Goal: Task Accomplishment & Management: Manage account settings

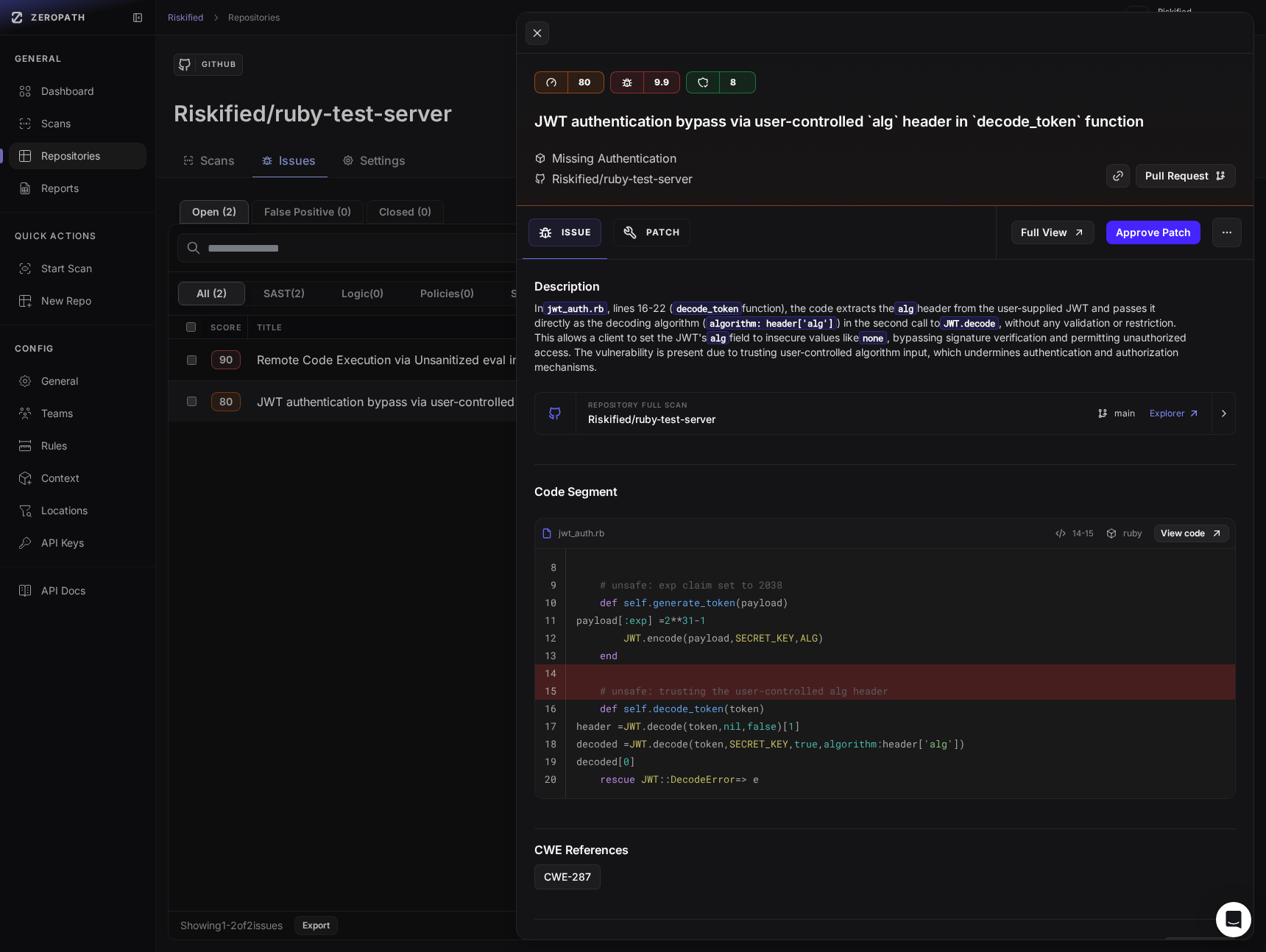
click at [89, 94] on button at bounding box center [633, 476] width 1266 height 952
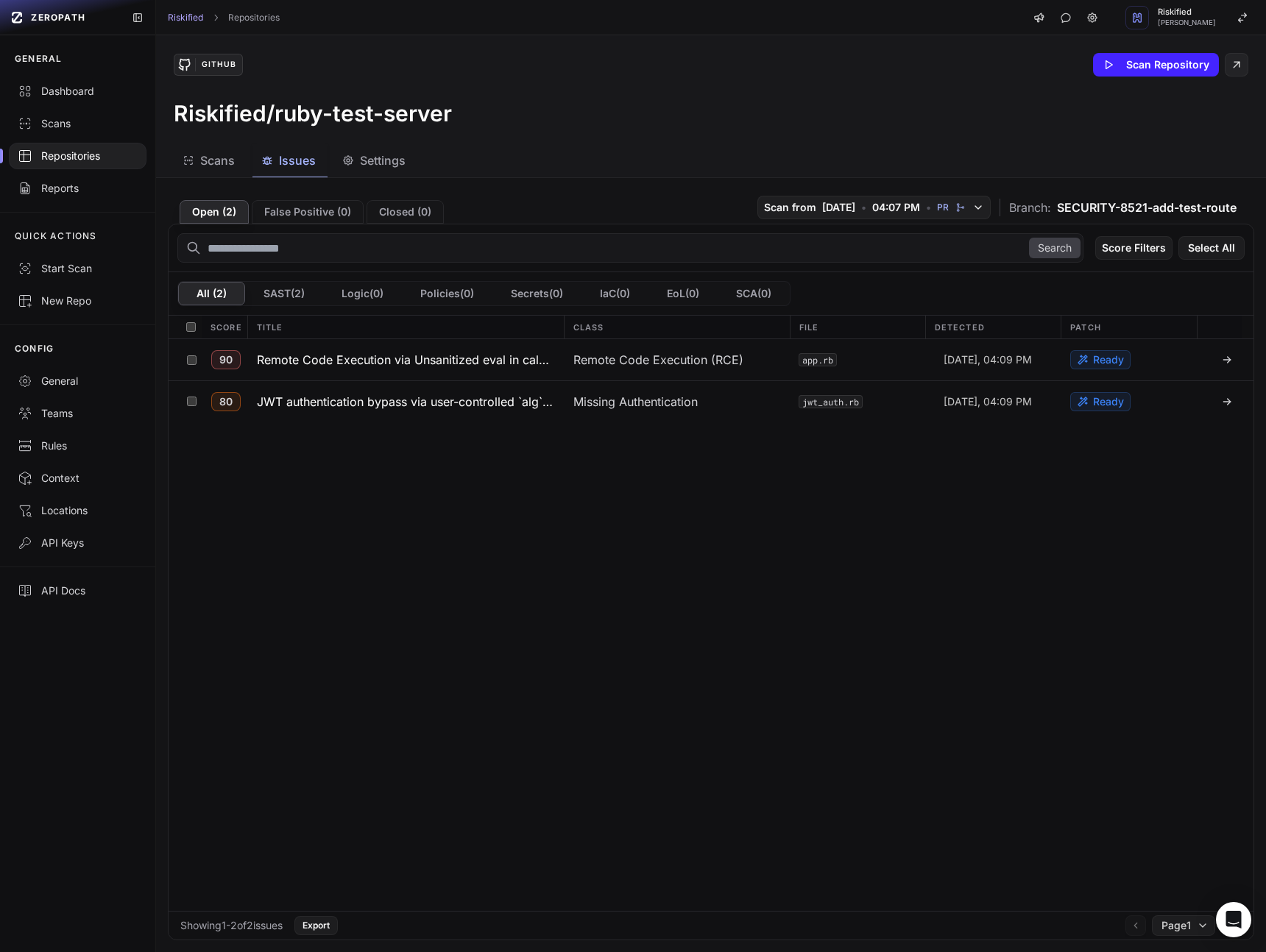
click at [89, 94] on div "Dashboard" at bounding box center [77, 91] width 120 height 14
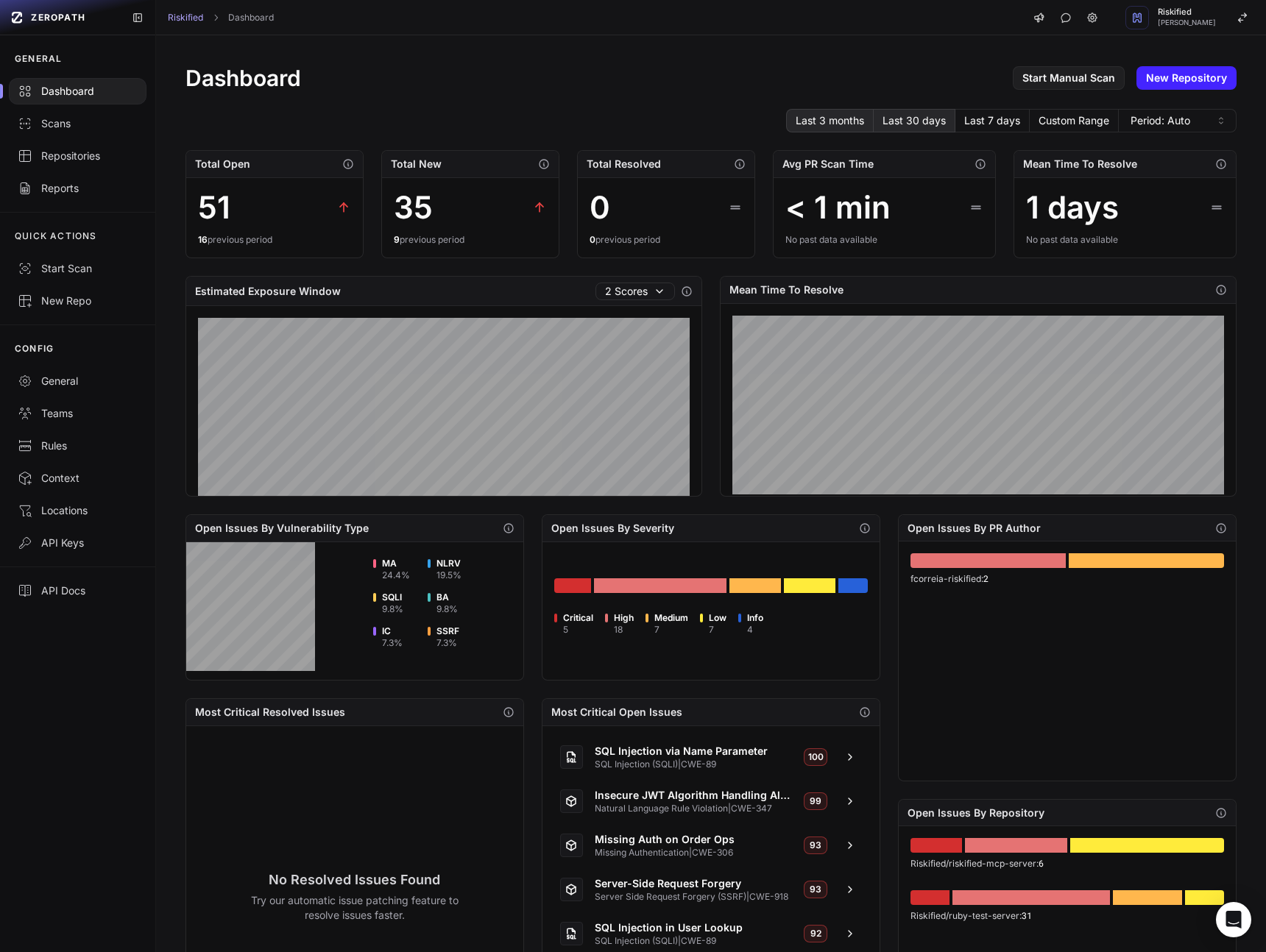
click at [849, 124] on button "Last 3 months" at bounding box center [830, 121] width 88 height 23
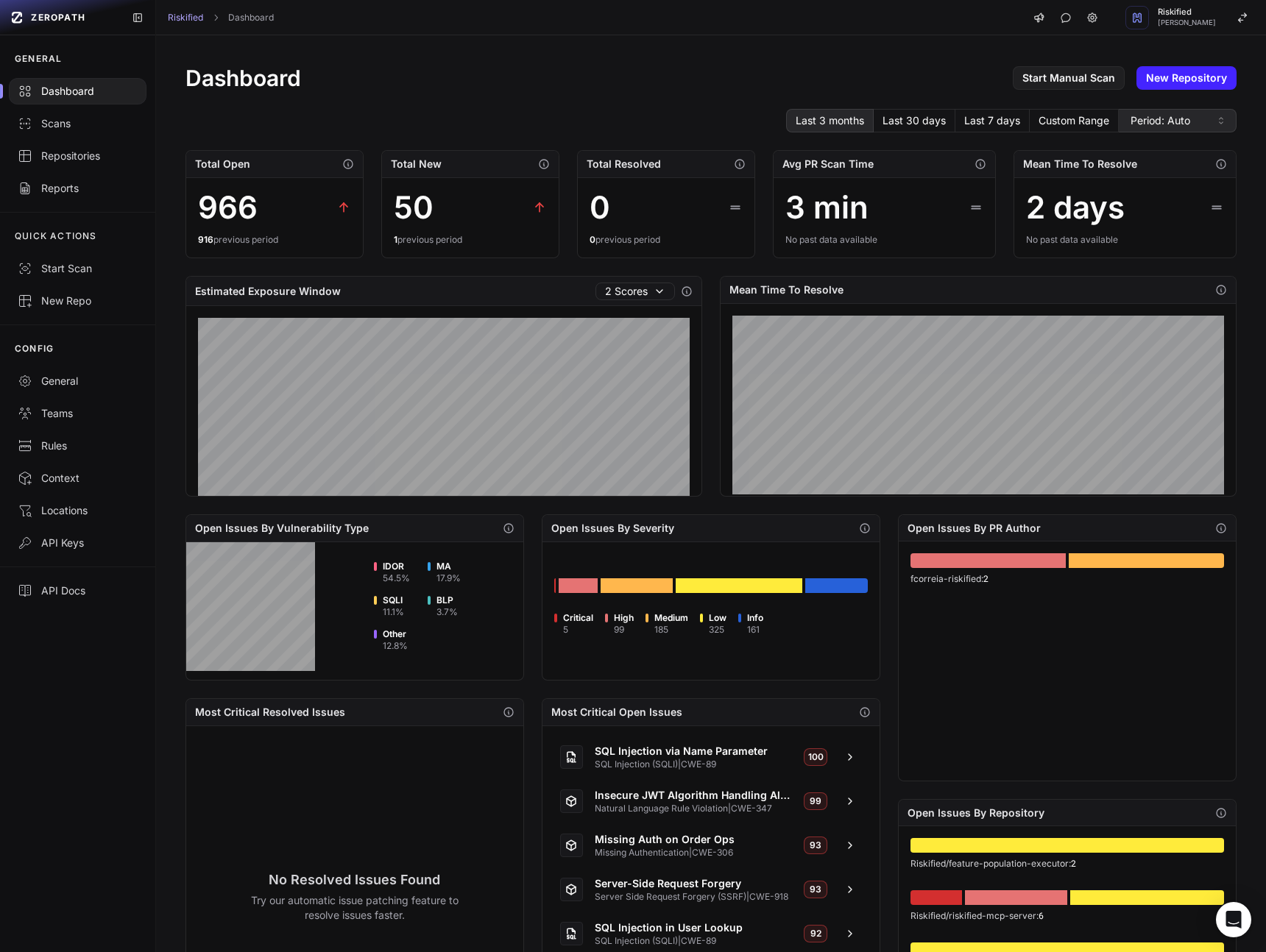
click at [1167, 122] on span "Period: Auto" at bounding box center [1160, 120] width 60 height 14
click at [1170, 173] on span "Period: Daily" at bounding box center [1158, 174] width 61 height 14
click at [998, 117] on button "Last 7 days" at bounding box center [992, 121] width 74 height 23
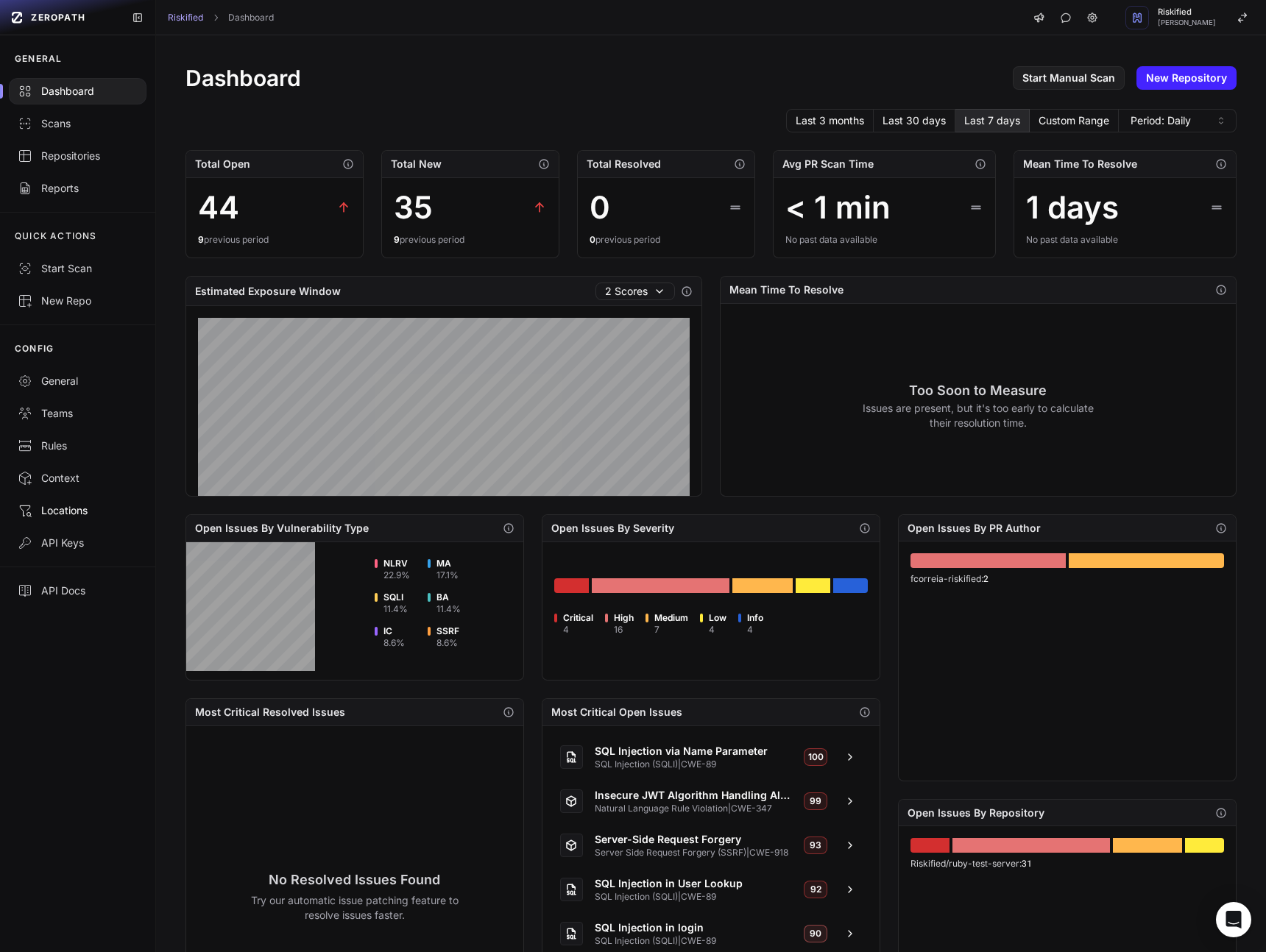
click at [81, 509] on div "Locations" at bounding box center [77, 510] width 120 height 14
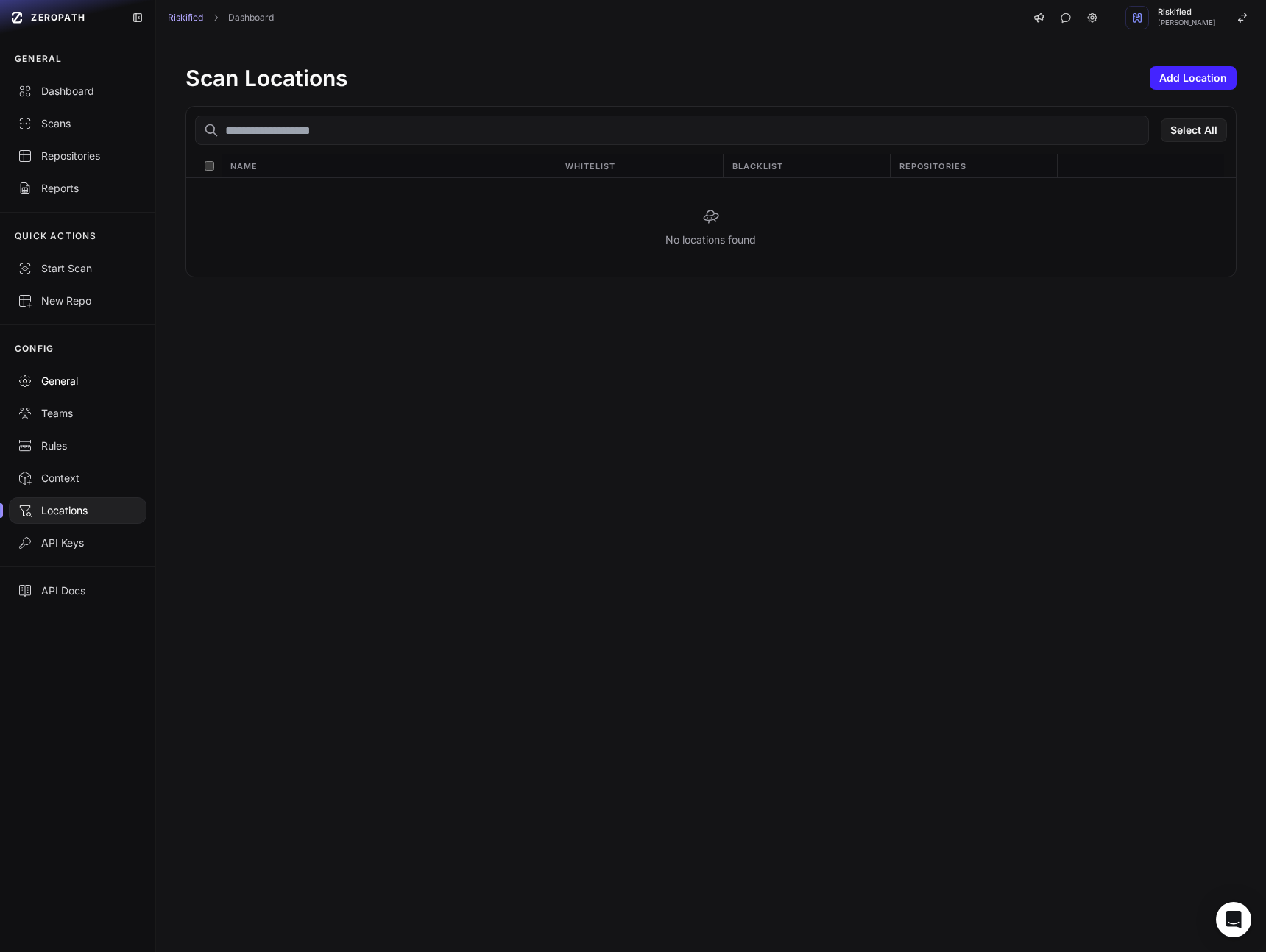
click at [55, 375] on div "General" at bounding box center [77, 380] width 120 height 14
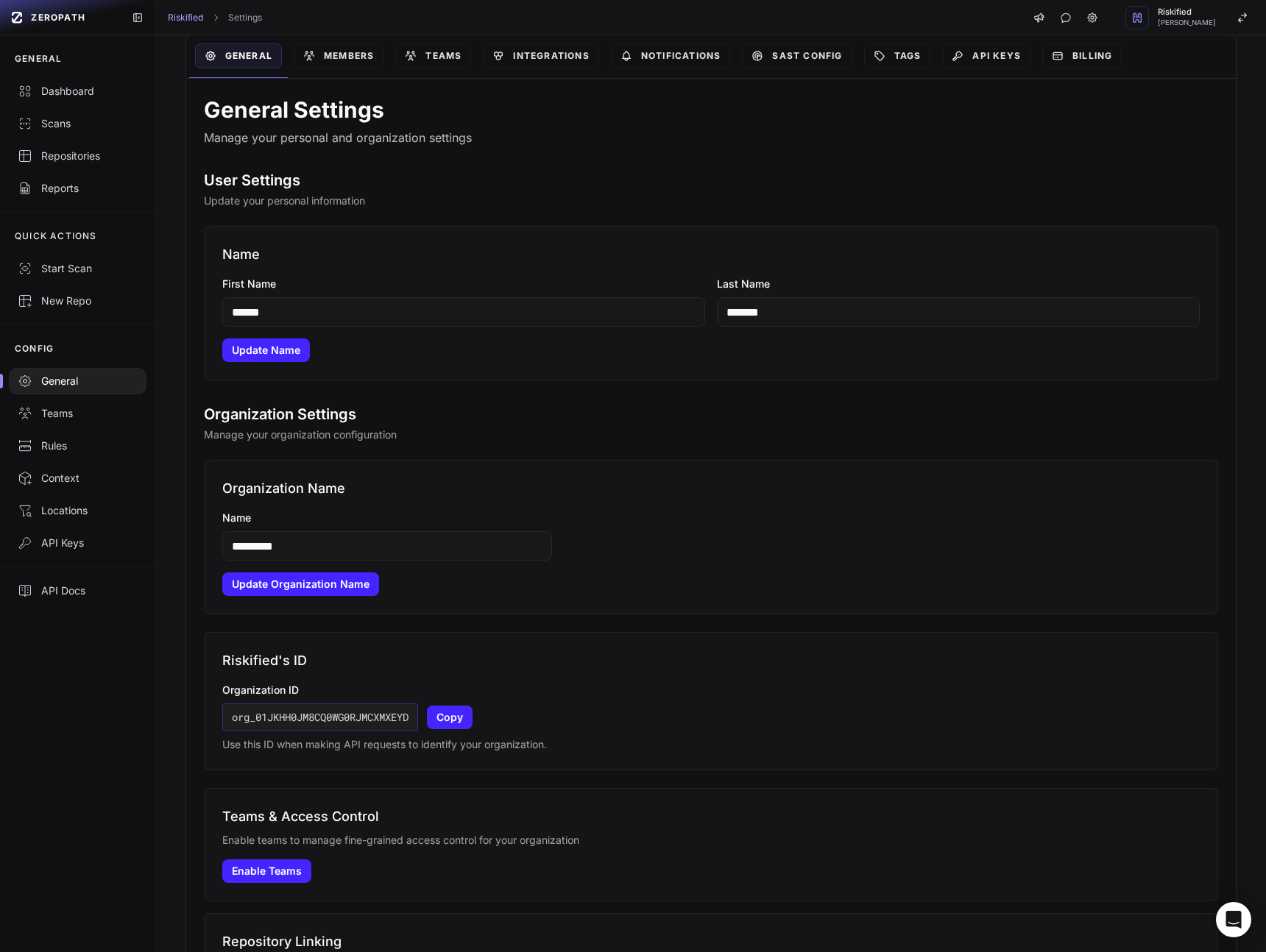
scroll to position [67, 0]
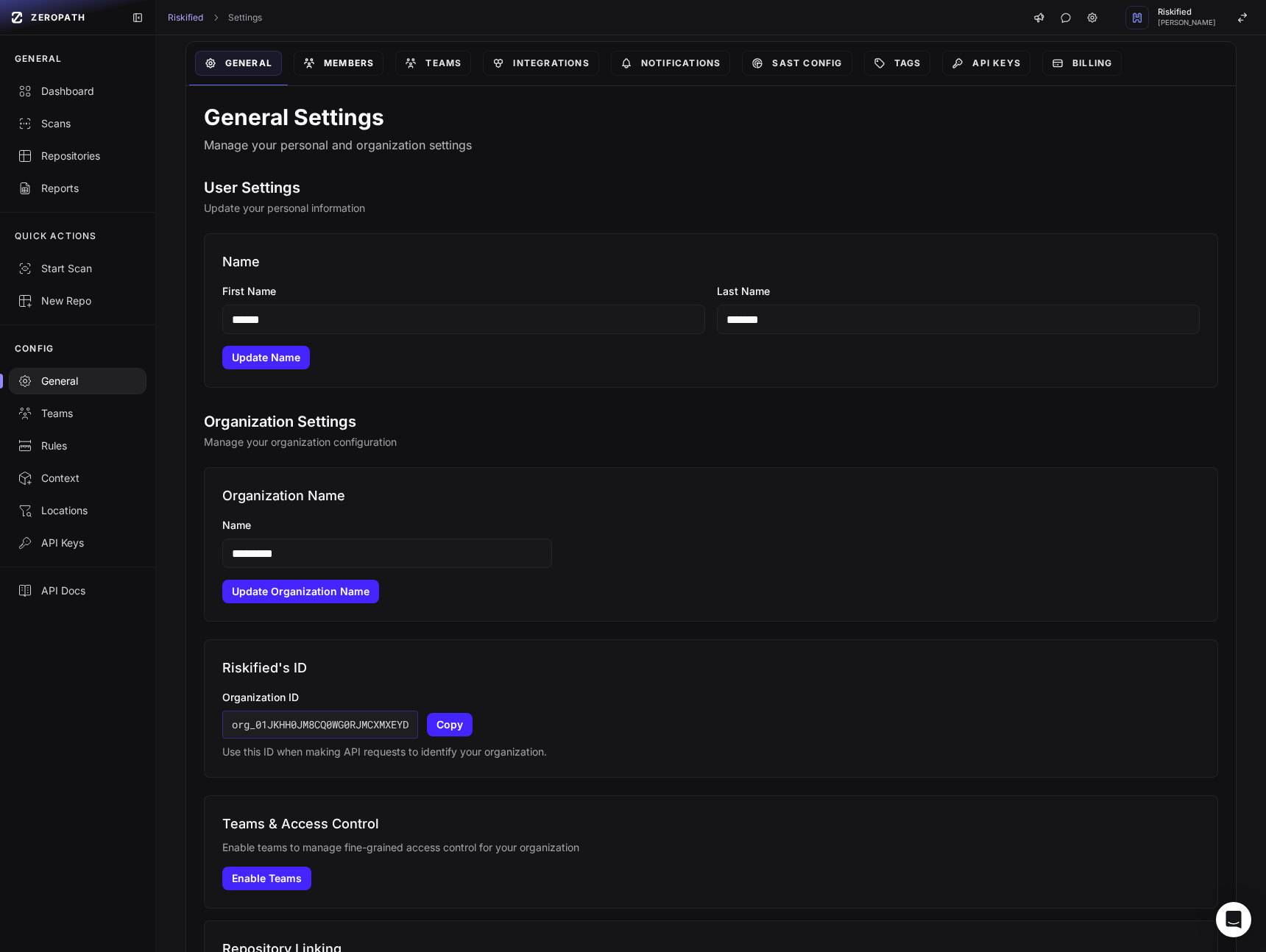
click at [353, 55] on link "Members" at bounding box center [338, 63] width 89 height 25
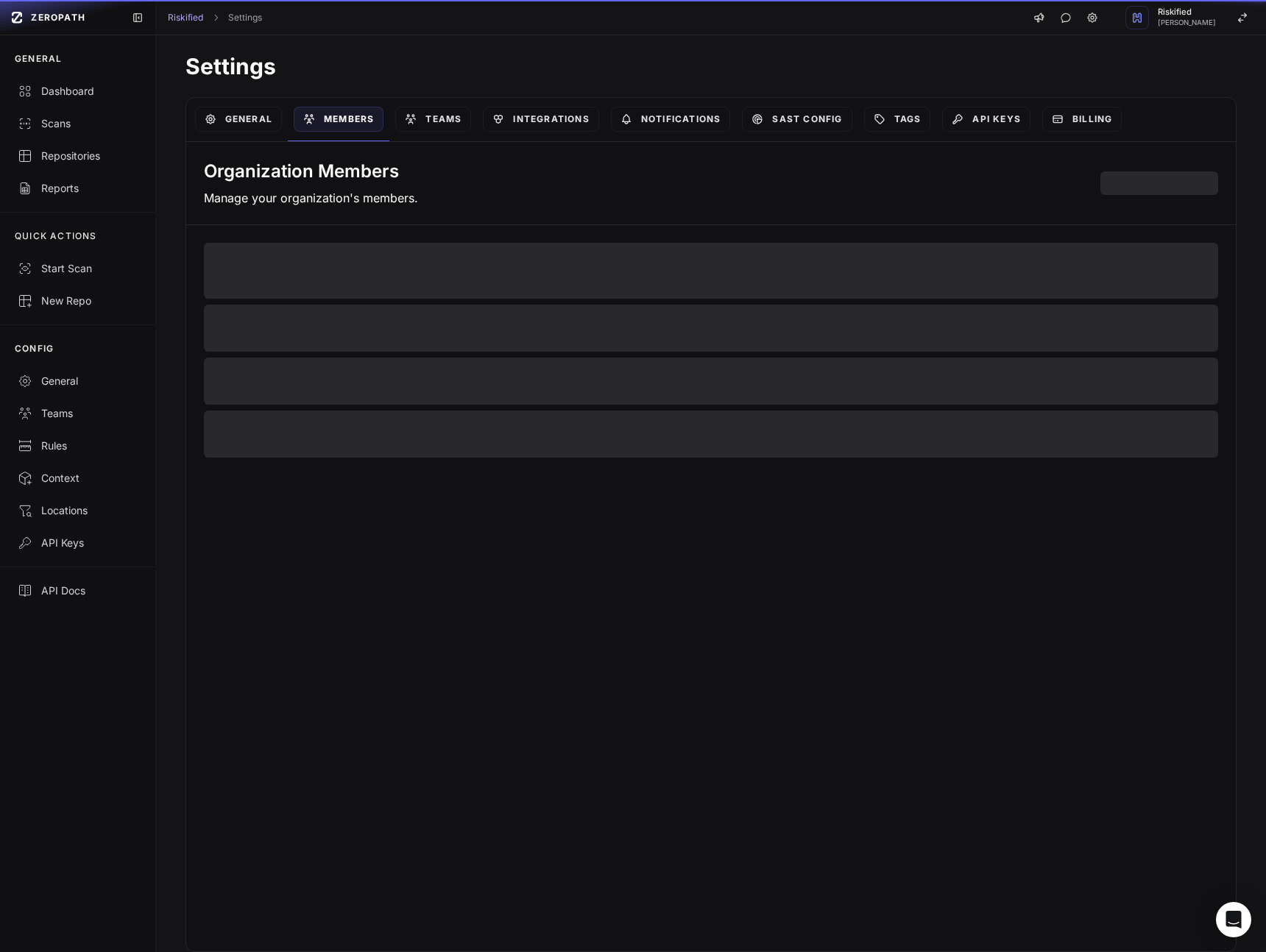
scroll to position [12, 0]
select select "*****"
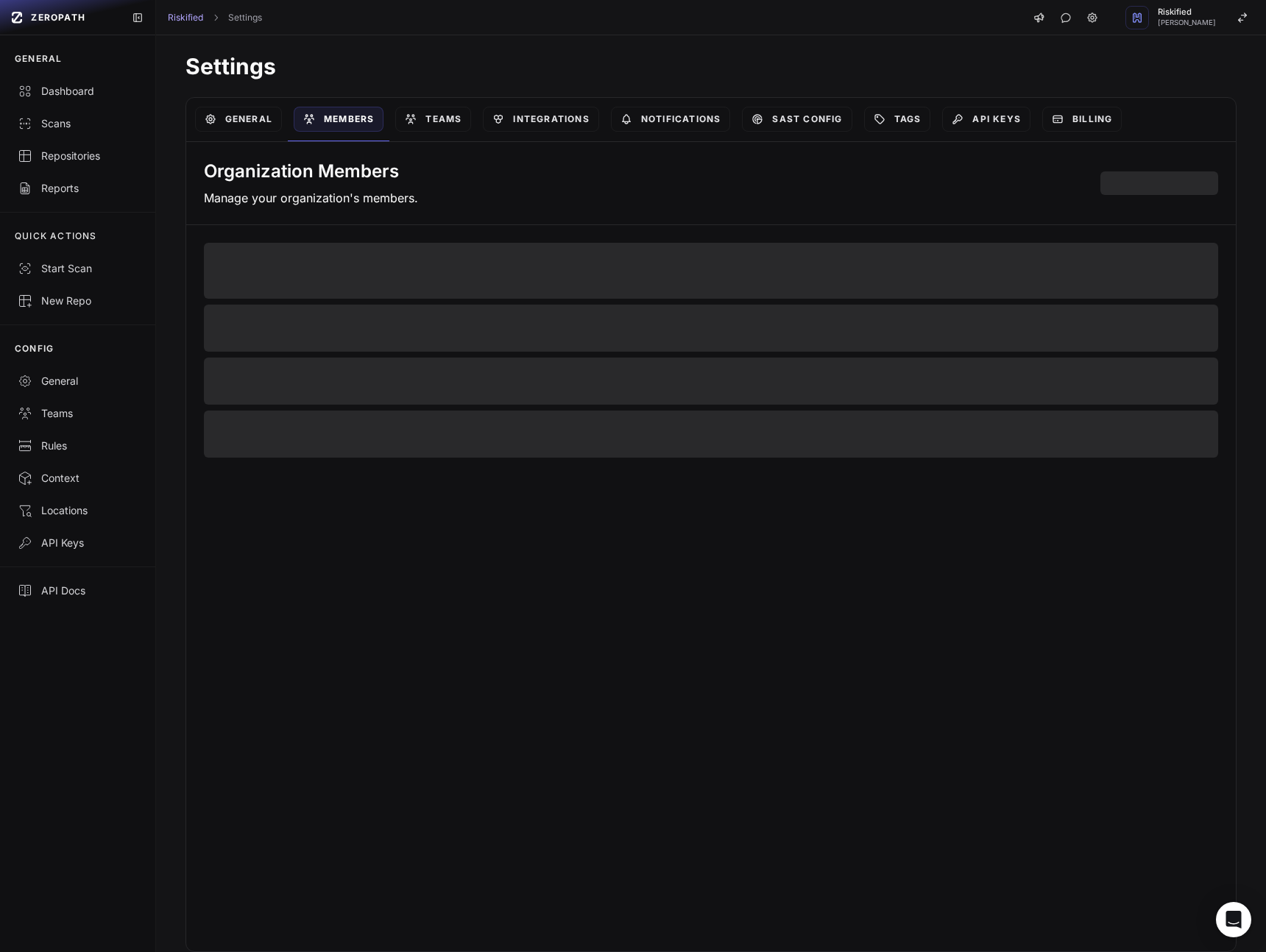
select select "*****"
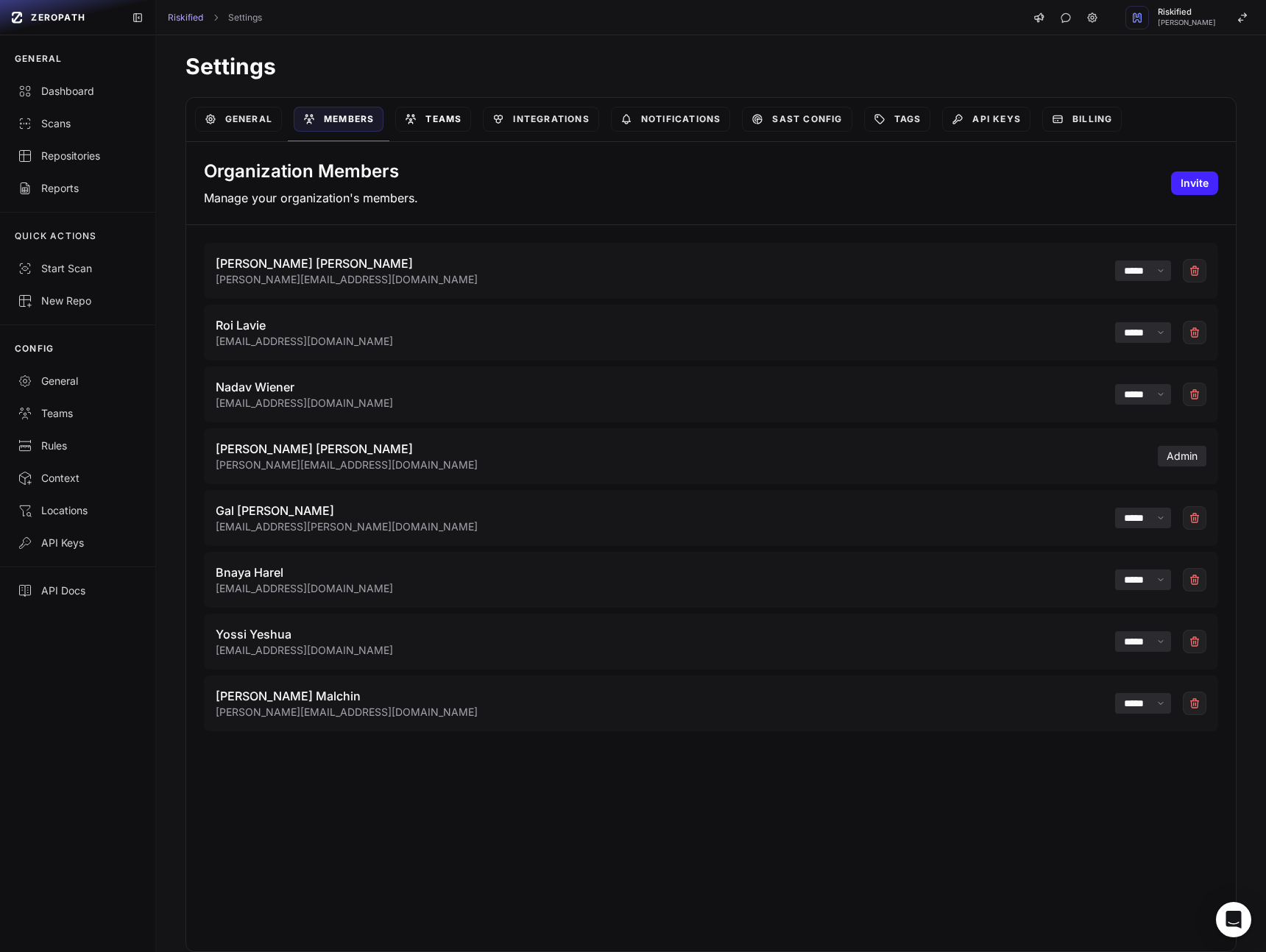
click at [416, 126] on link "Teams" at bounding box center [433, 119] width 76 height 25
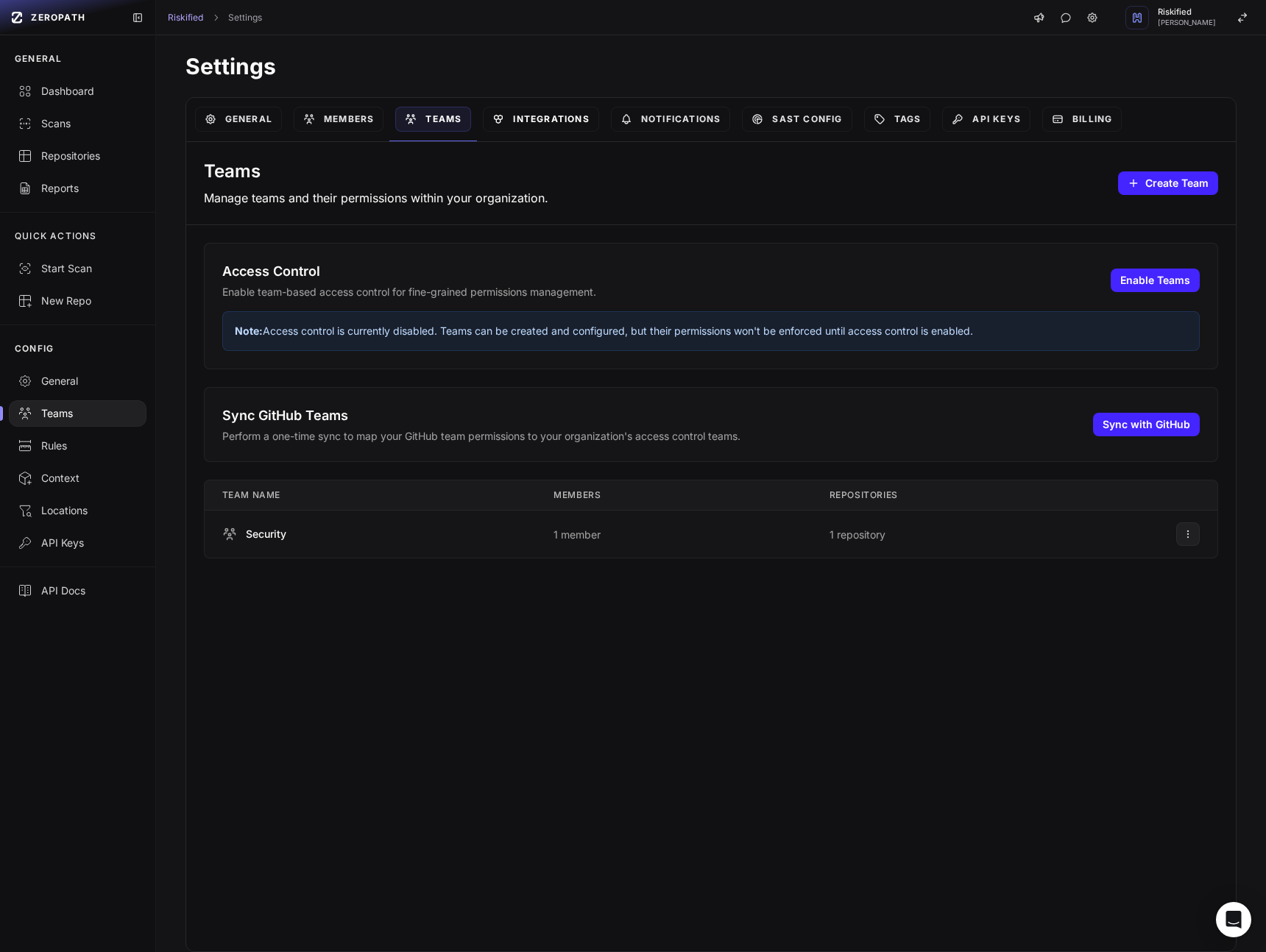
click at [547, 124] on link "Integrations" at bounding box center [541, 119] width 115 height 25
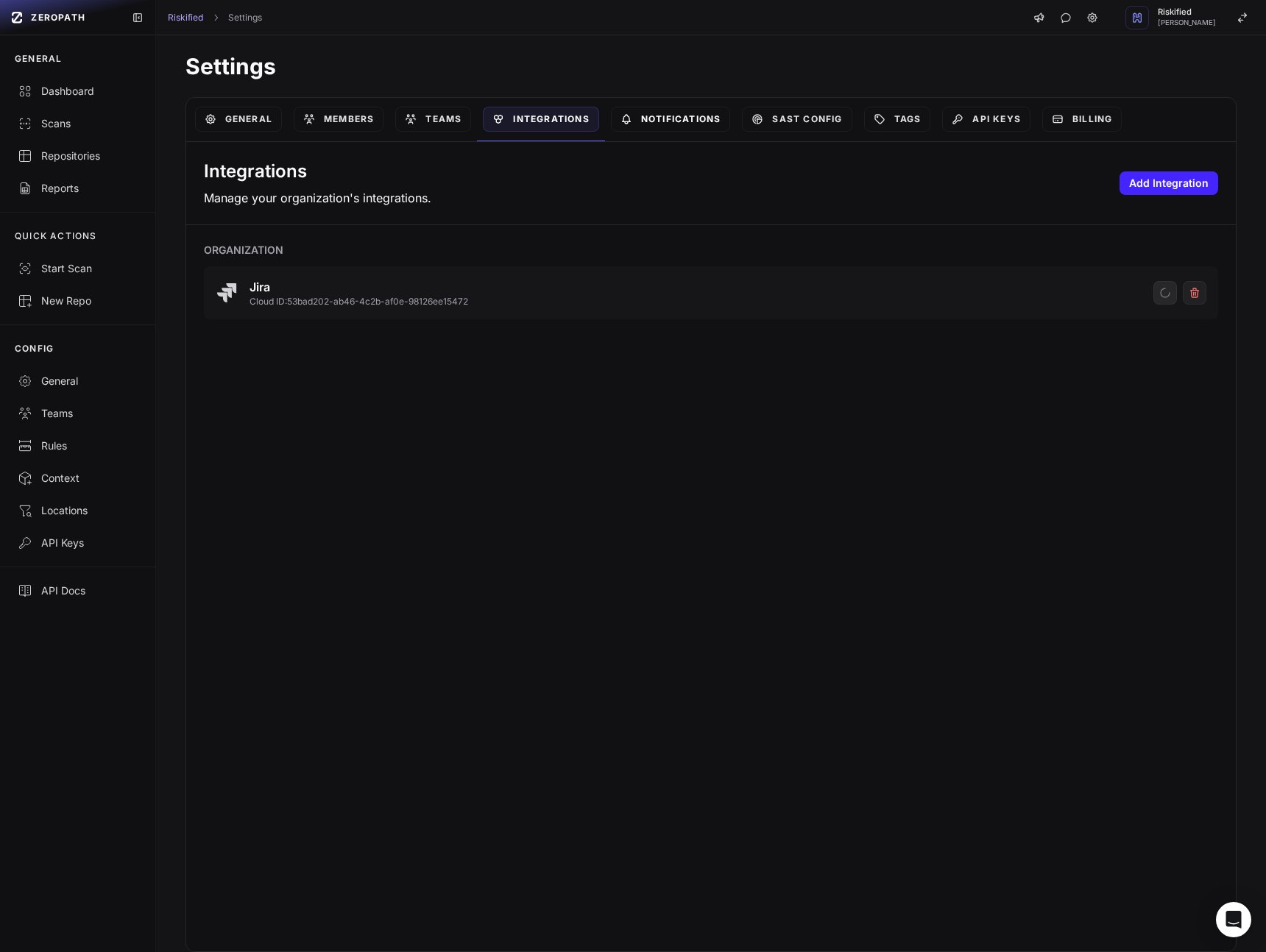
click at [656, 109] on link "Notifications" at bounding box center [671, 119] width 120 height 25
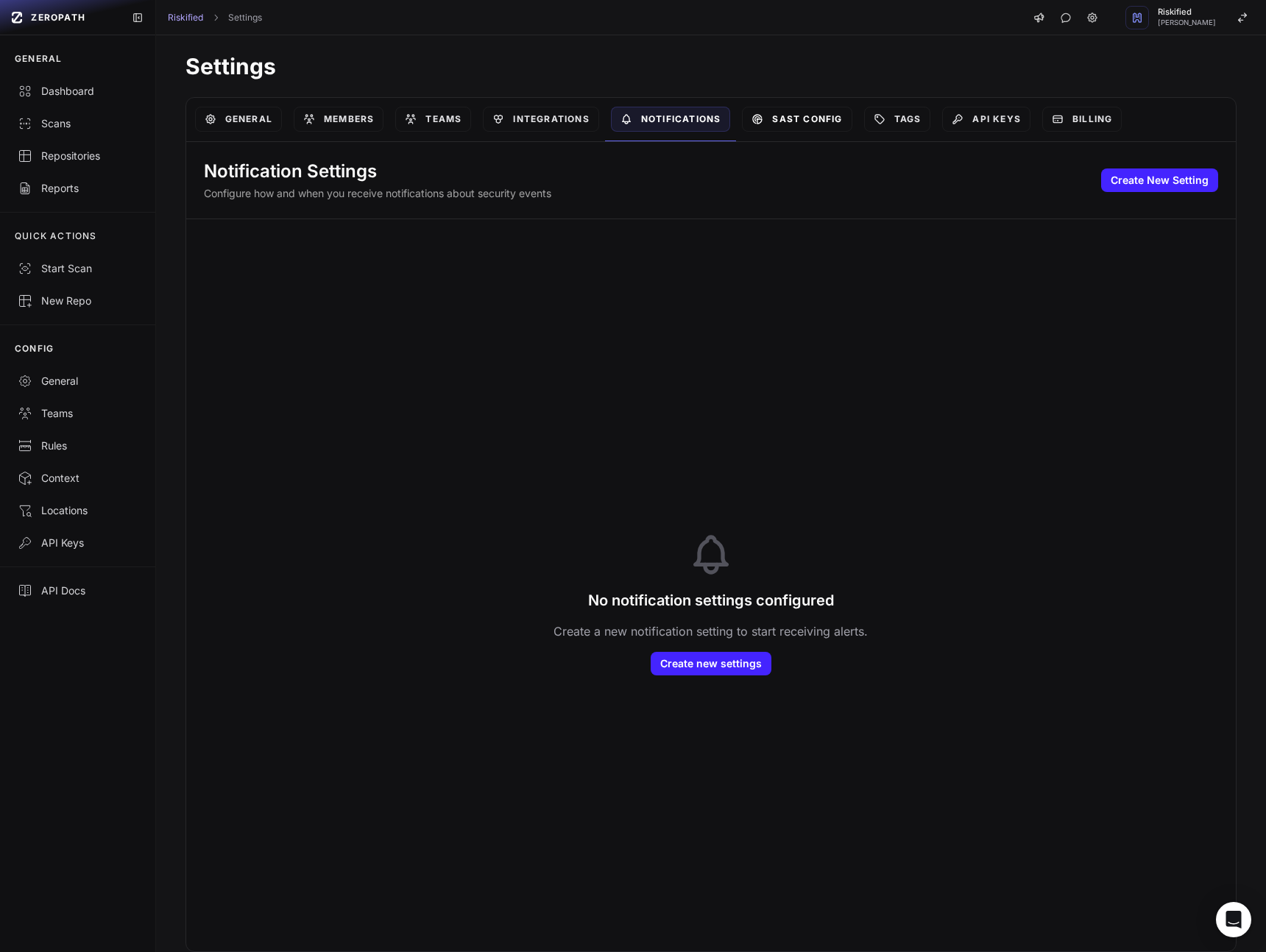
click at [820, 124] on link "SAST Config" at bounding box center [796, 119] width 110 height 25
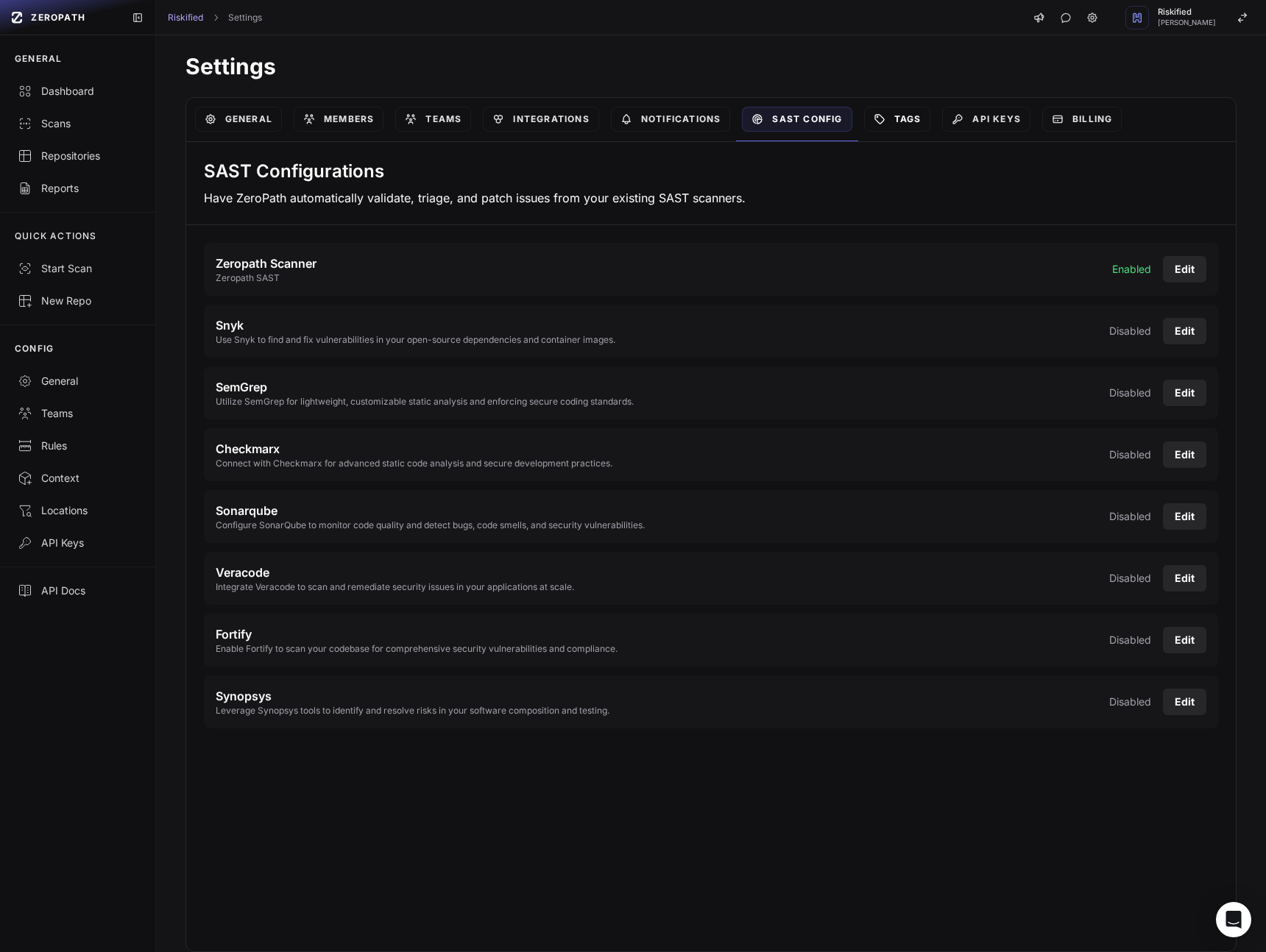
click at [910, 118] on link "Tags" at bounding box center [898, 119] width 67 height 25
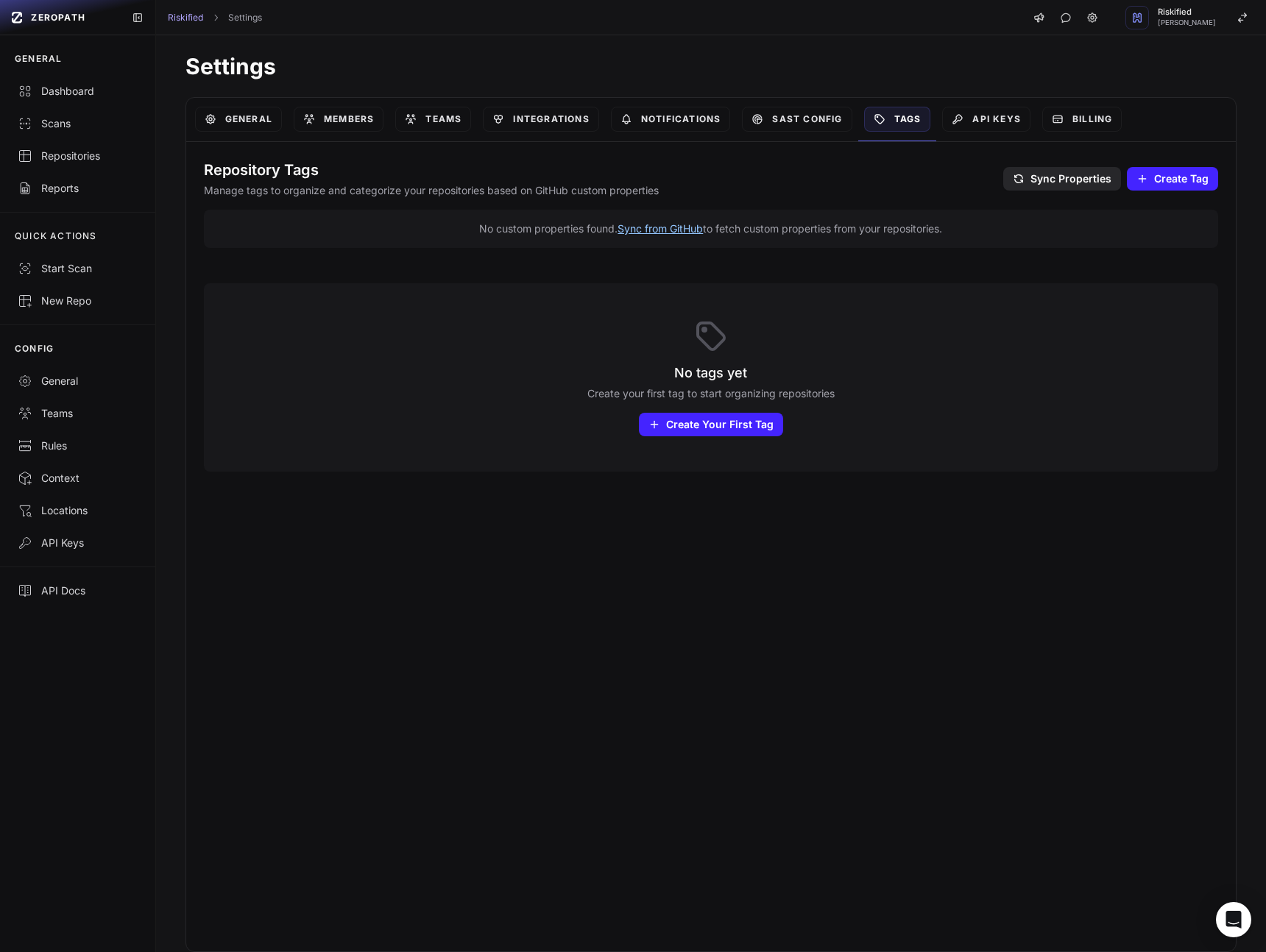
click at [667, 230] on button "Sync from GitHub" at bounding box center [660, 228] width 86 height 14
click at [671, 229] on button "Sync from GitHub" at bounding box center [660, 228] width 86 height 14
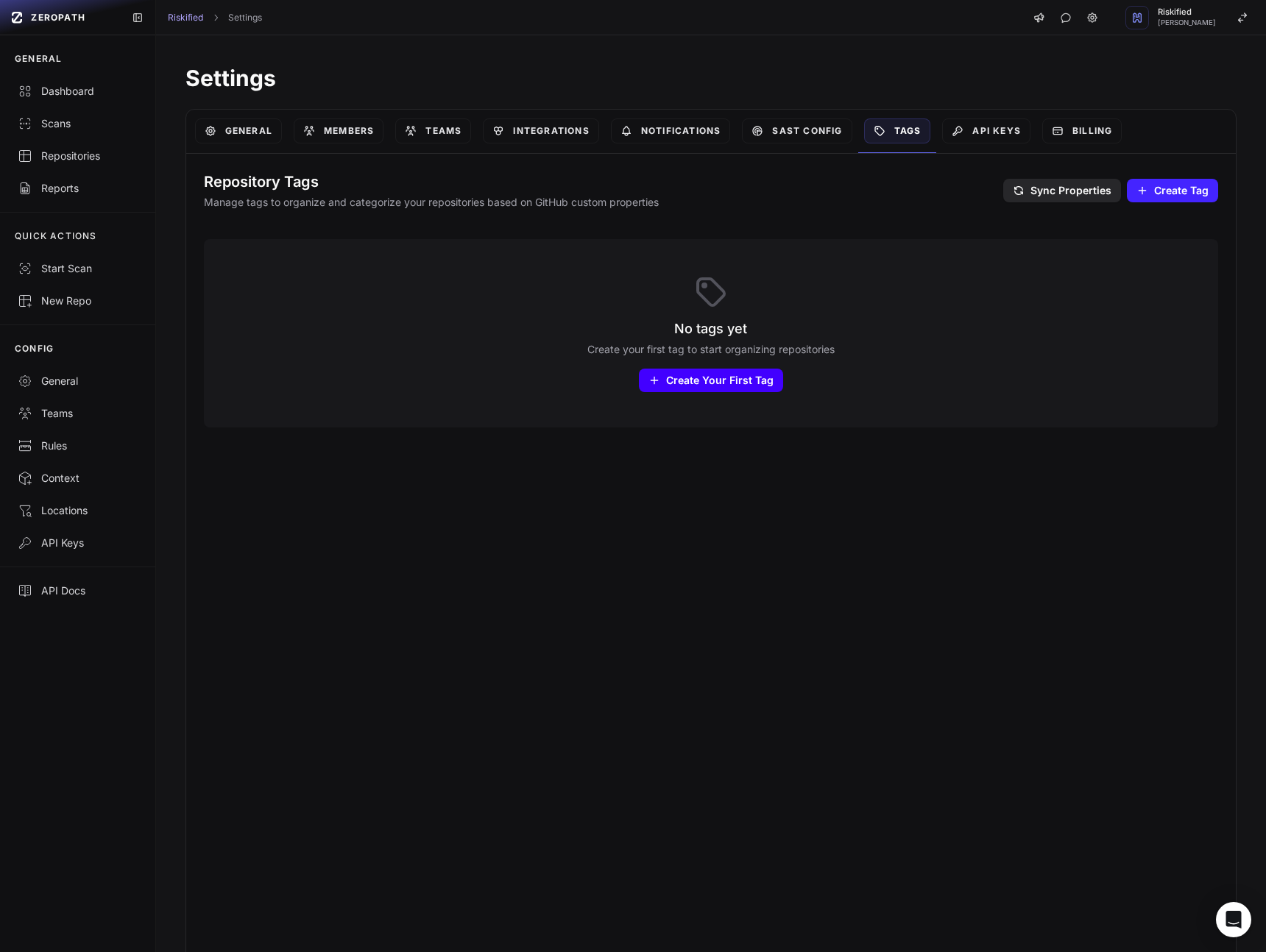
click at [715, 380] on span "Create Your First Tag" at bounding box center [719, 380] width 108 height 14
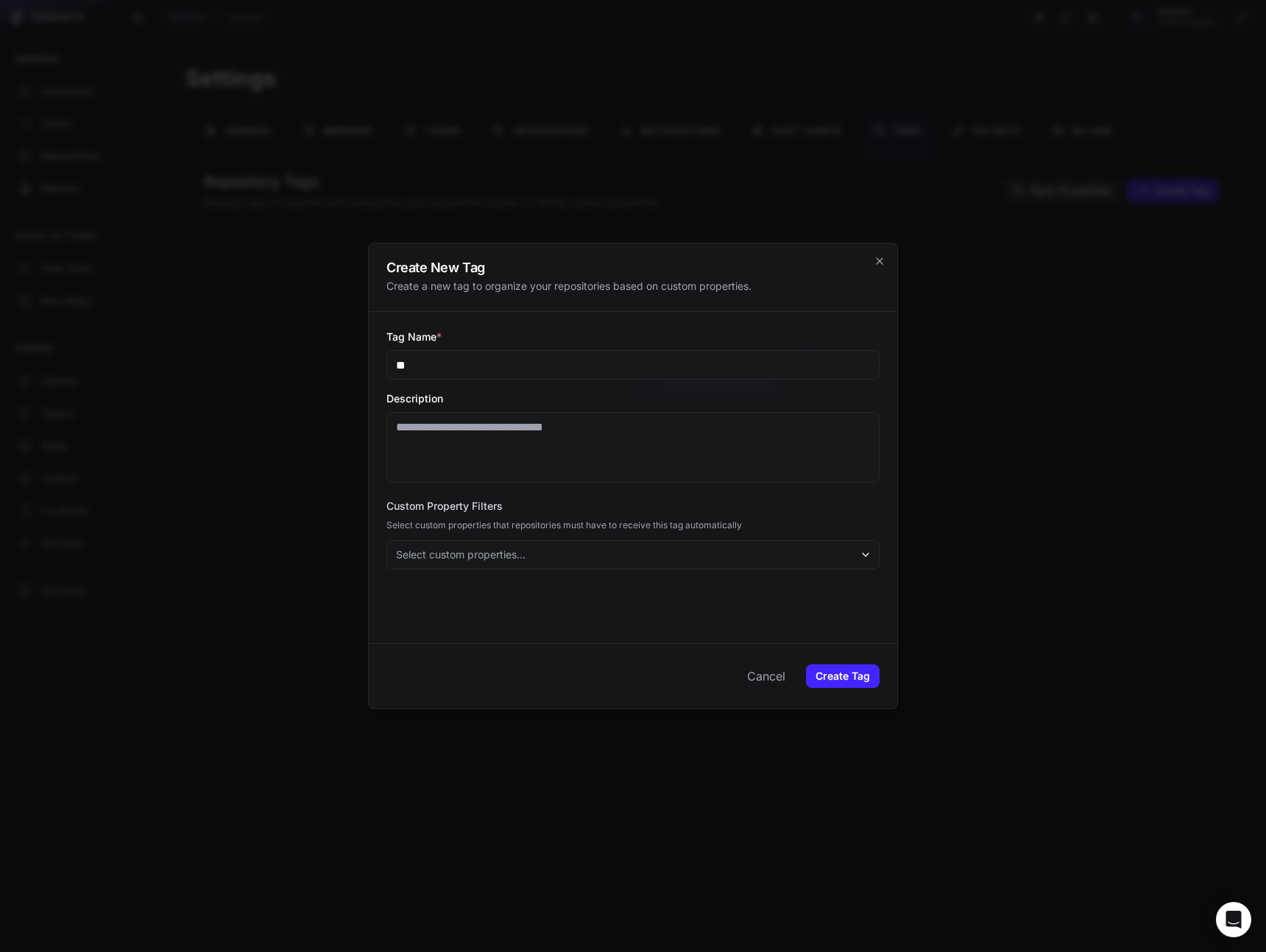
type input "*"
type input "**********"
click at [557, 426] on textarea "Description" at bounding box center [633, 447] width 493 height 70
type textarea "**********"
click at [505, 559] on span "Select custom properties..." at bounding box center [460, 554] width 130 height 14
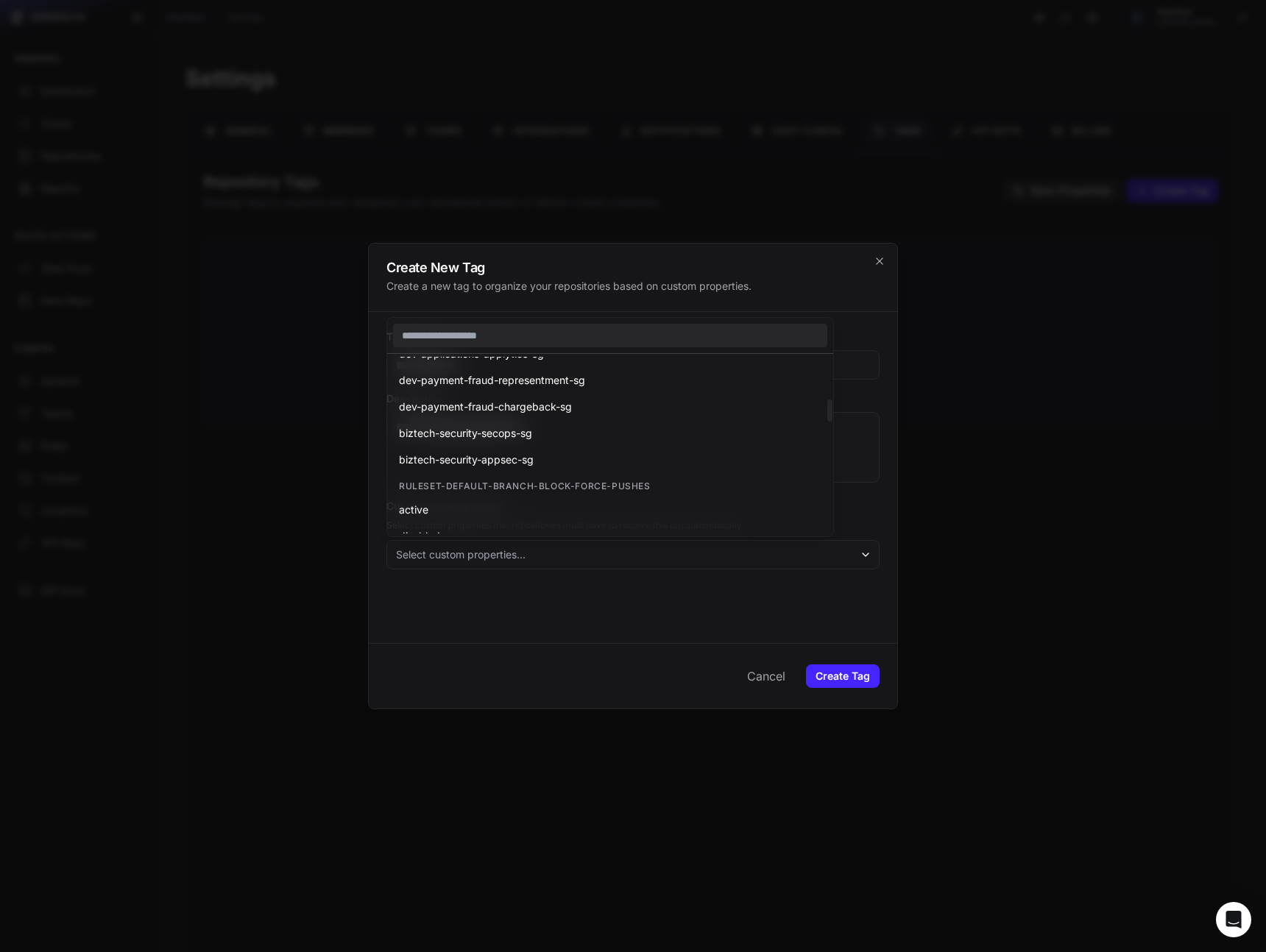
scroll to position [366, 0]
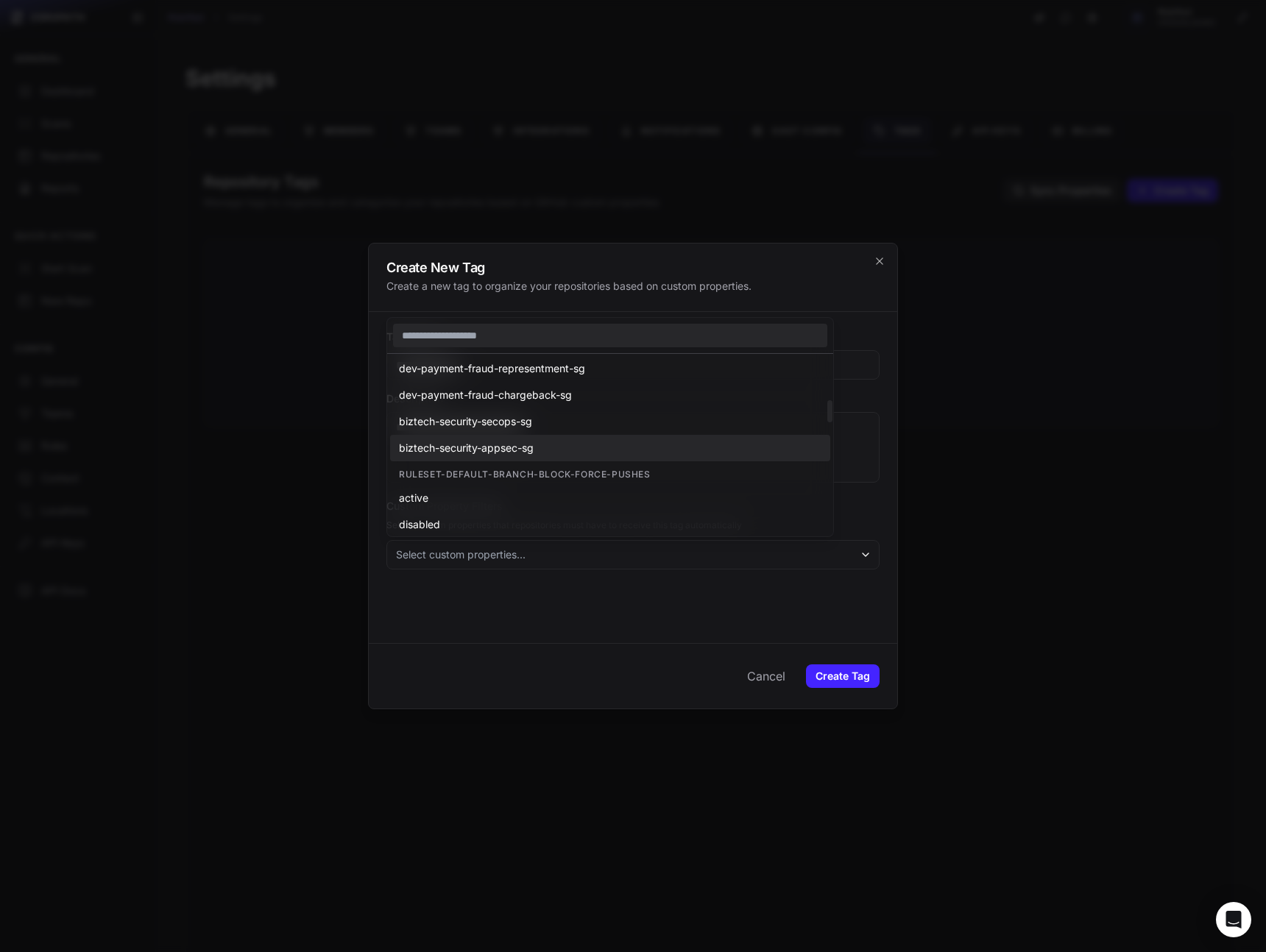
click at [569, 451] on div "biztech-security-appsec-sg" at bounding box center [609, 448] width 440 height 27
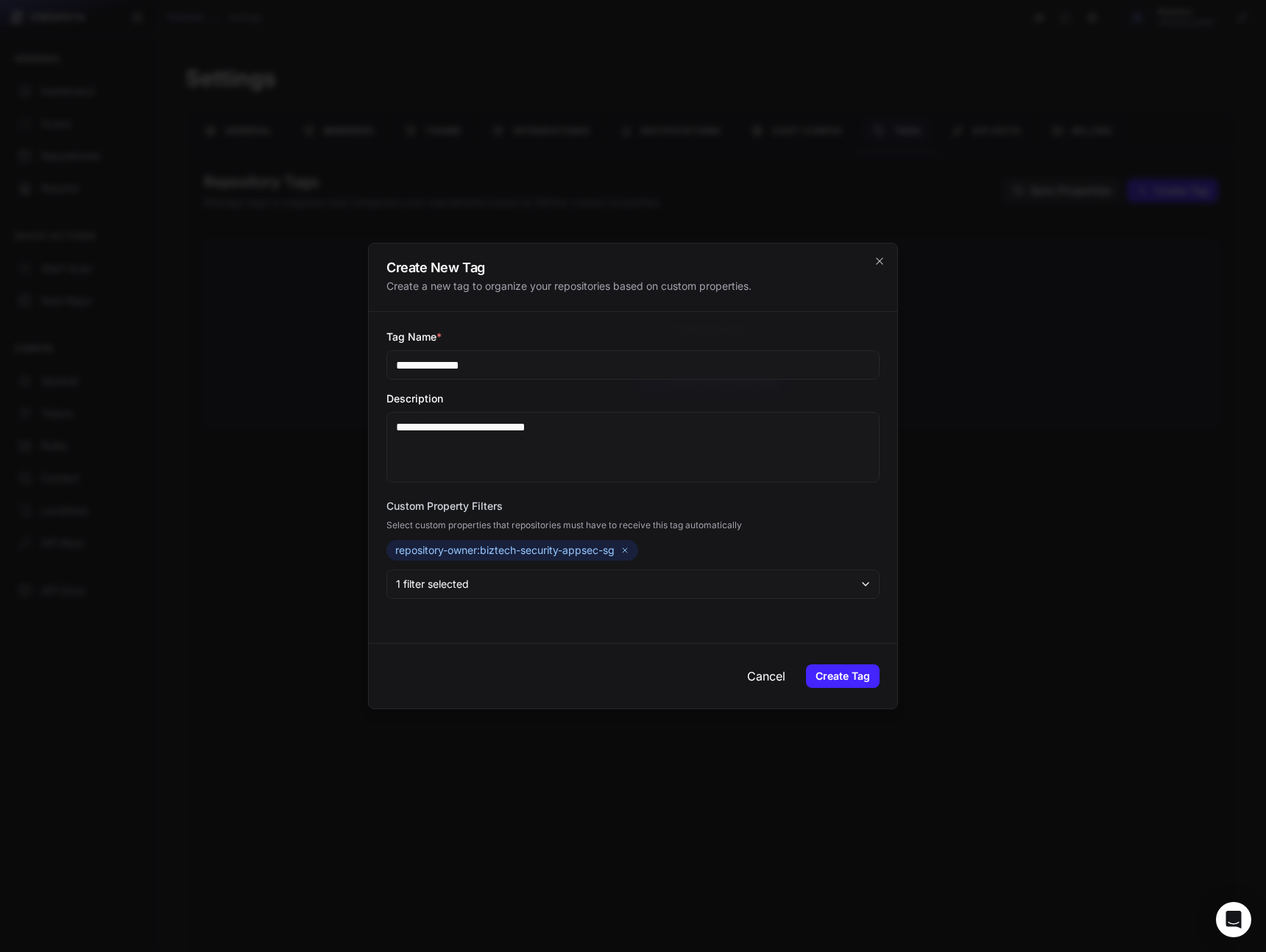
click at [763, 685] on button "Cancel" at bounding box center [766, 676] width 62 height 30
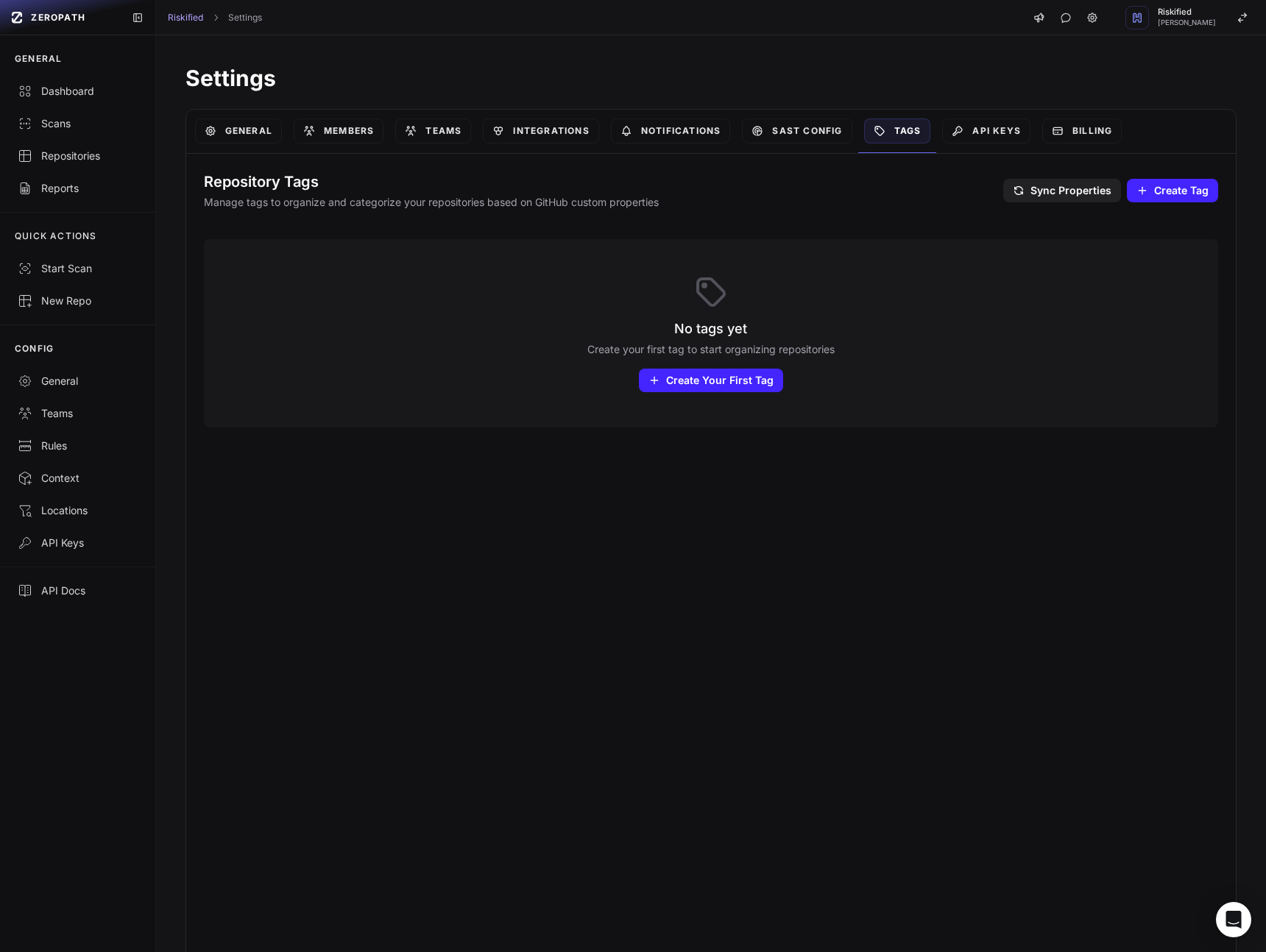
click at [1092, 193] on span "Sync Properties" at bounding box center [1070, 190] width 81 height 14
click at [676, 378] on span "Create Your First Tag" at bounding box center [719, 380] width 108 height 14
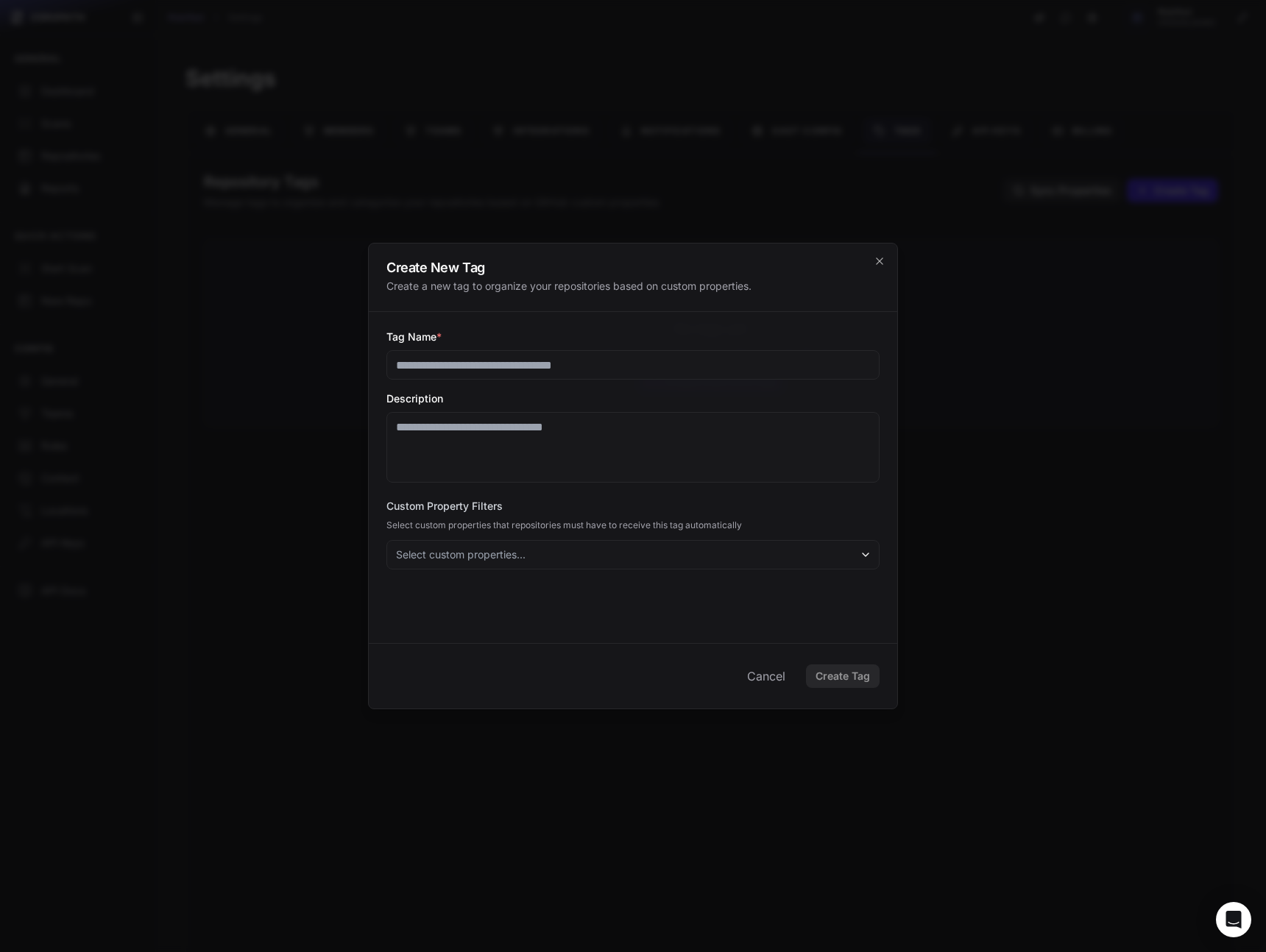
click at [453, 368] on input "Tag Name *" at bounding box center [633, 365] width 493 height 30
click at [412, 452] on textarea "Description" at bounding box center [633, 447] width 493 height 70
click at [437, 362] on input "Tag Name *" at bounding box center [633, 365] width 493 height 30
click at [452, 368] on input "Tag Name *" at bounding box center [633, 365] width 493 height 30
type input "******"
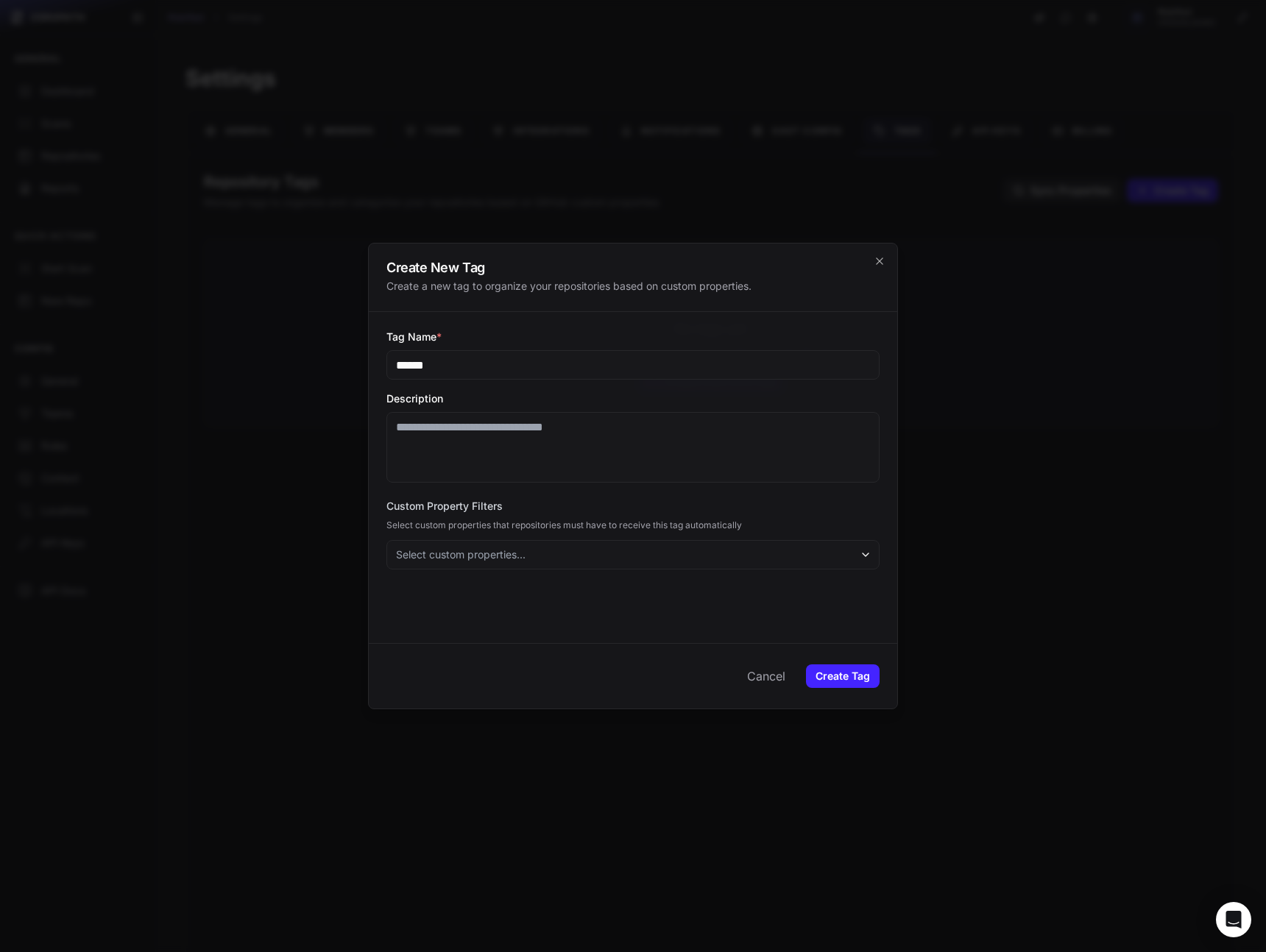
click at [468, 465] on textarea "Description" at bounding box center [633, 447] width 493 height 70
click at [504, 553] on span "Select custom properties..." at bounding box center [460, 554] width 130 height 14
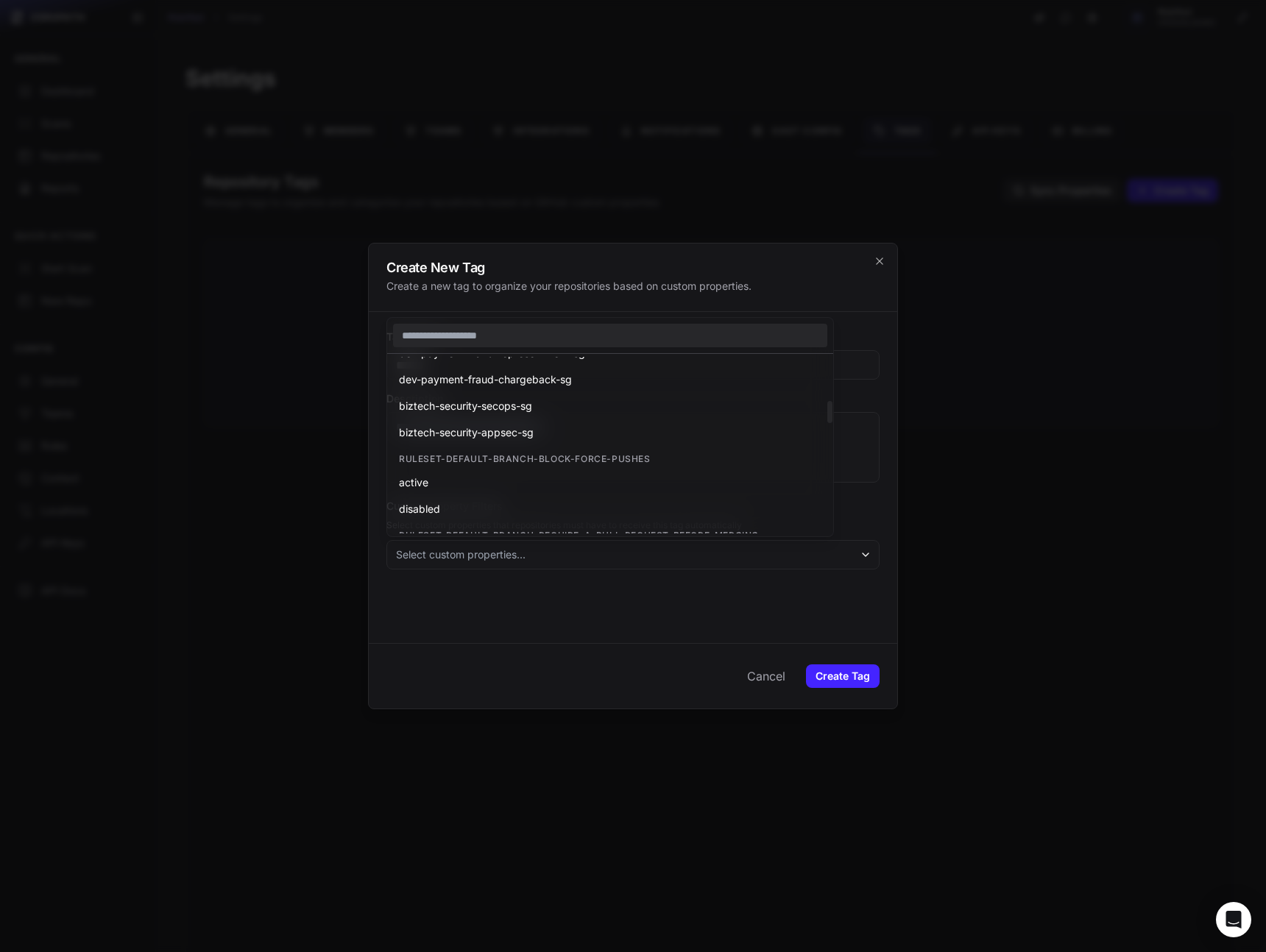
scroll to position [362, 0]
click at [505, 458] on span "biztech-security-appsec-sg" at bounding box center [466, 453] width 135 height 14
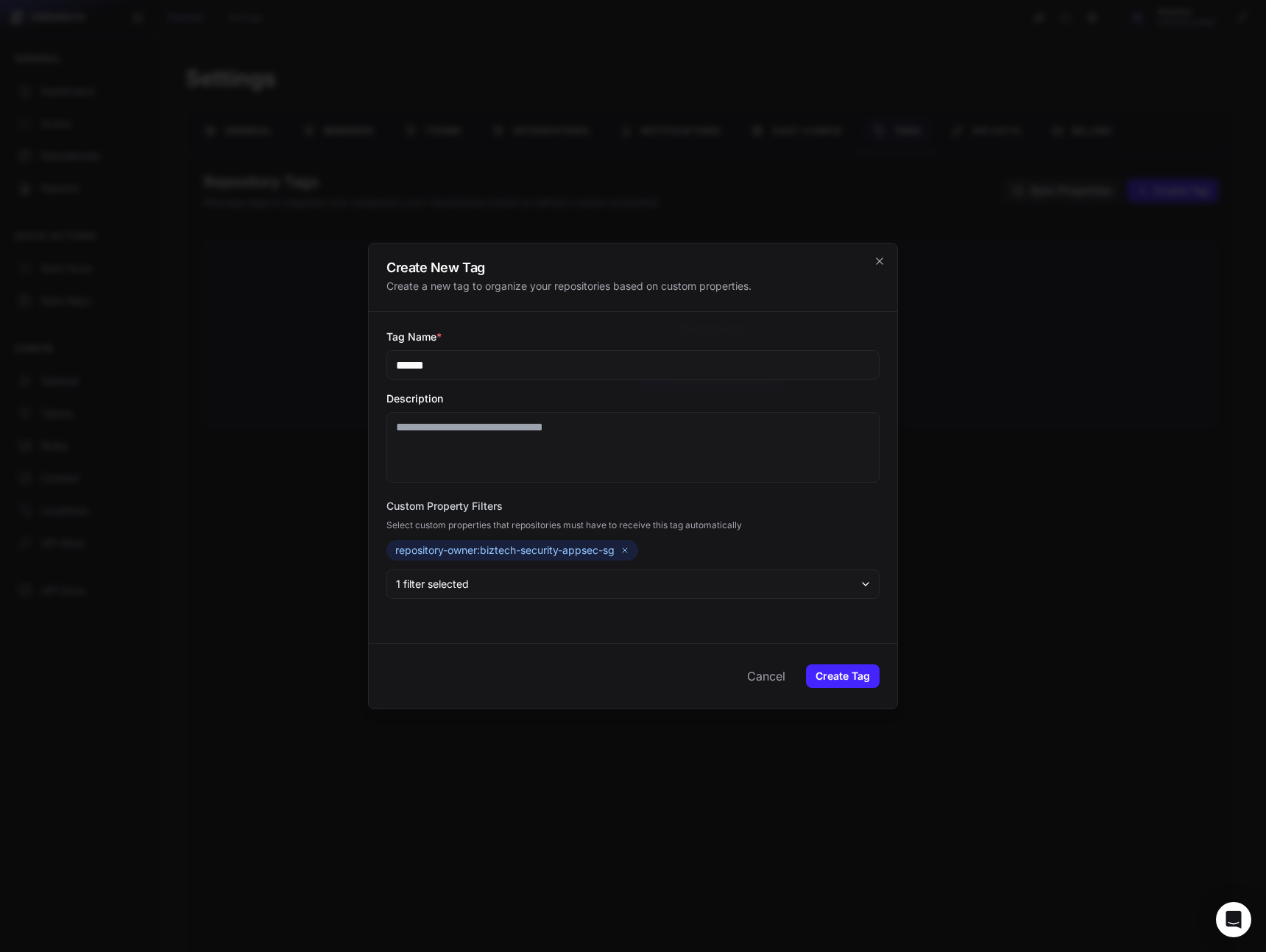
click at [857, 589] on button "1 filter selected" at bounding box center [633, 584] width 493 height 30
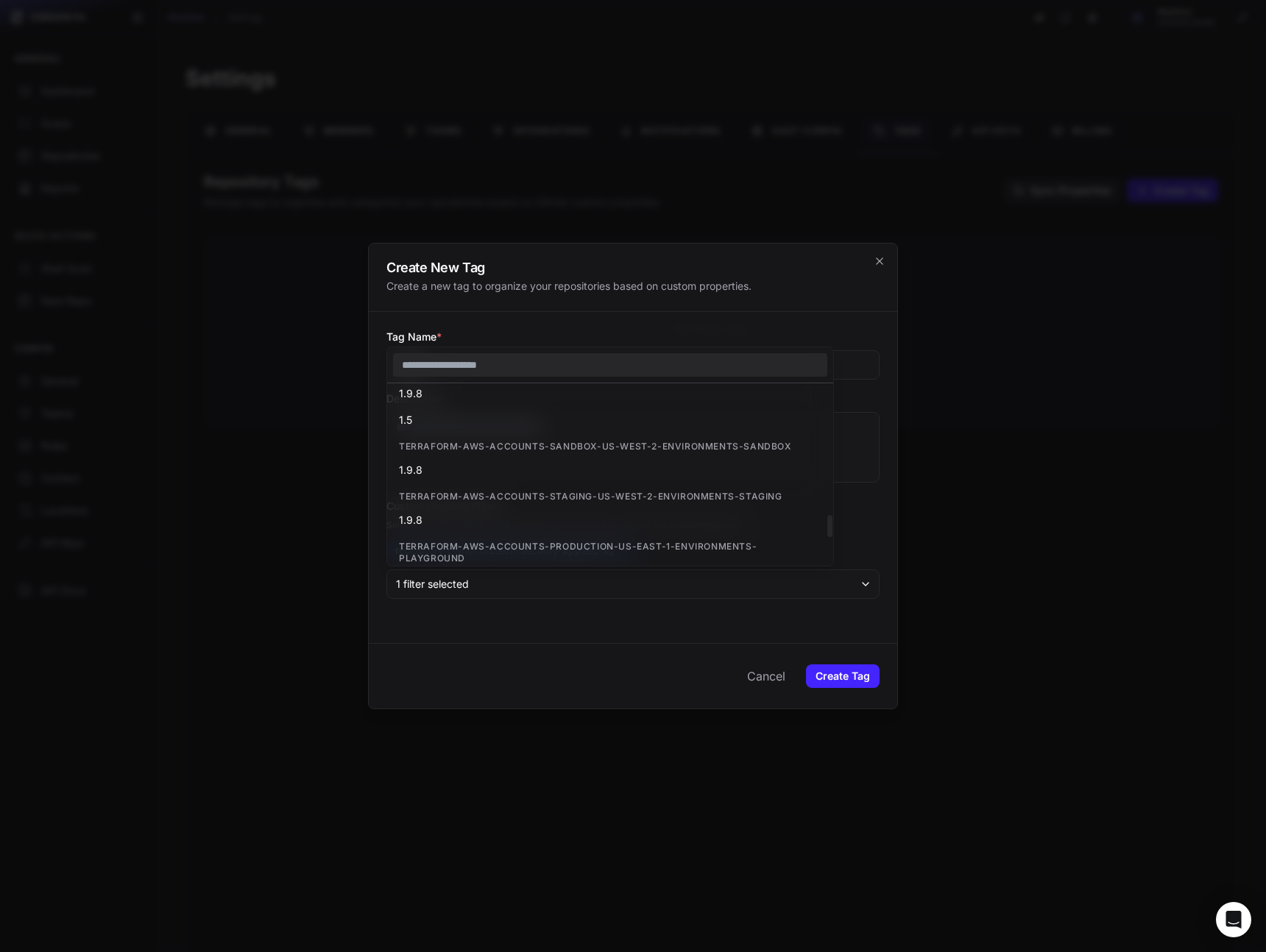
scroll to position [0, 0]
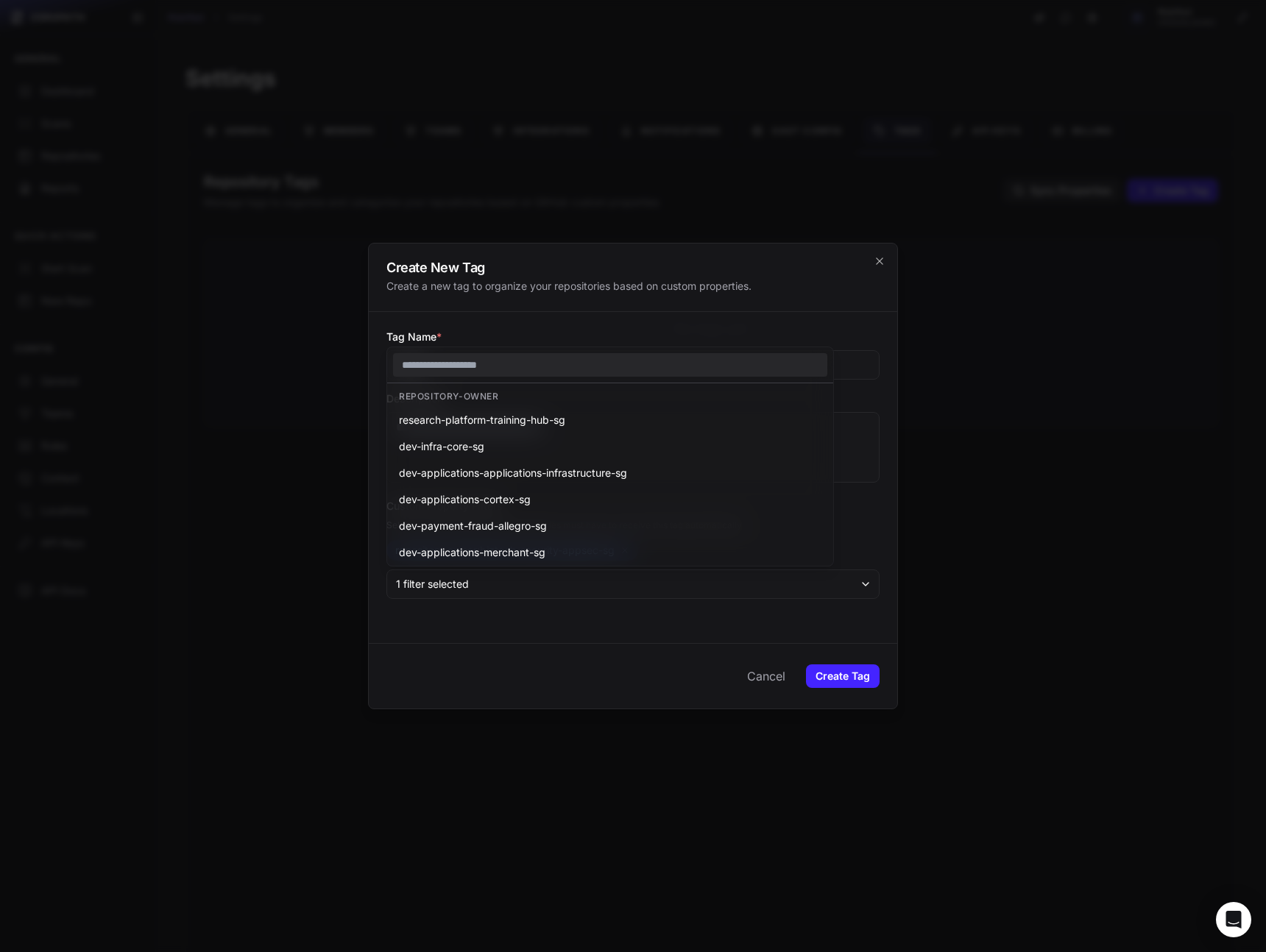
click at [539, 647] on div "Cancel Create Tag" at bounding box center [632, 675] width 528 height 65
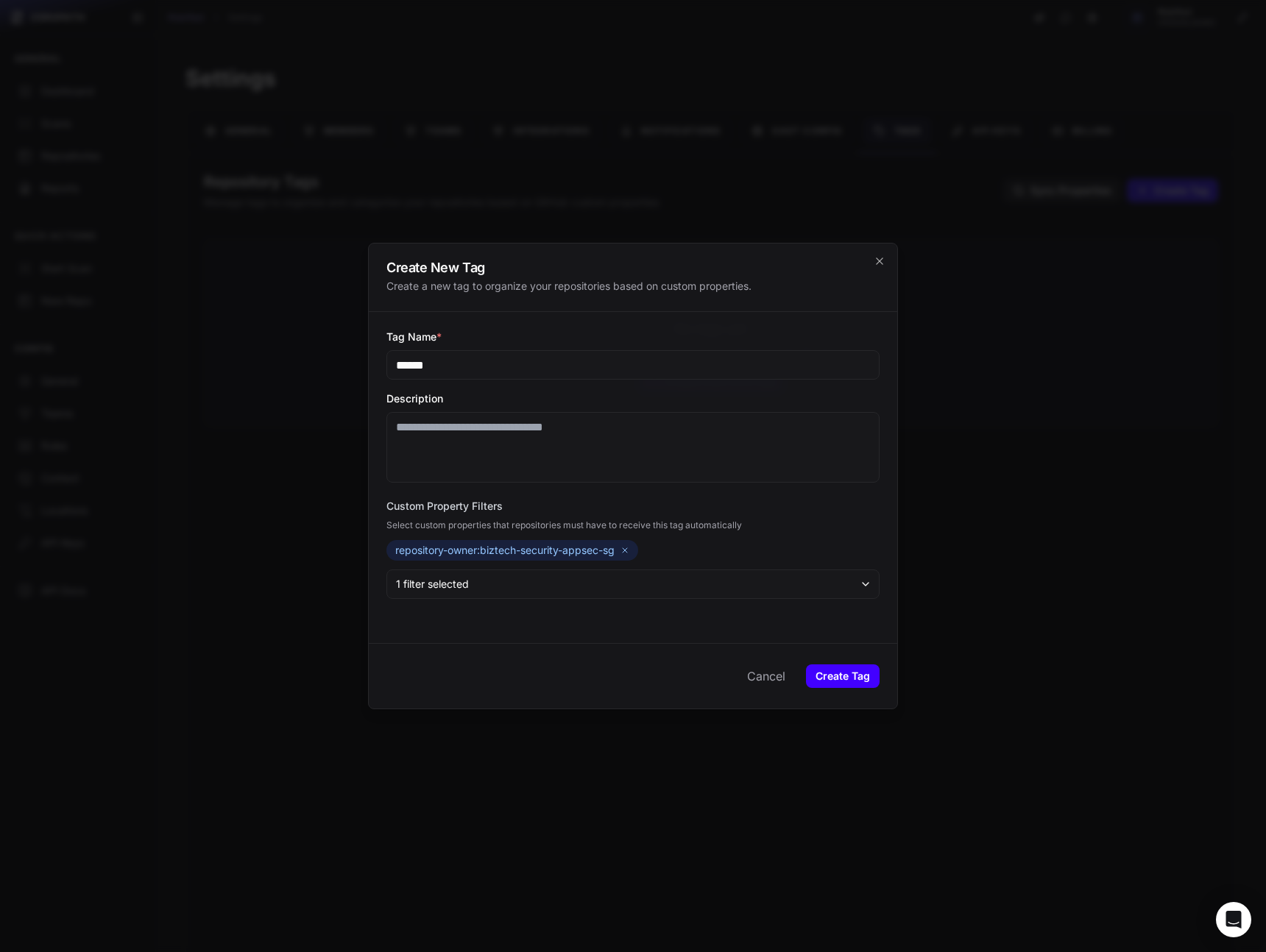
click at [850, 680] on button "Create Tag" at bounding box center [842, 676] width 74 height 23
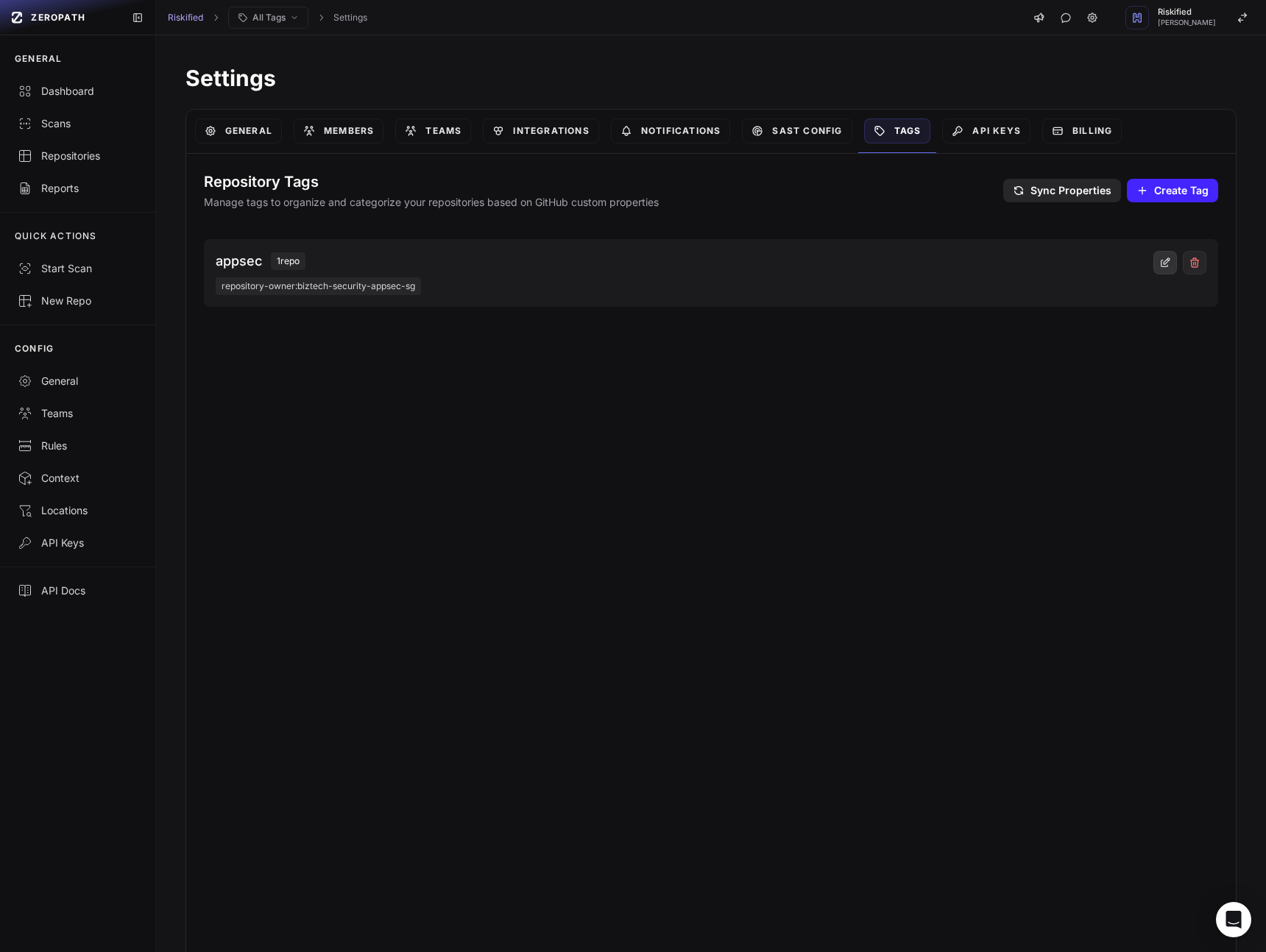
click at [1160, 267] on icon at bounding box center [1165, 263] width 12 height 12
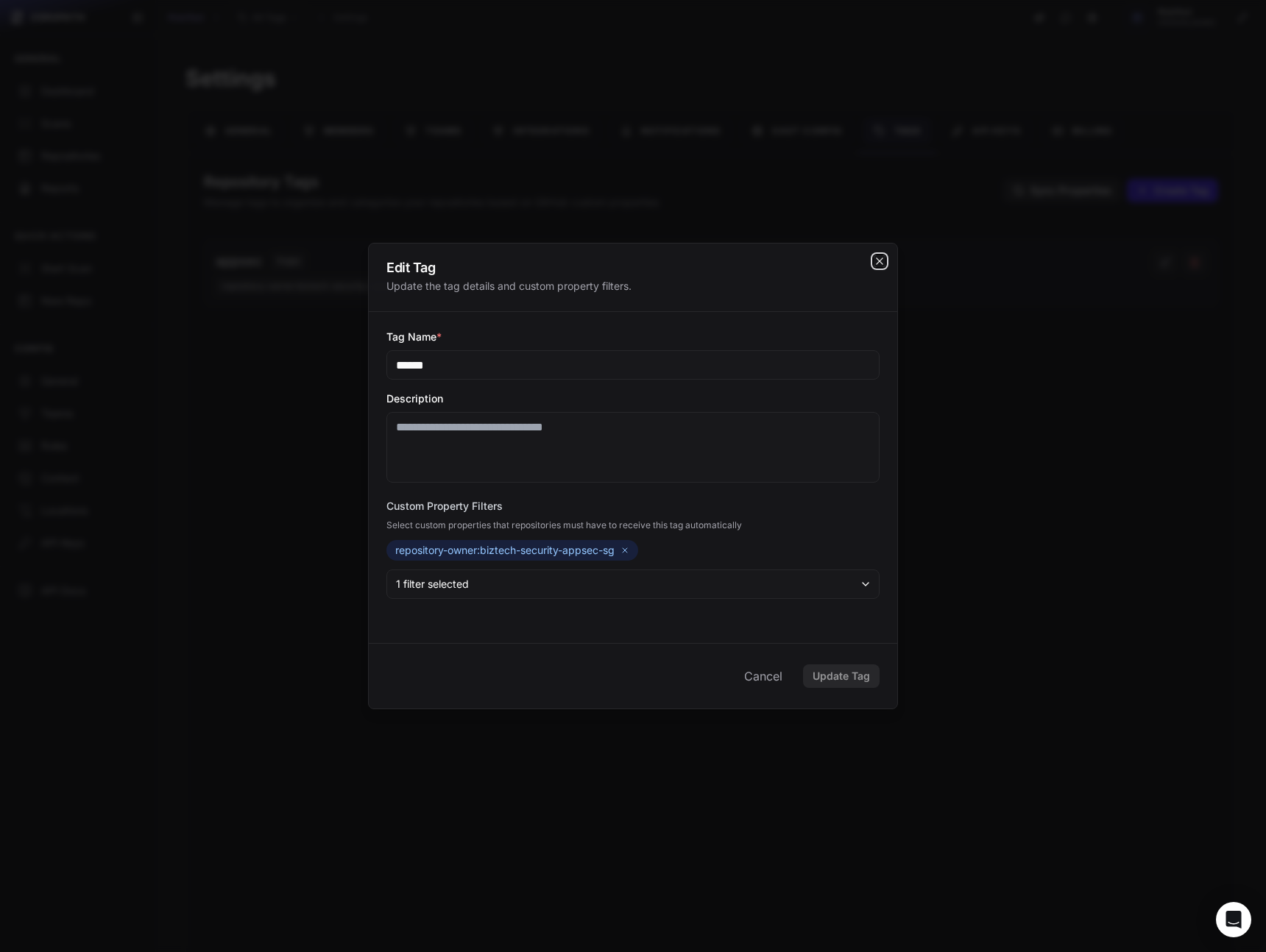
click at [879, 261] on icon "cross 2," at bounding box center [879, 261] width 7 height 7
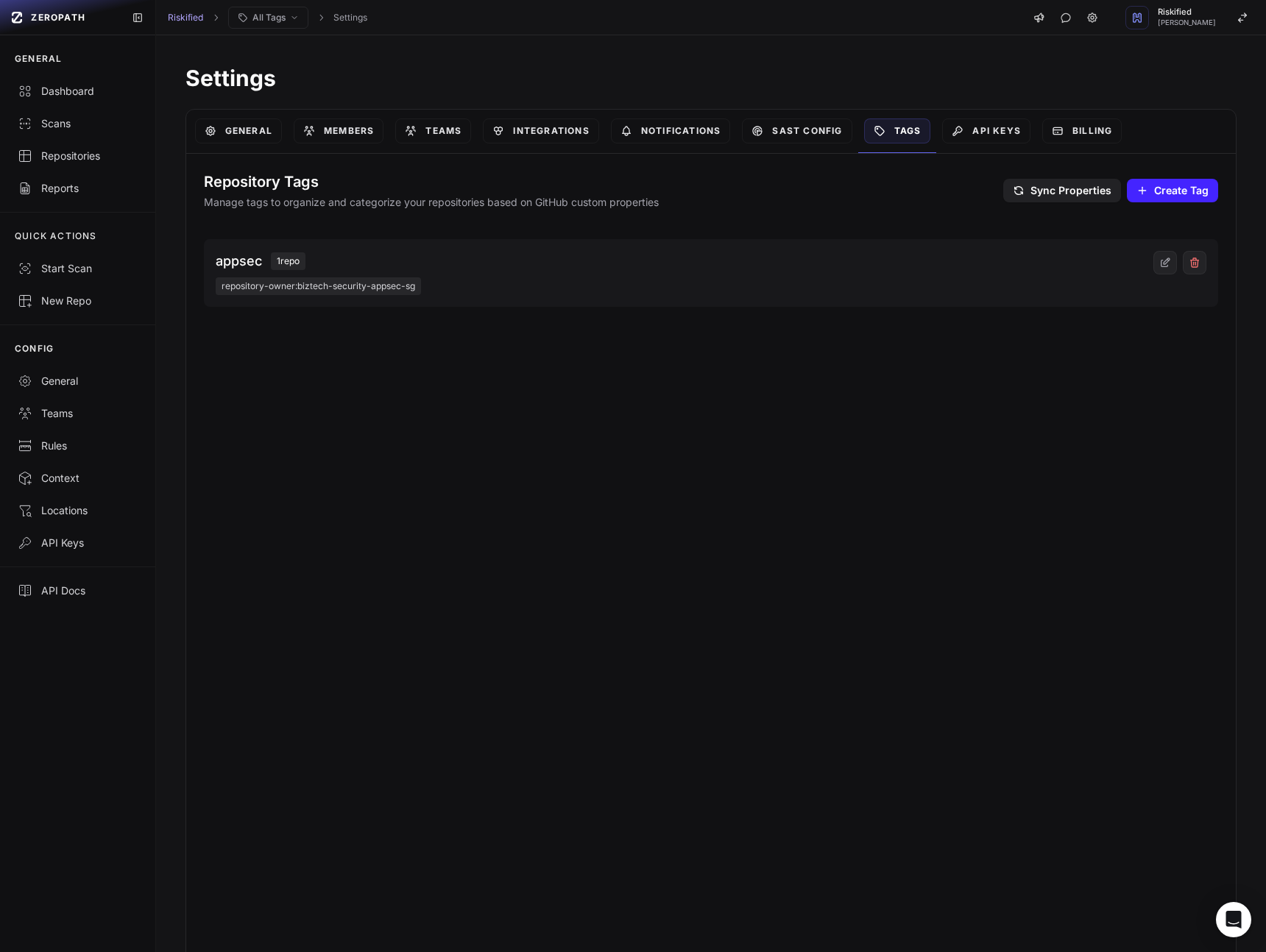
click at [1076, 198] on button "Sync Properties Sync" at bounding box center [1061, 190] width 118 height 23
click at [229, 127] on link "General" at bounding box center [238, 130] width 87 height 25
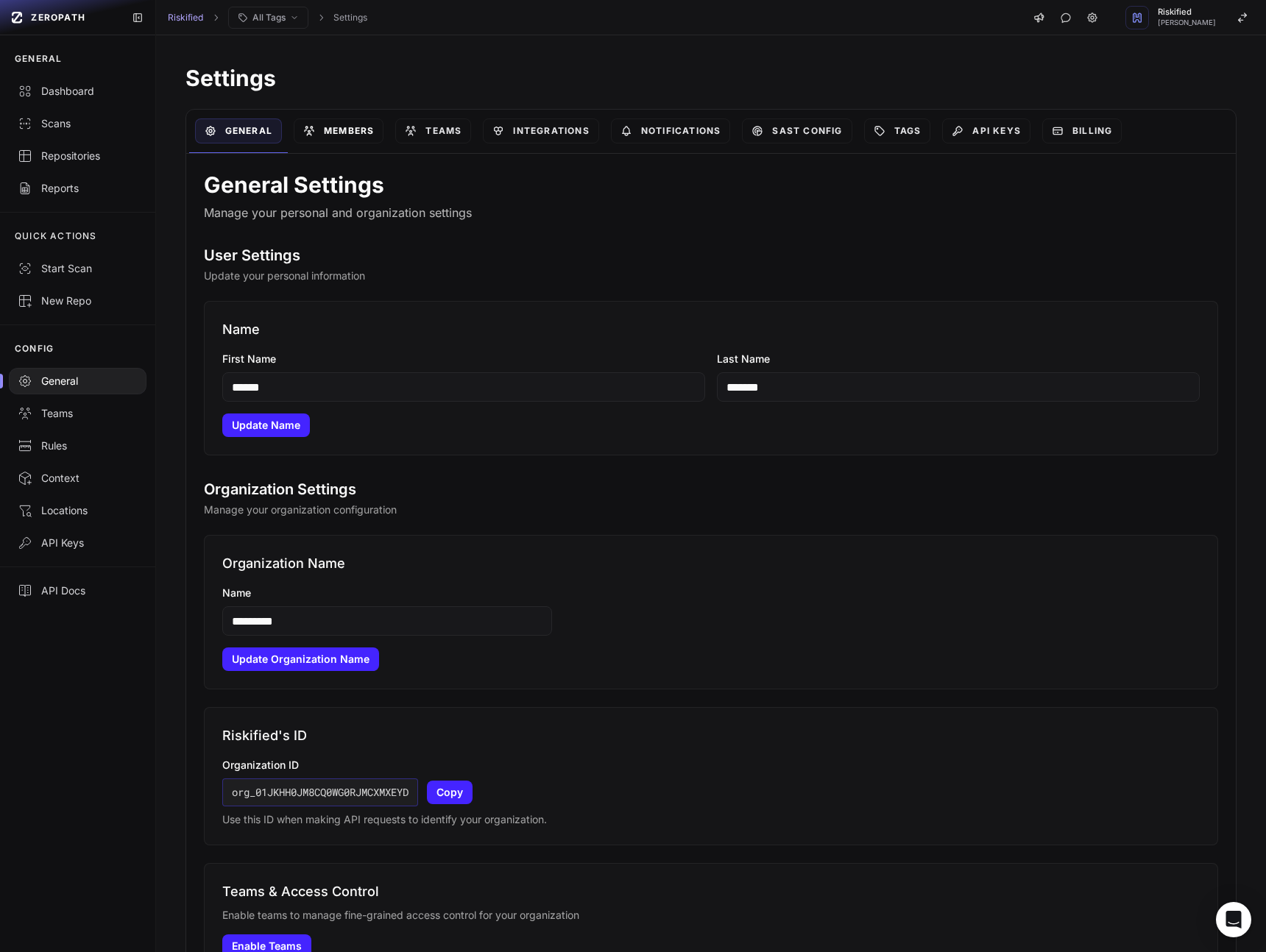
click at [357, 138] on link "Members" at bounding box center [338, 130] width 89 height 25
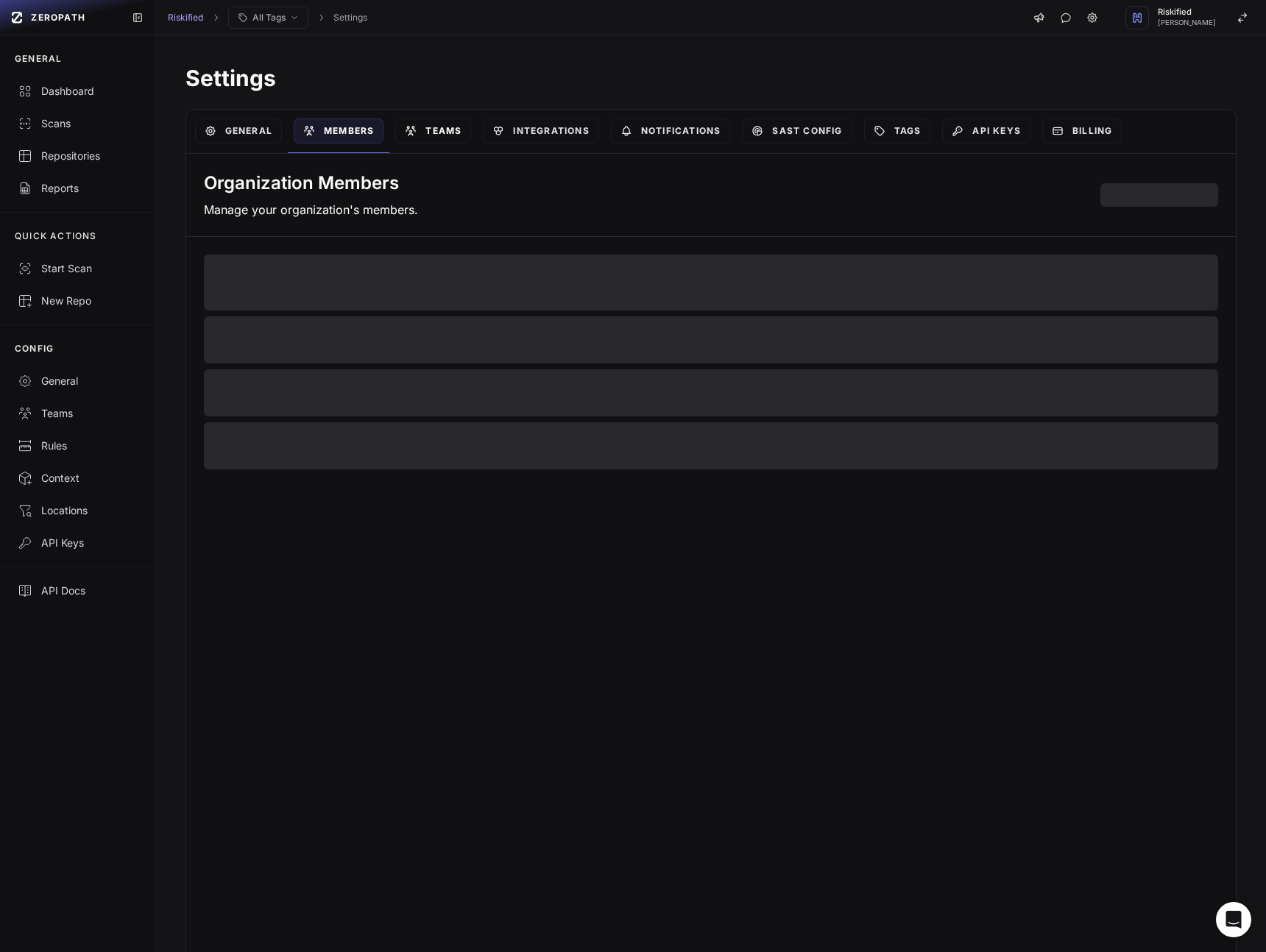
select select "*****"
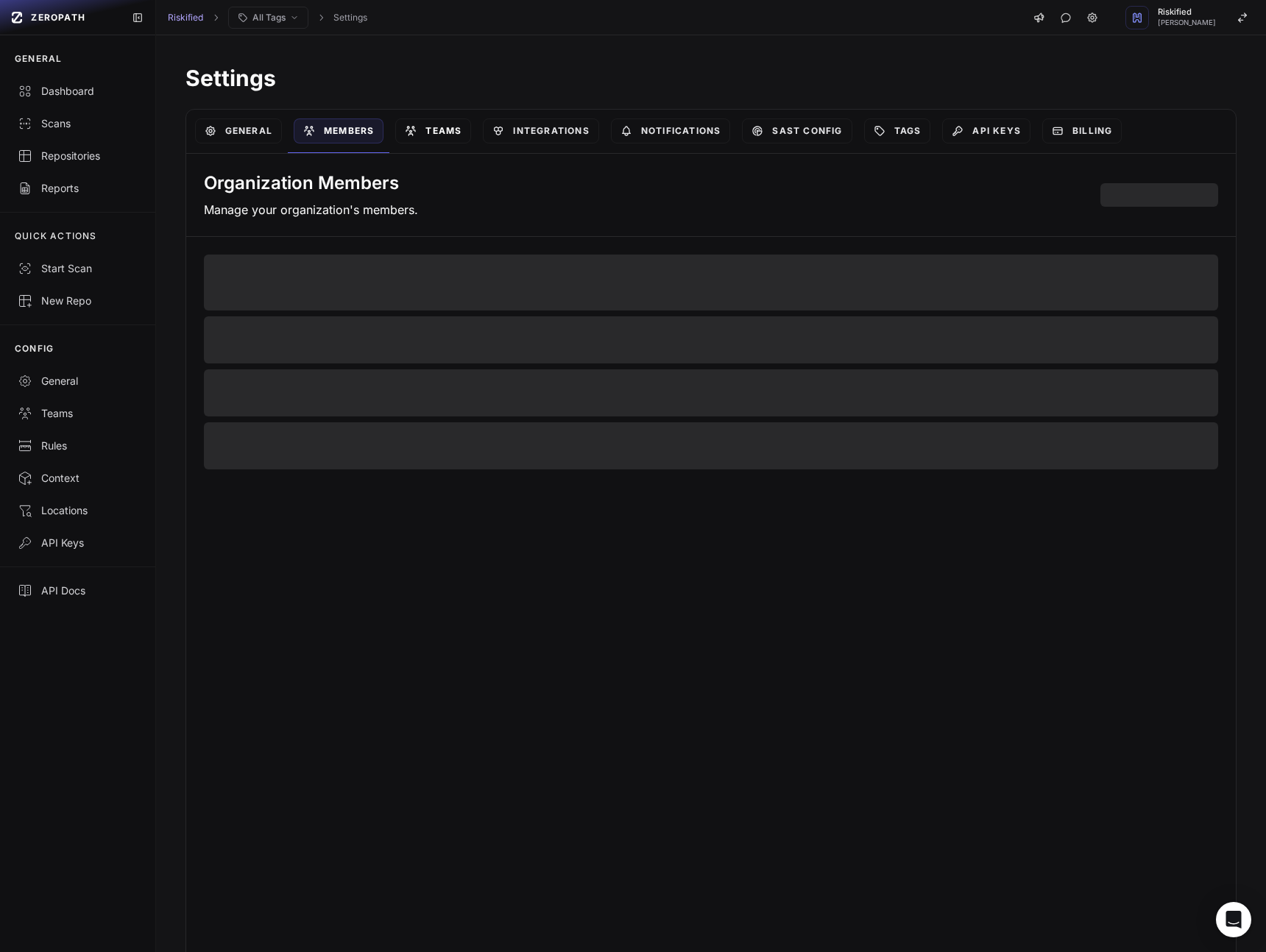
select select "*****"
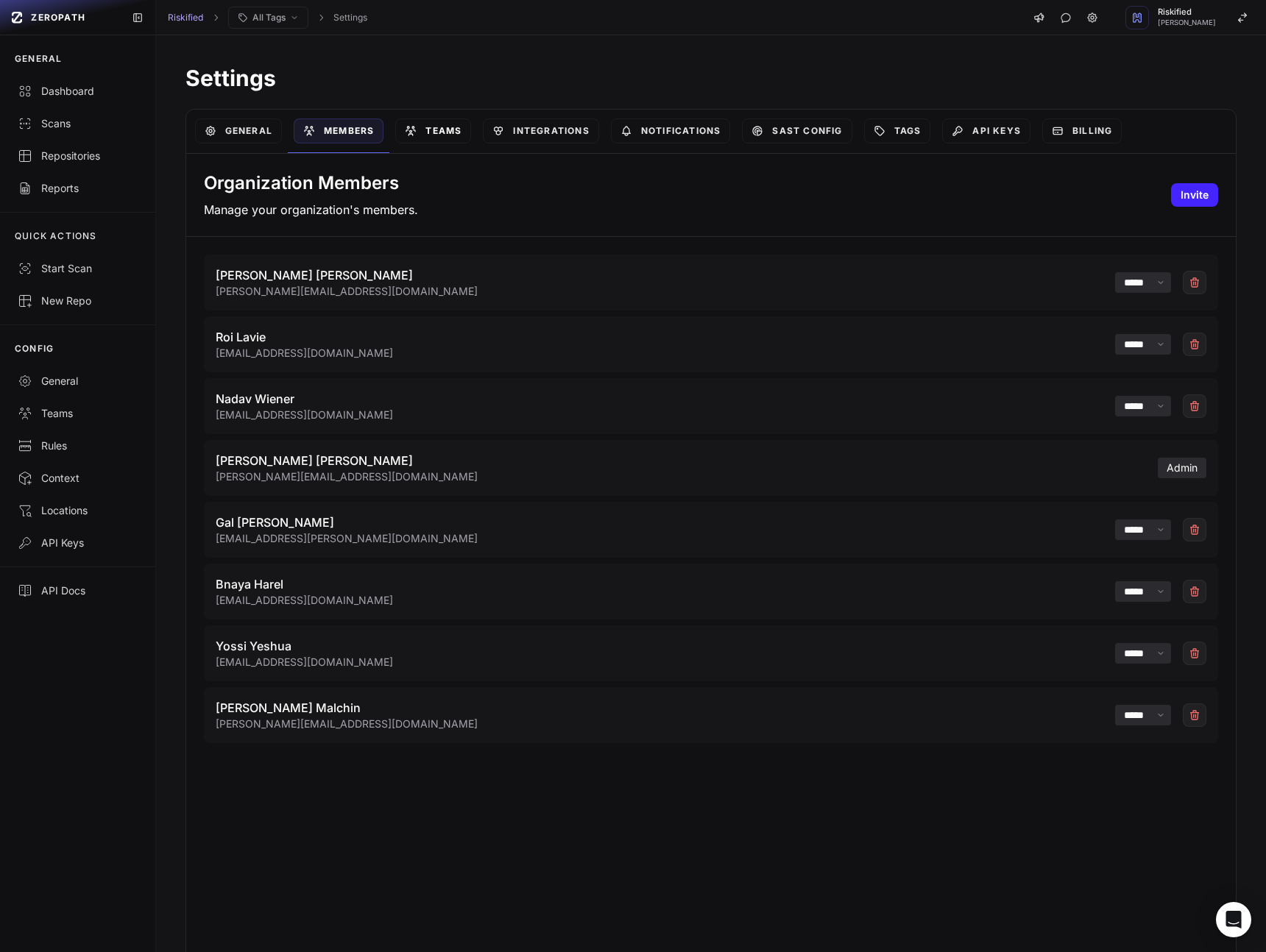
click at [443, 136] on link "Teams" at bounding box center [433, 130] width 76 height 25
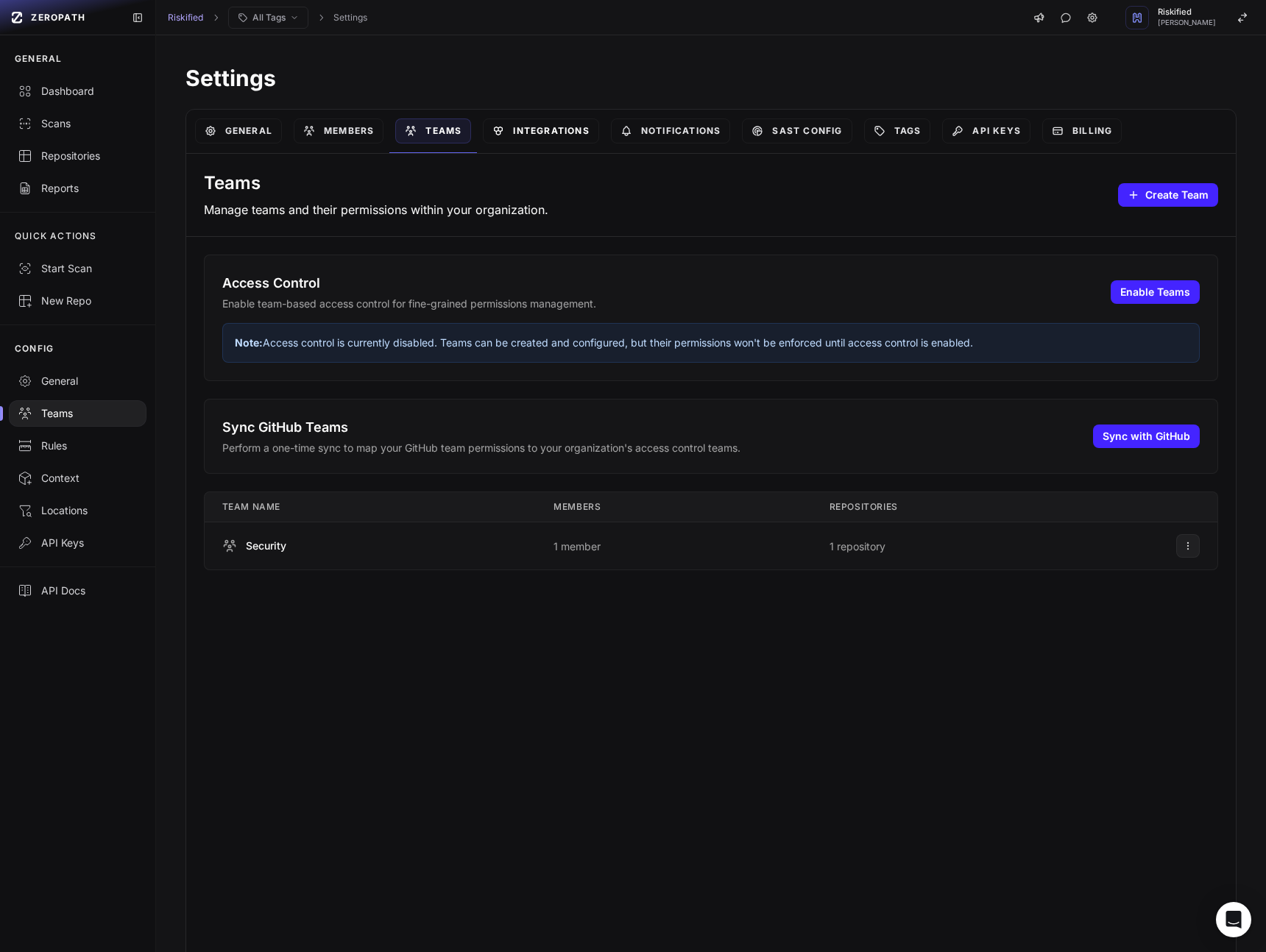
click at [534, 136] on link "Integrations" at bounding box center [541, 130] width 115 height 25
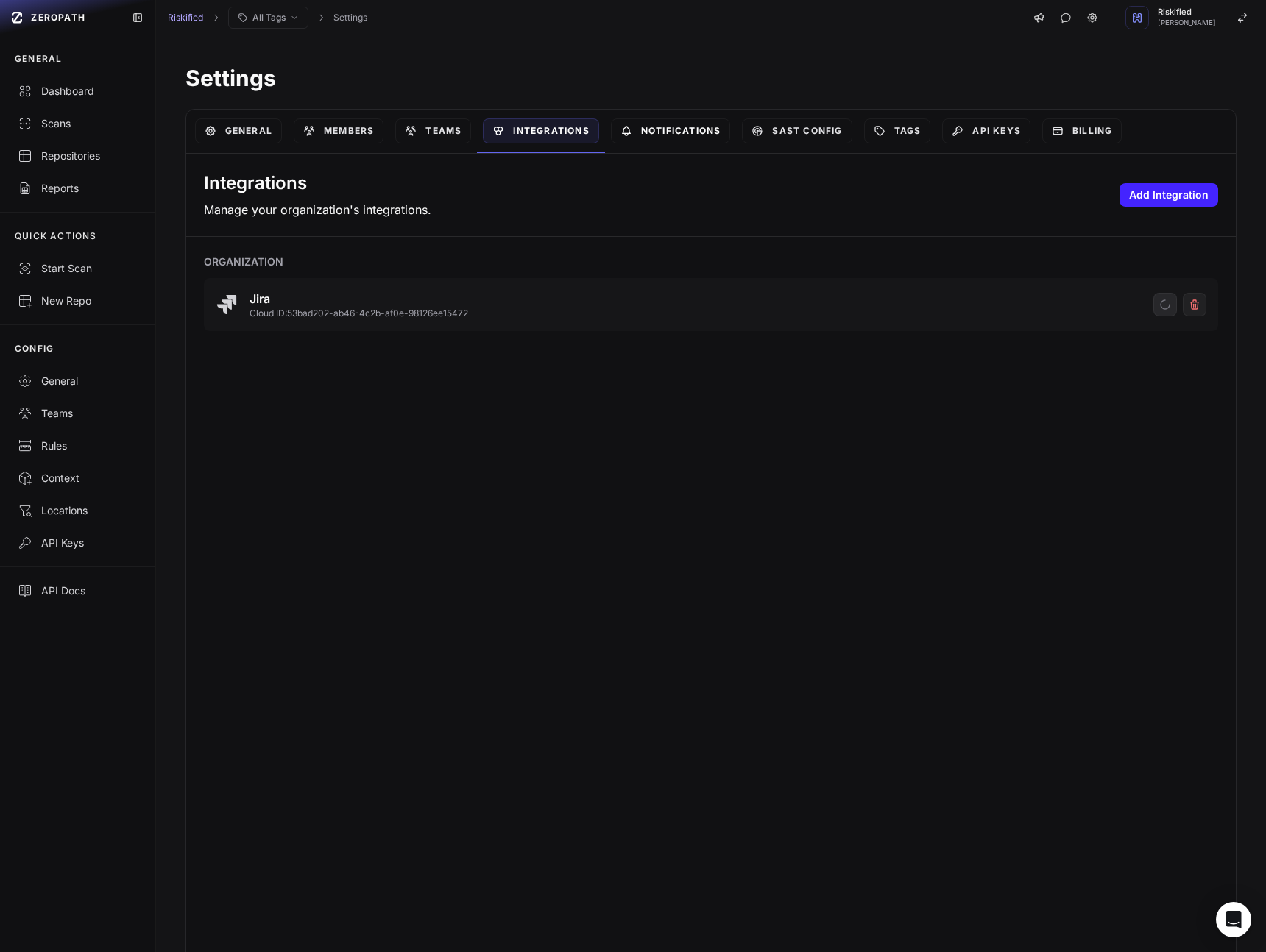
click at [694, 138] on link "Notifications" at bounding box center [671, 130] width 120 height 25
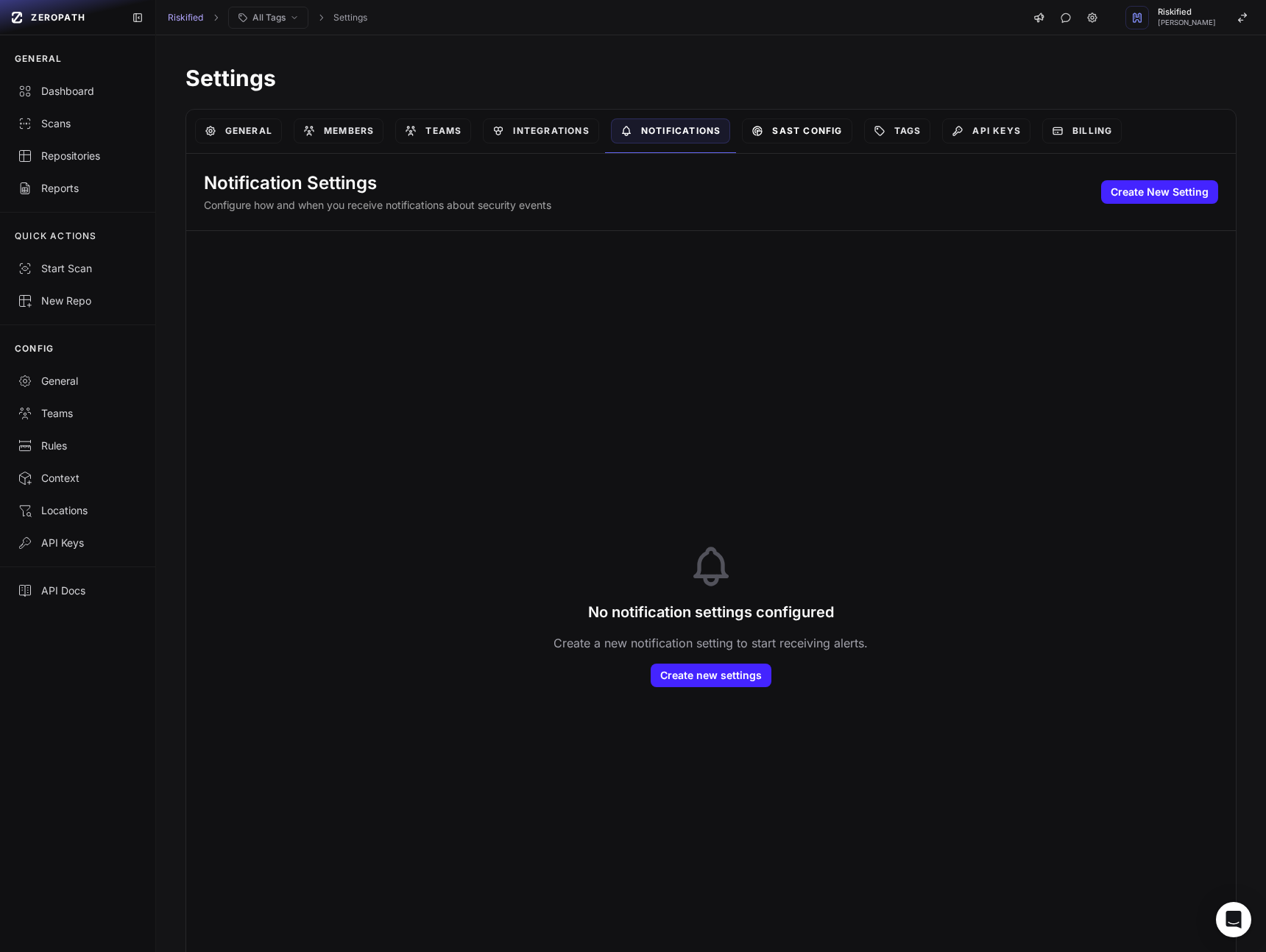
click at [834, 131] on link "SAST Config" at bounding box center [796, 130] width 110 height 25
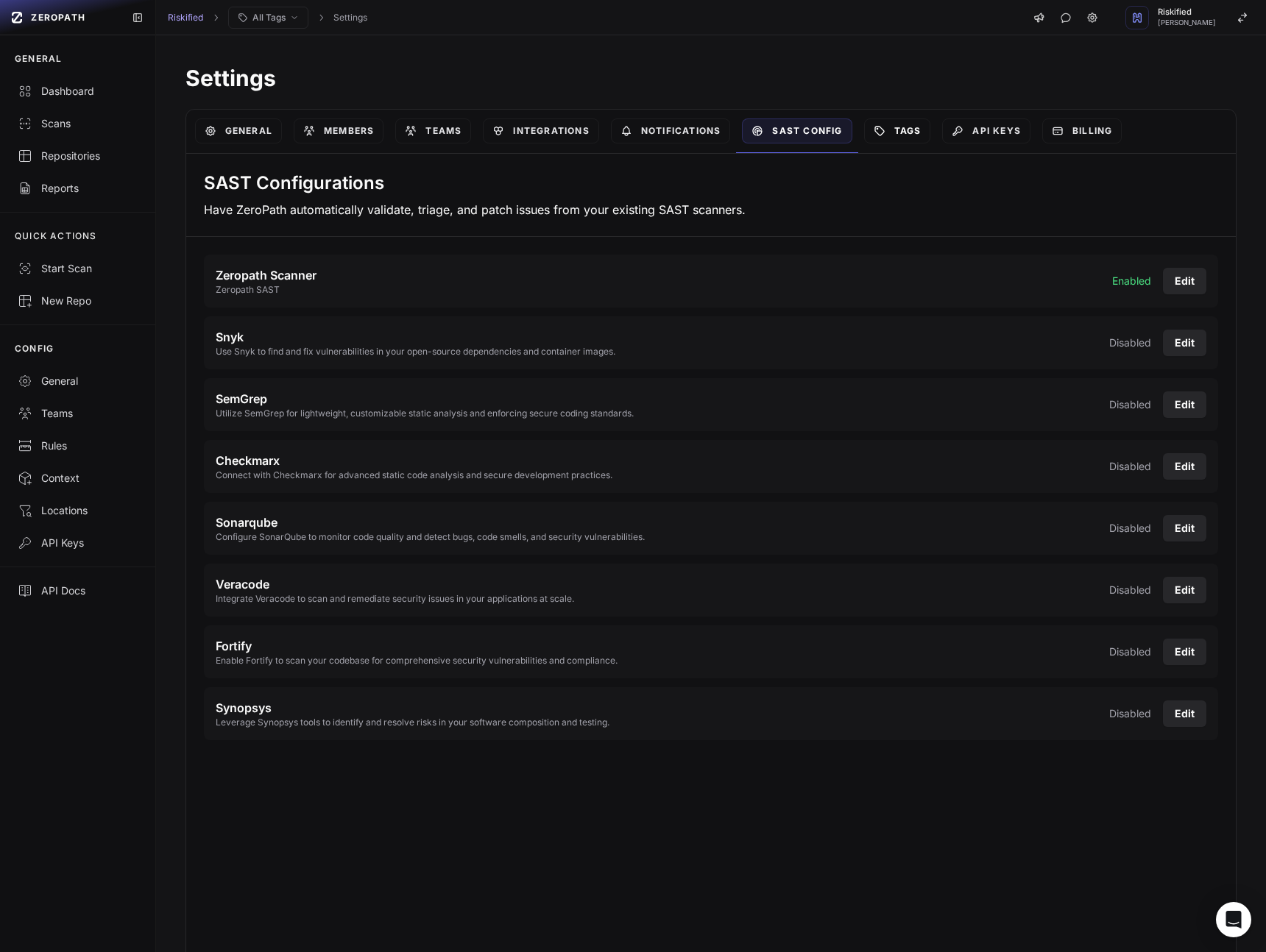
click at [912, 136] on link "Tags" at bounding box center [898, 130] width 67 height 25
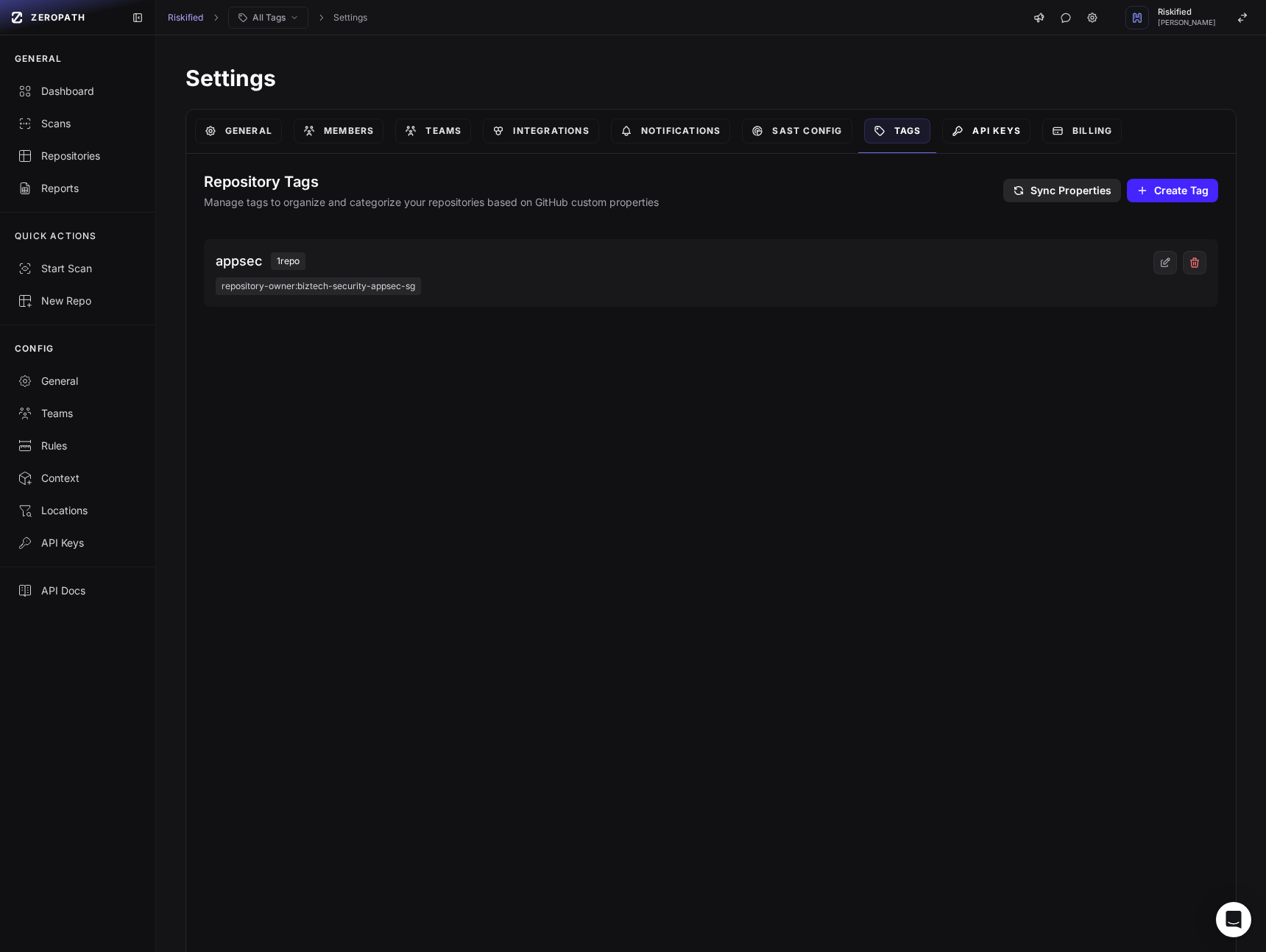
click at [983, 131] on link "API Keys" at bounding box center [986, 130] width 88 height 25
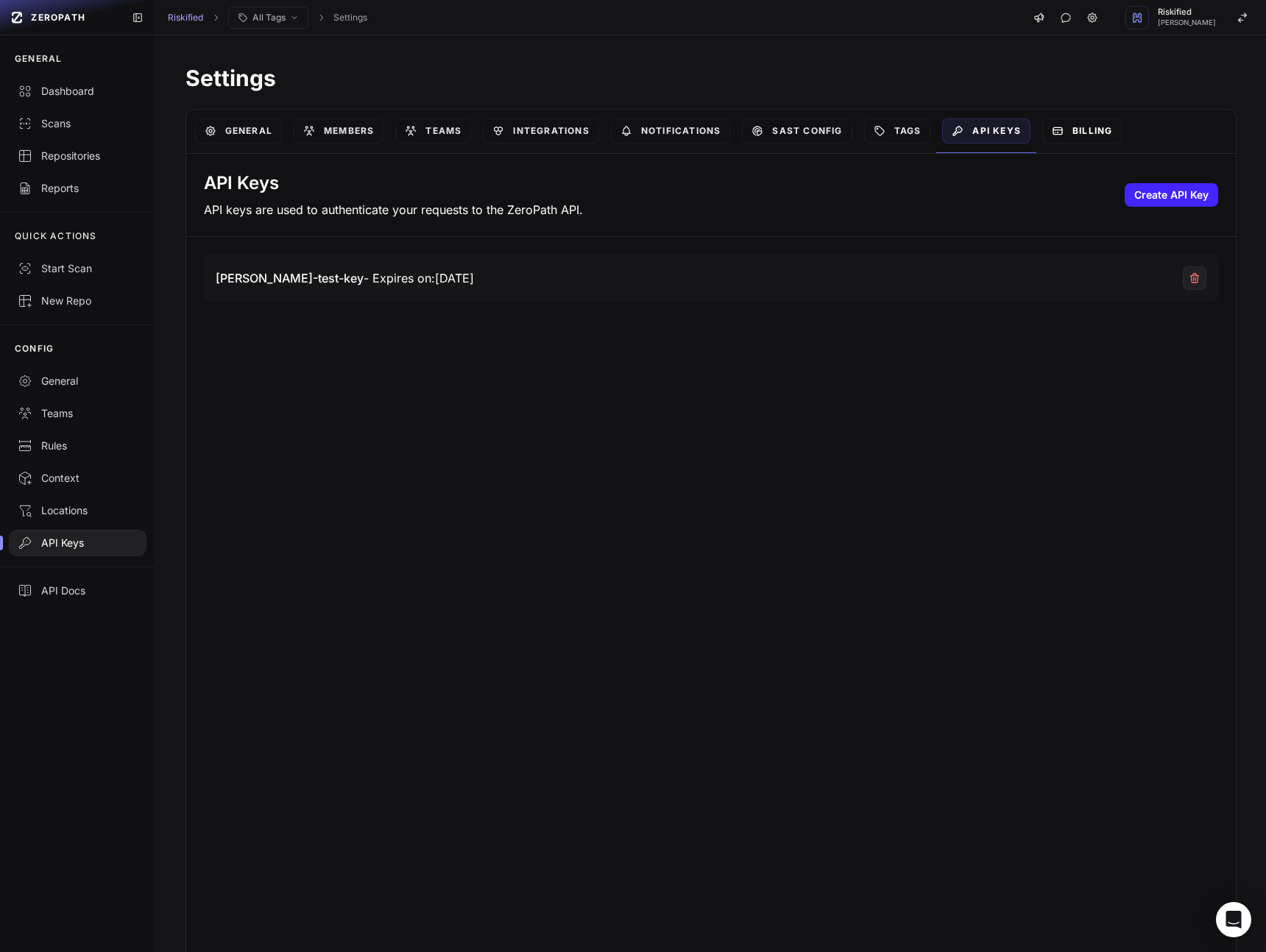
click at [1116, 137] on link "Billing" at bounding box center [1081, 130] width 80 height 25
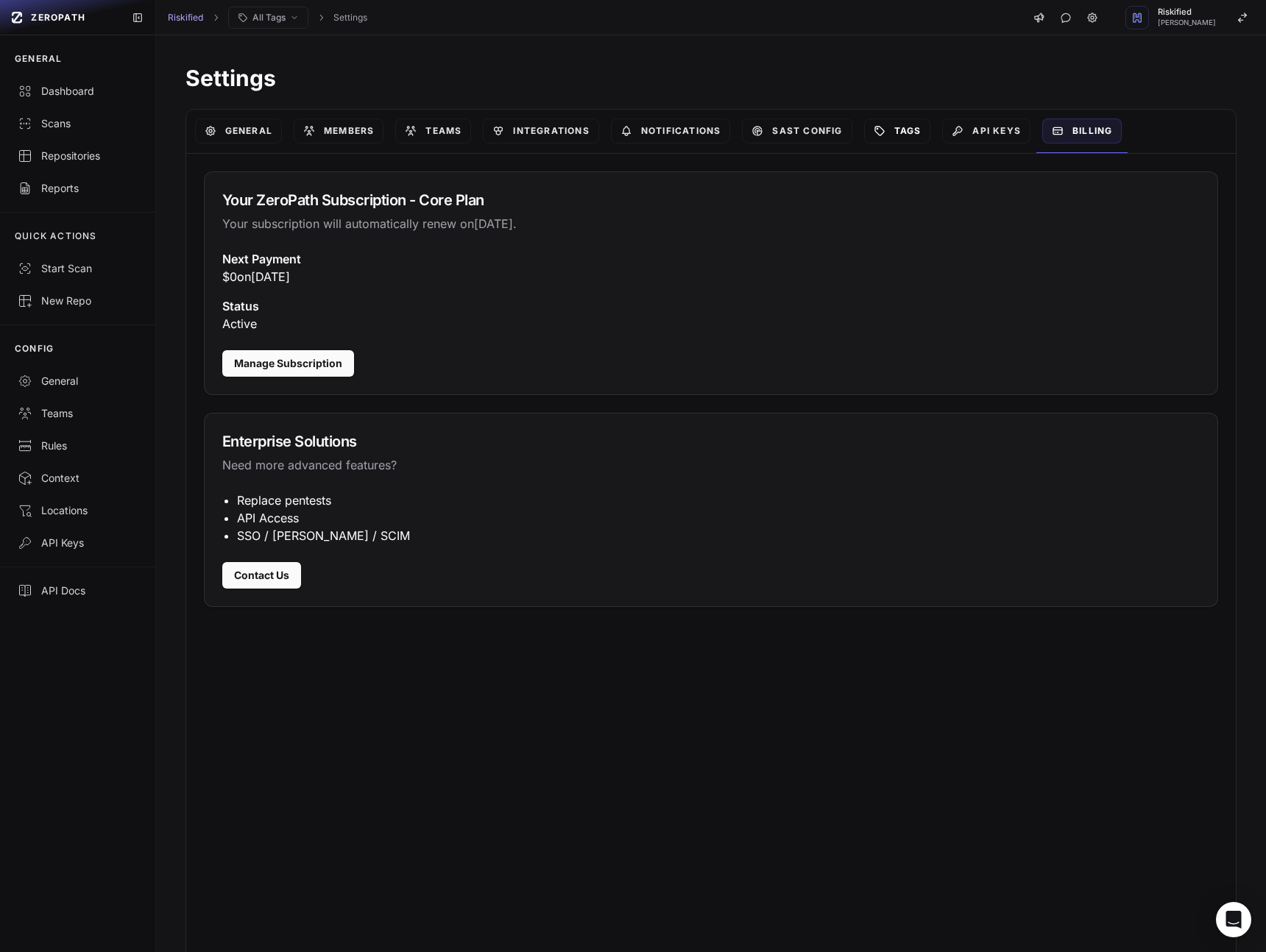
click at [918, 124] on link "Tags" at bounding box center [898, 130] width 67 height 25
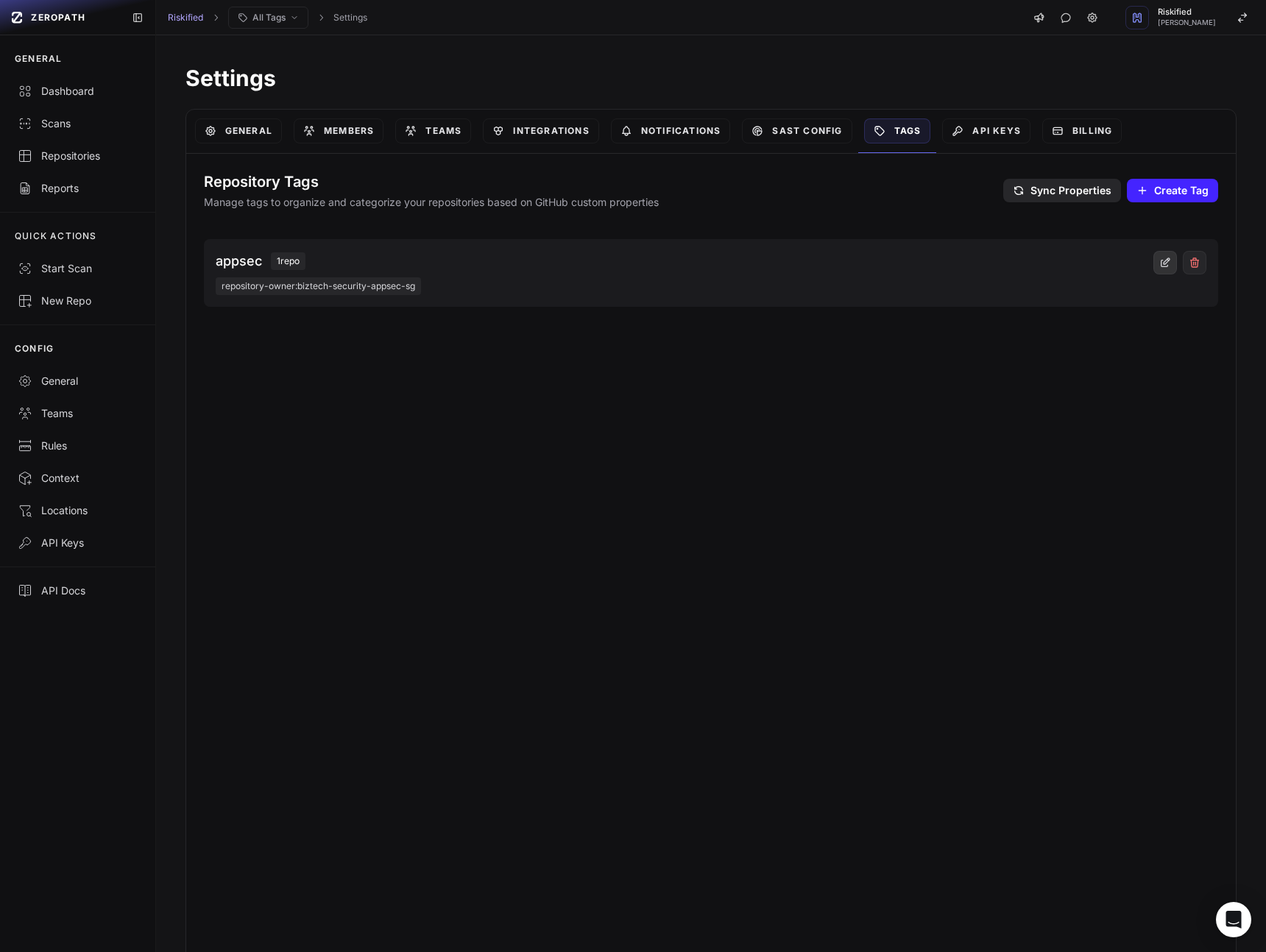
click at [1167, 265] on icon at bounding box center [1165, 263] width 12 height 12
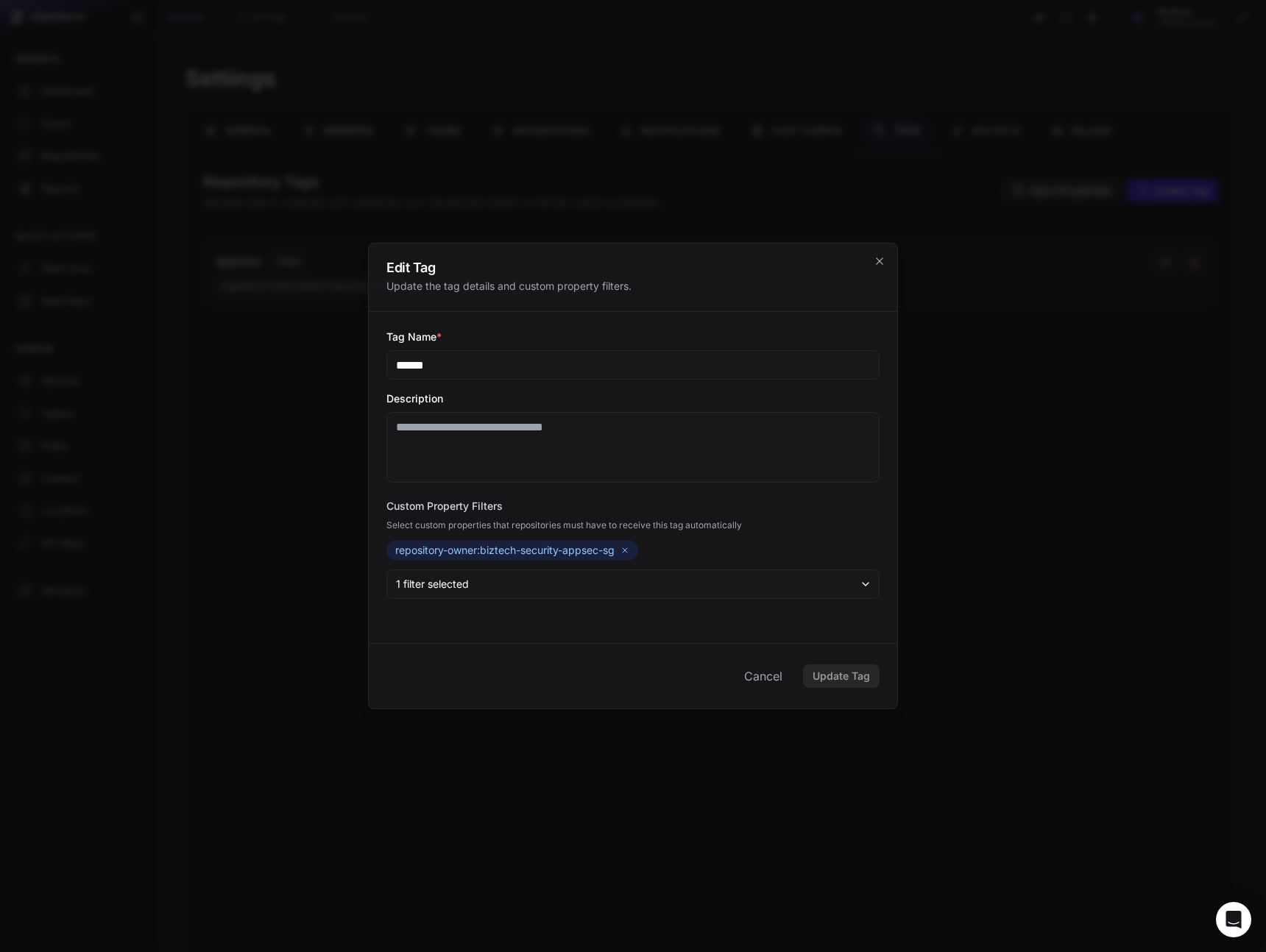
click at [440, 360] on input "******" at bounding box center [633, 365] width 493 height 30
type input "**********"
click at [851, 672] on button "Update Tag" at bounding box center [841, 676] width 77 height 23
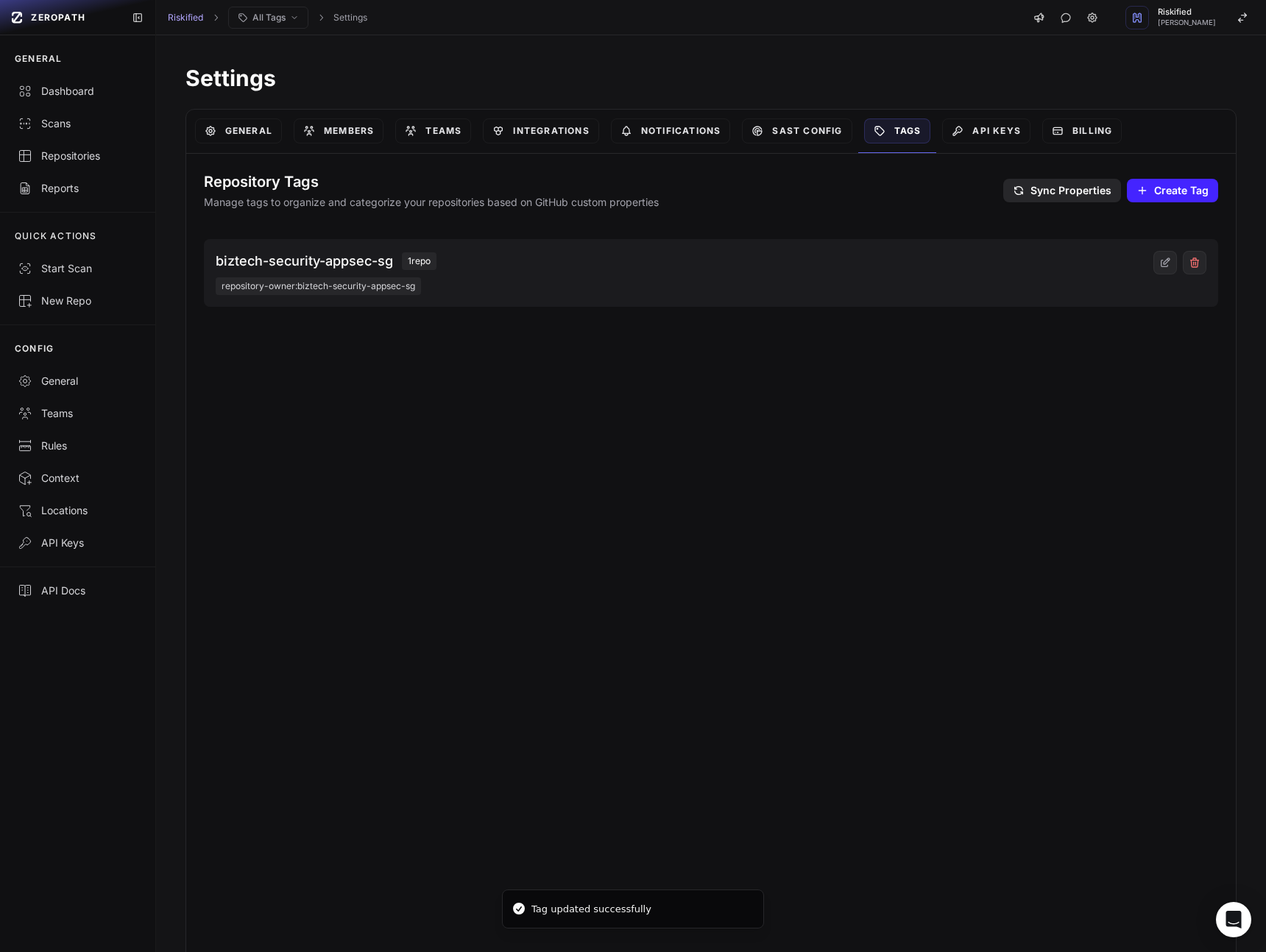
click at [429, 264] on span "1 repo" at bounding box center [419, 261] width 35 height 17
click at [79, 152] on div "Repositories" at bounding box center [77, 155] width 120 height 14
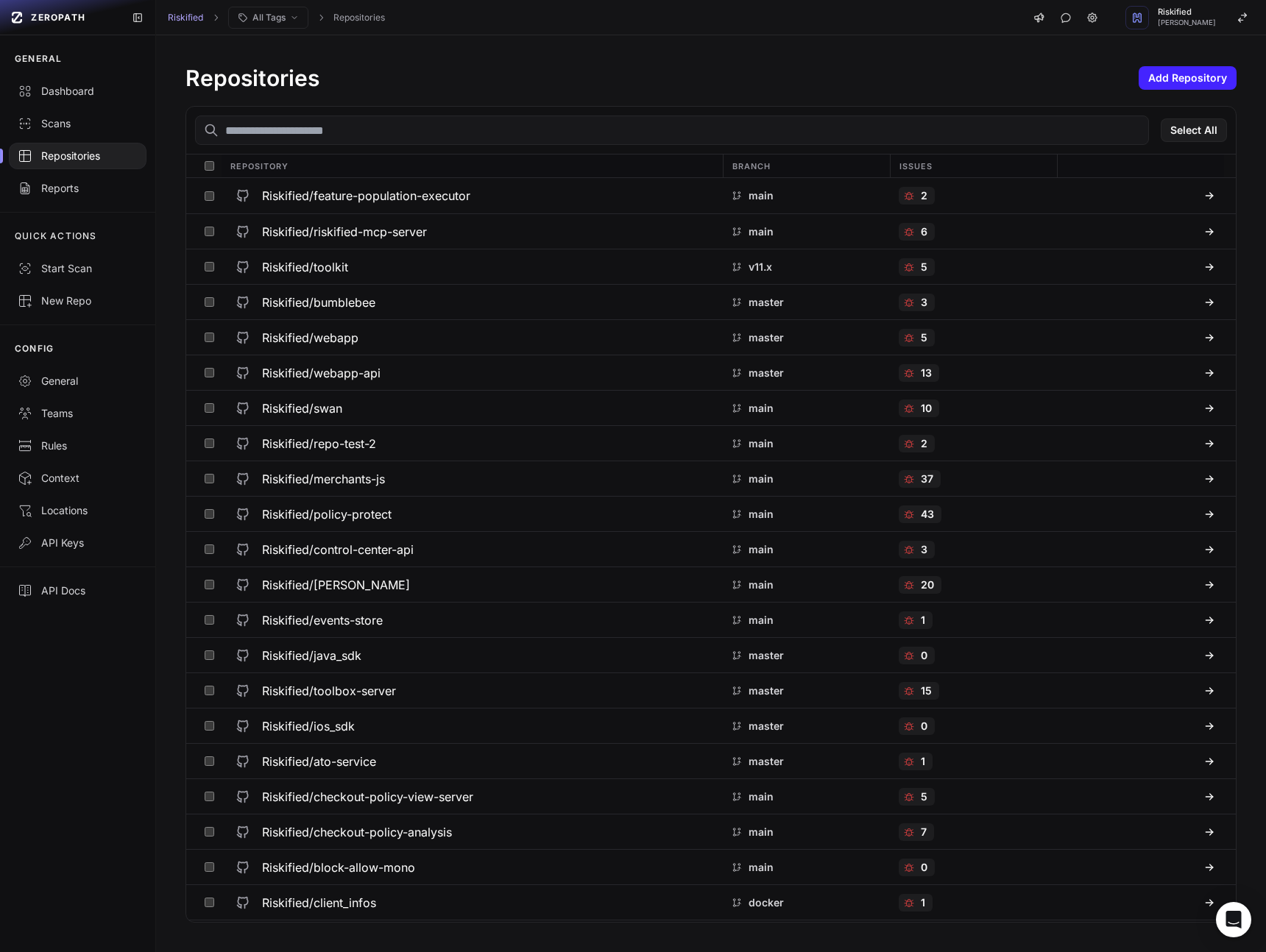
click at [1052, 127] on input "text" at bounding box center [672, 130] width 954 height 30
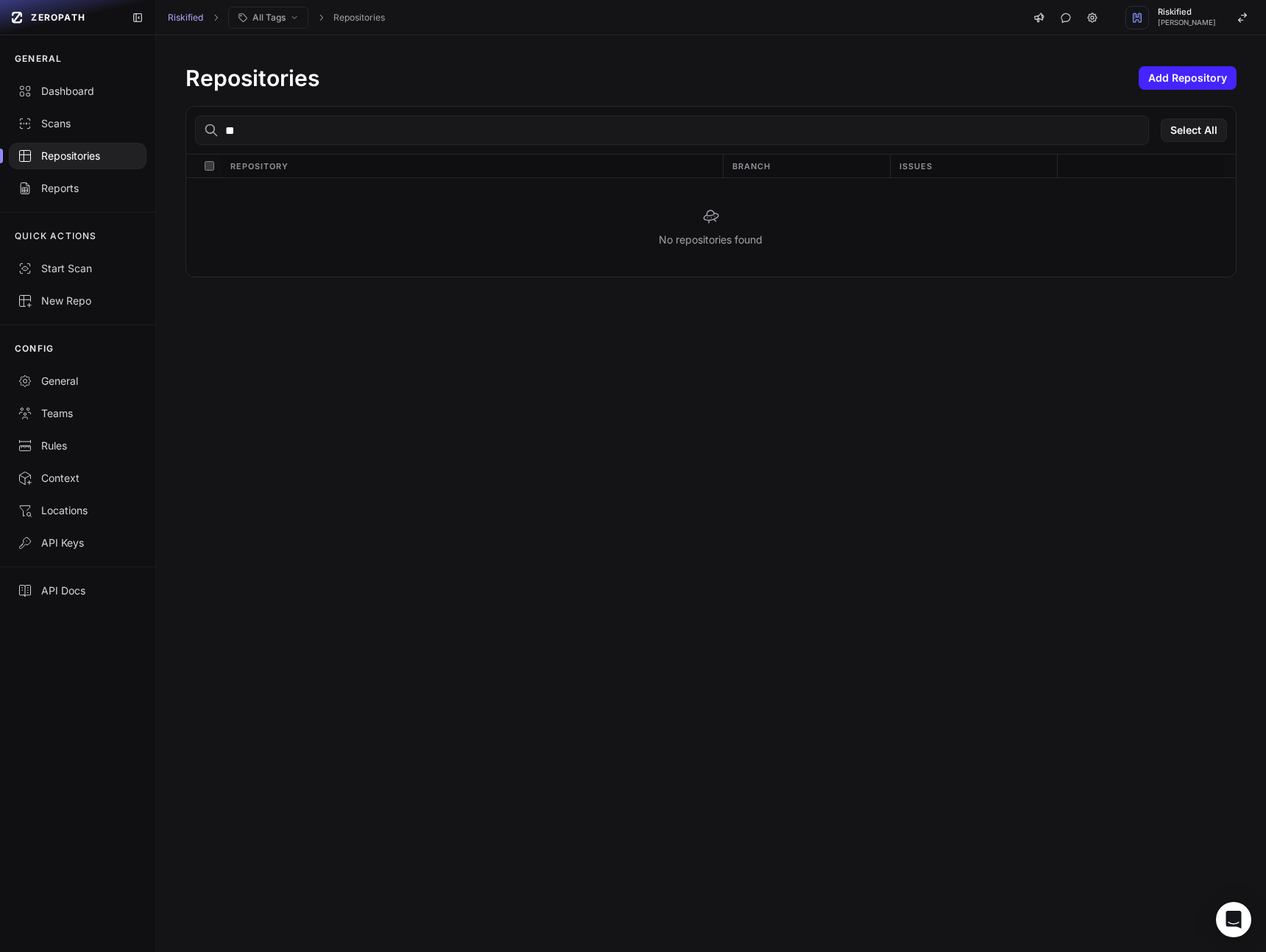
type input "*"
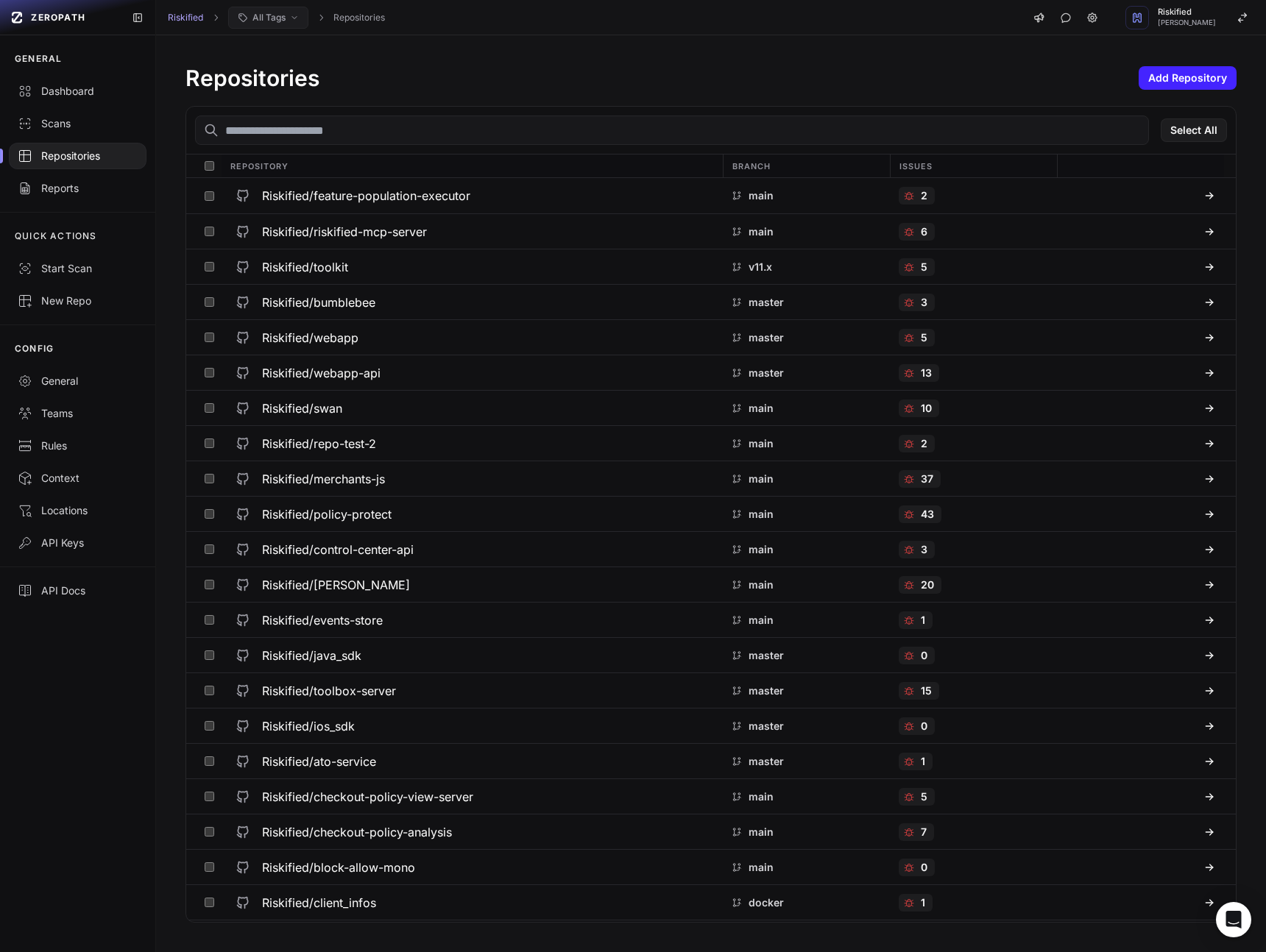
click at [293, 20] on icon "breadcrumb" at bounding box center [294, 17] width 9 height 9
click at [296, 129] on div "biztech-security-appsec-sg" at bounding box center [329, 129] width 138 height 14
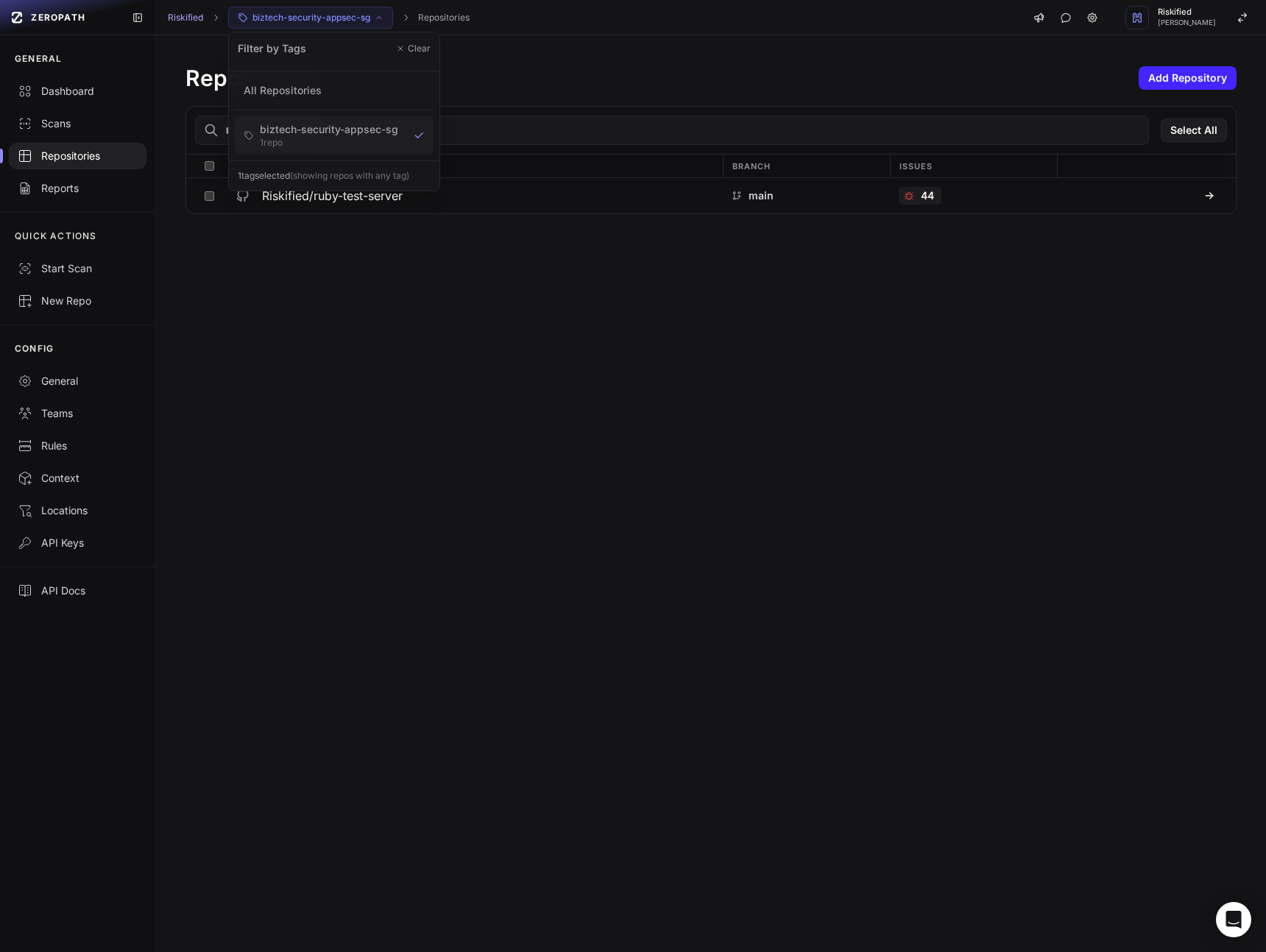
click at [472, 320] on div "Repositories Add Repository Select All Repository Branch Issues Riskified/ruby-…" at bounding box center [711, 493] width 1110 height 916
click at [70, 92] on div "Dashboard" at bounding box center [77, 91] width 120 height 14
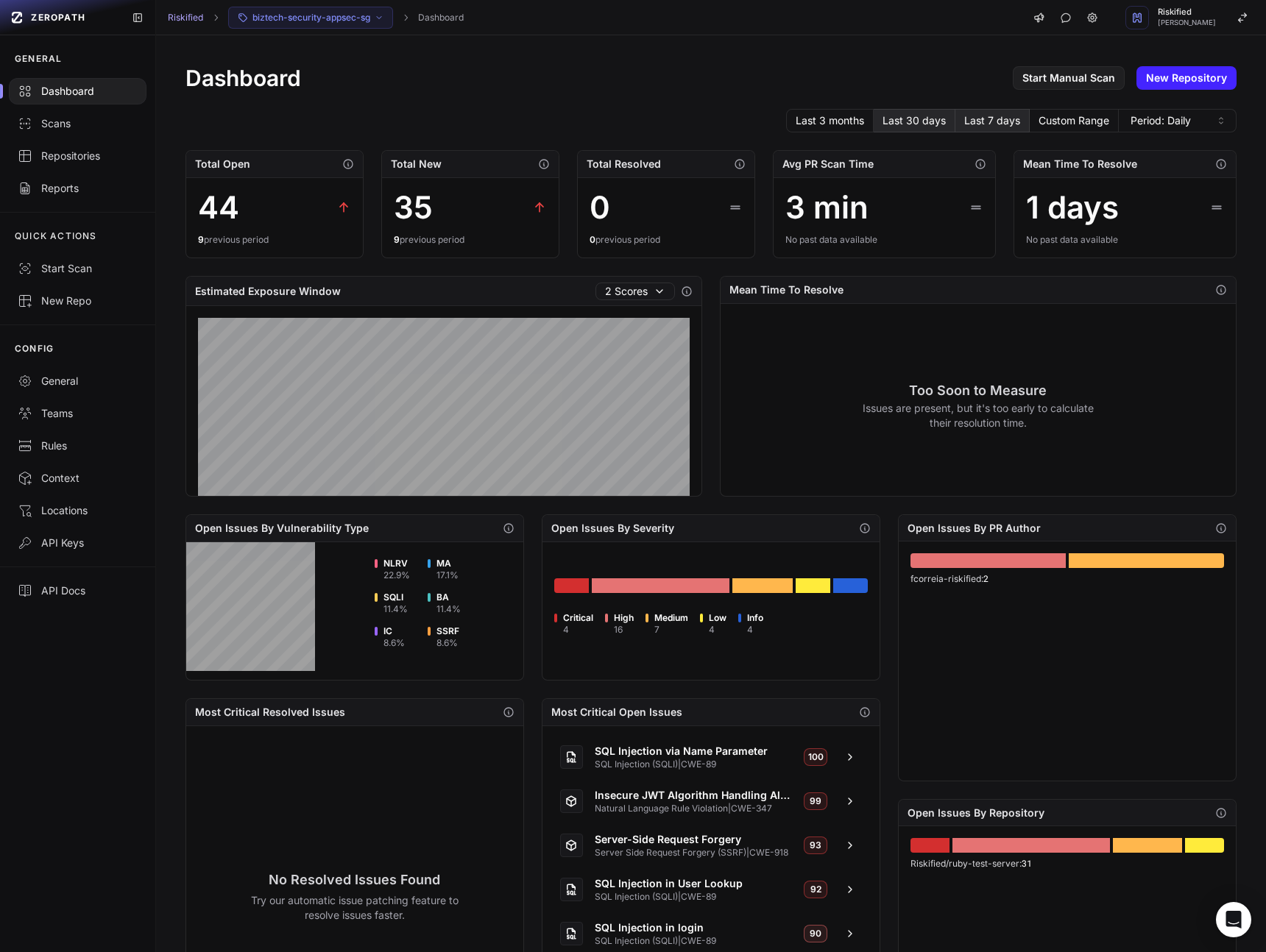
click at [907, 119] on button "Last 30 days" at bounding box center [914, 121] width 82 height 23
click at [77, 389] on link "General" at bounding box center [77, 380] width 155 height 33
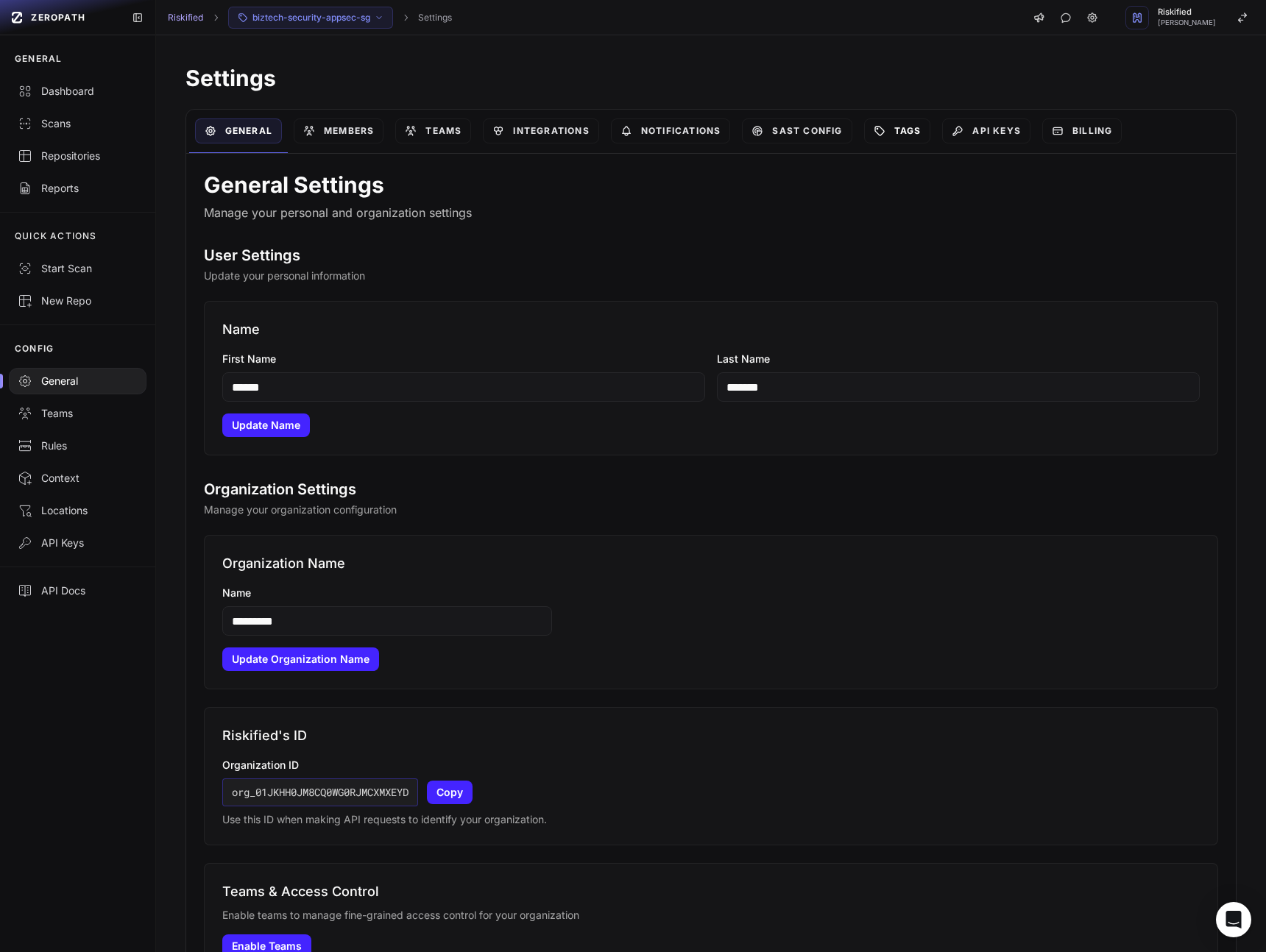
click at [901, 130] on link "Tags" at bounding box center [898, 130] width 67 height 25
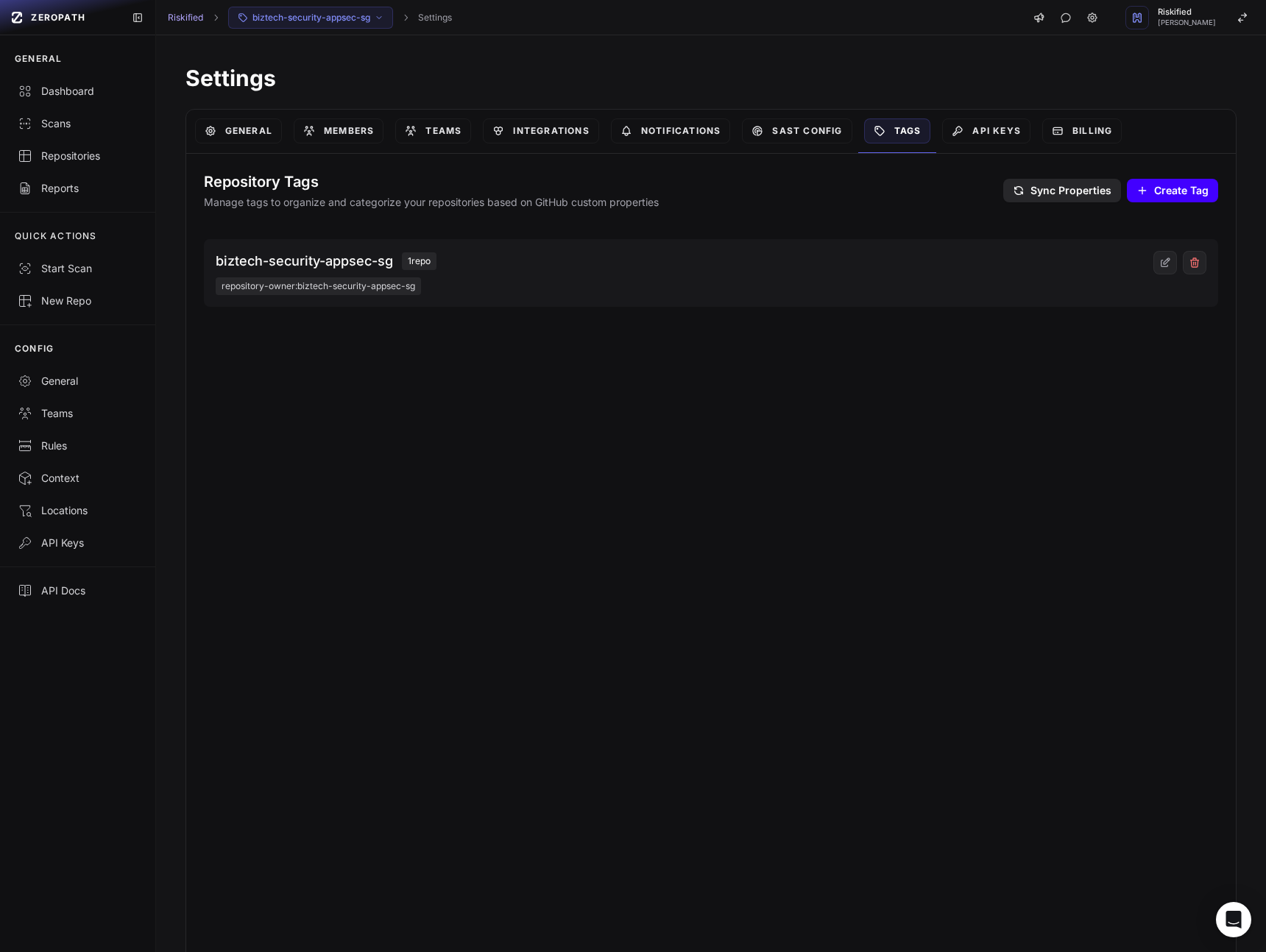
click at [1177, 193] on span "Create Tag" at bounding box center [1181, 190] width 55 height 14
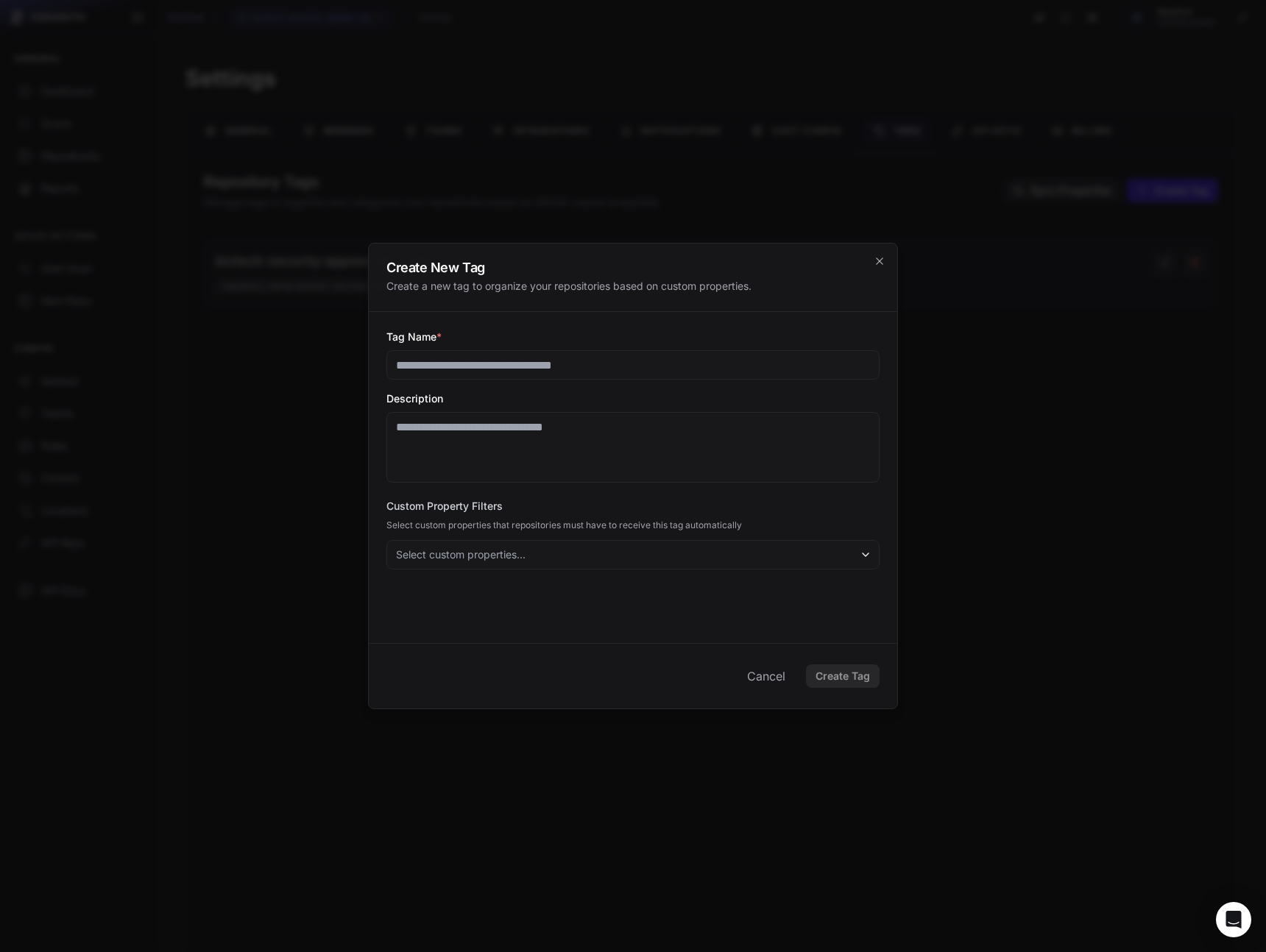
click at [505, 372] on input "Tag Name *" at bounding box center [633, 365] width 493 height 30
click at [724, 437] on textarea "Description" at bounding box center [633, 447] width 493 height 70
click at [696, 565] on button "Select custom properties..." at bounding box center [633, 554] width 493 height 30
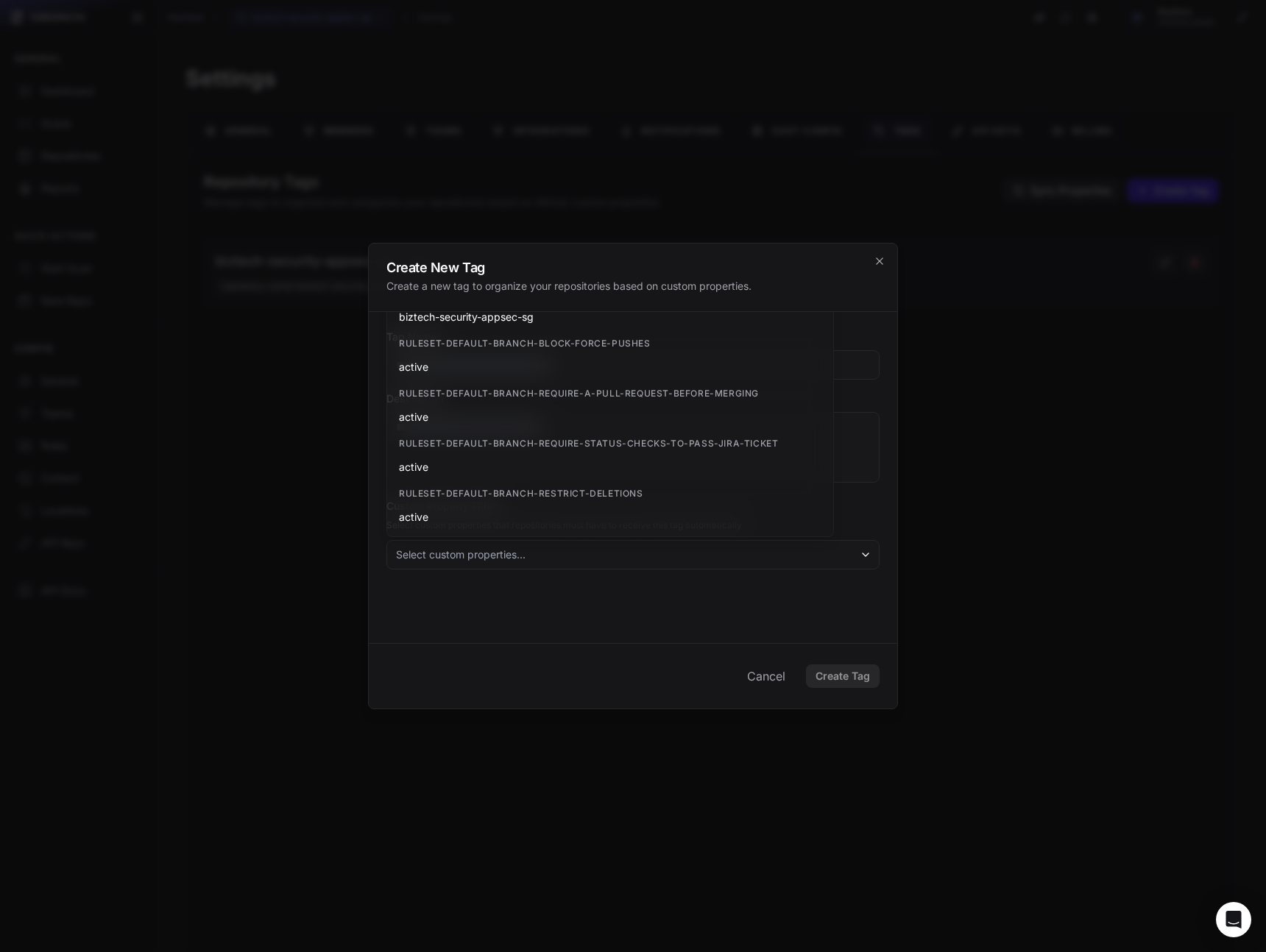
click at [640, 290] on div "Create a new tag to organize your repositories based on custom properties." at bounding box center [633, 286] width 493 height 14
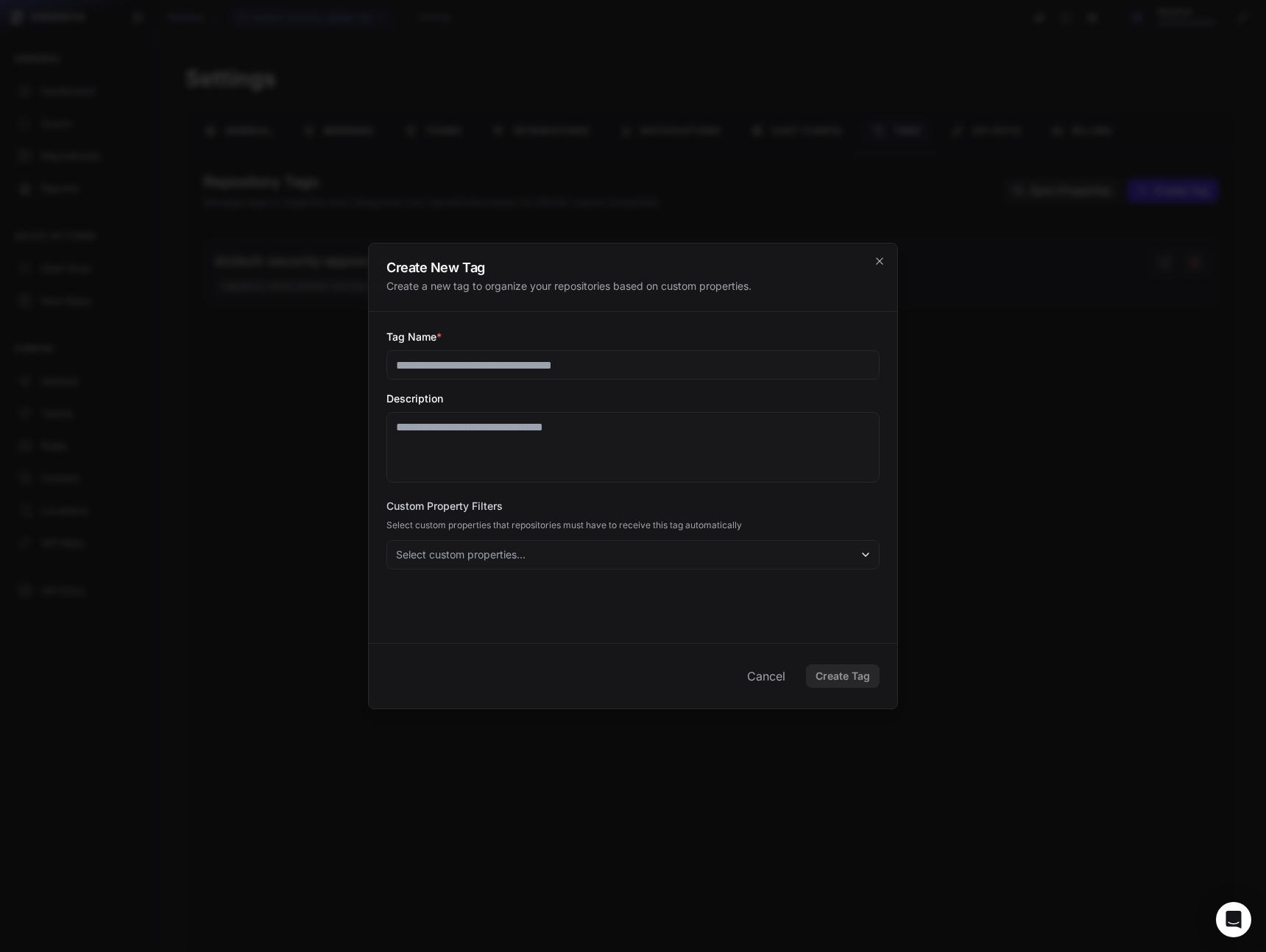
click at [733, 553] on button "Select custom properties..." at bounding box center [633, 554] width 493 height 30
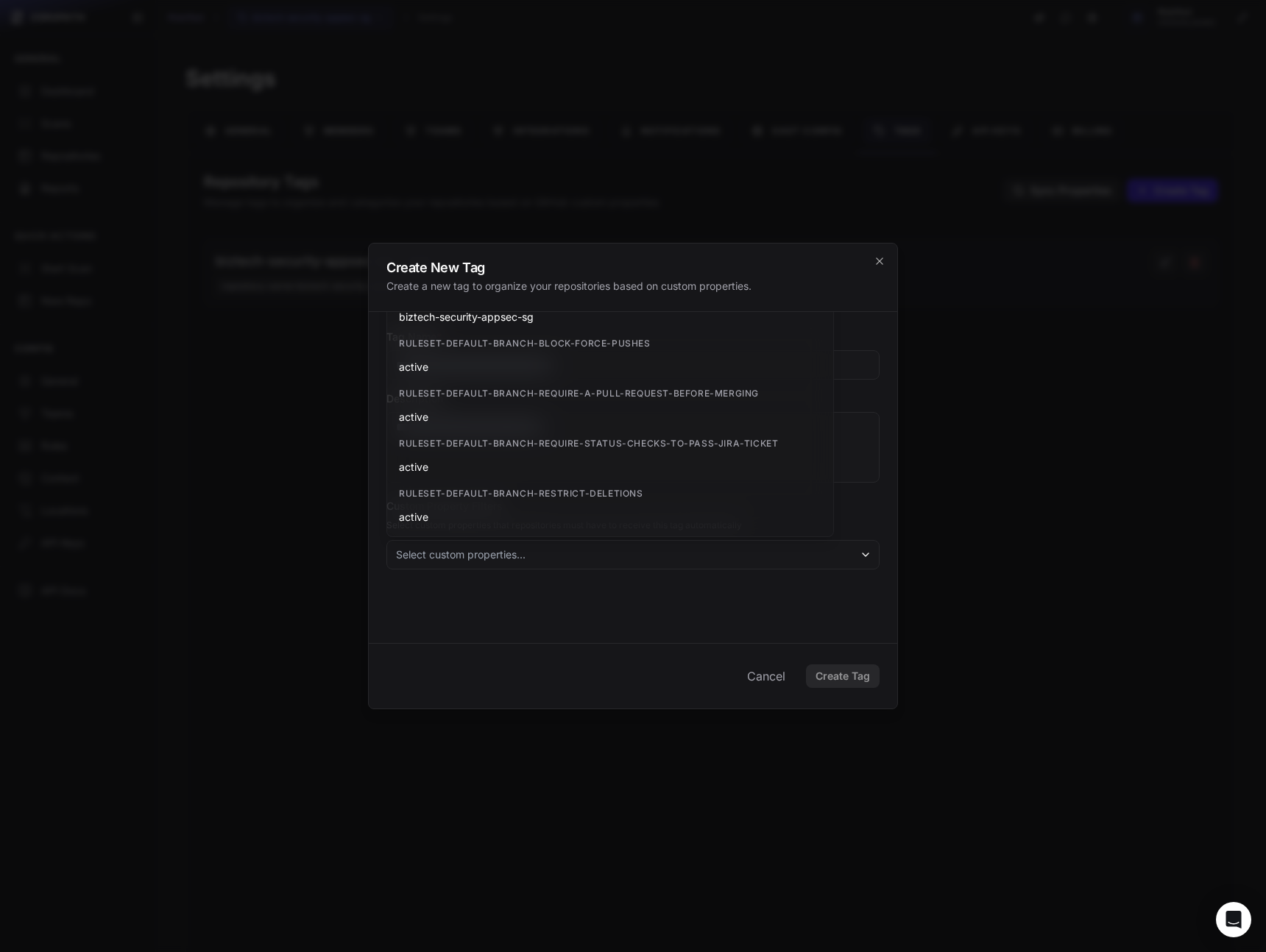
click at [518, 648] on div "Cancel Create Tag" at bounding box center [632, 675] width 528 height 65
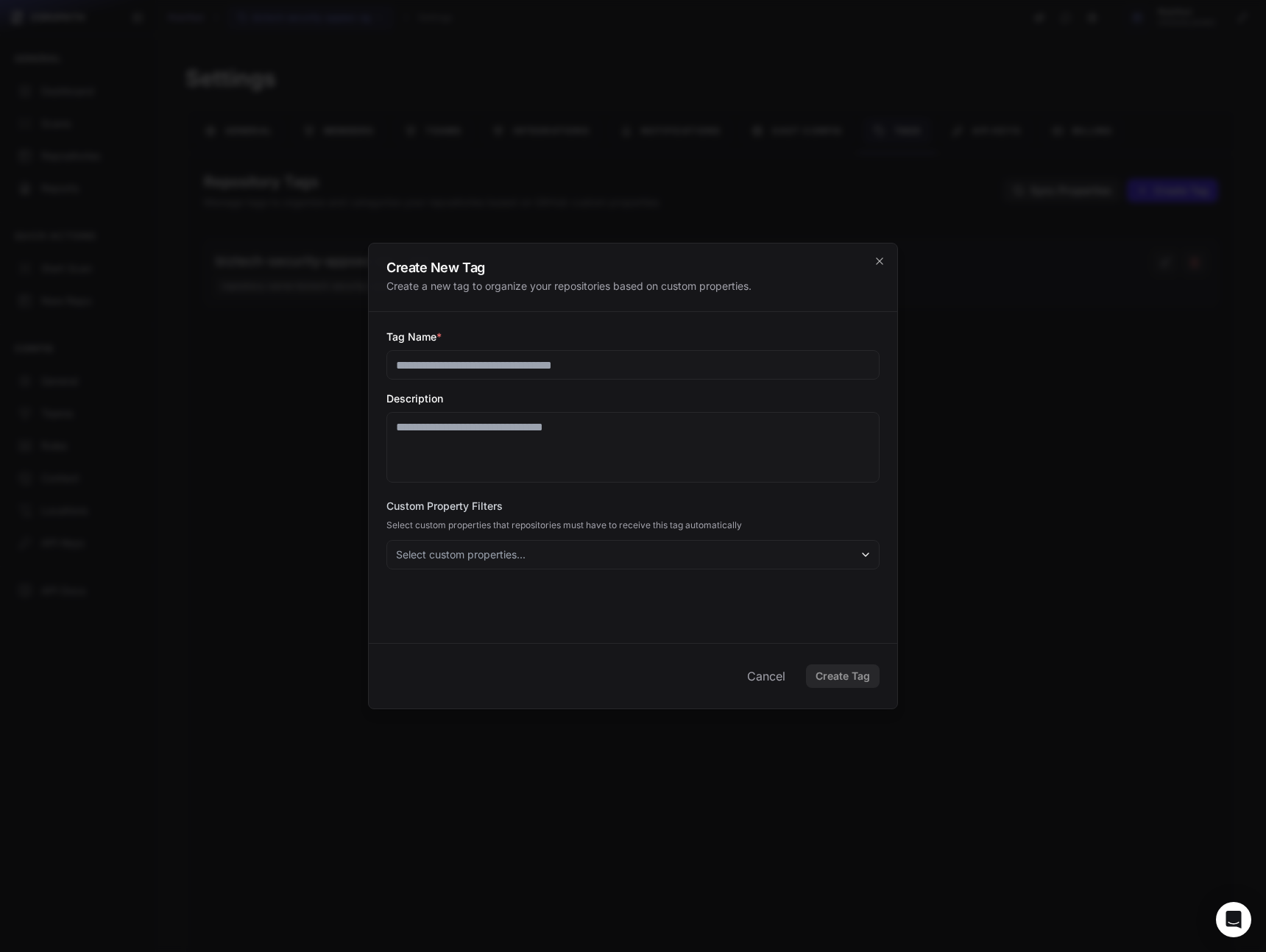
click at [540, 371] on input "Tag Name *" at bounding box center [633, 365] width 493 height 30
type input "*********"
click at [517, 597] on div "Tag Name * ********* Description Custom Property Filters Select custom properti…" at bounding box center [632, 478] width 528 height 331
click at [534, 575] on div "Tag Name * ********* Description Custom Property Filters Select custom properti…" at bounding box center [632, 478] width 528 height 331
click at [547, 550] on button "Select custom properties..." at bounding box center [633, 554] width 493 height 30
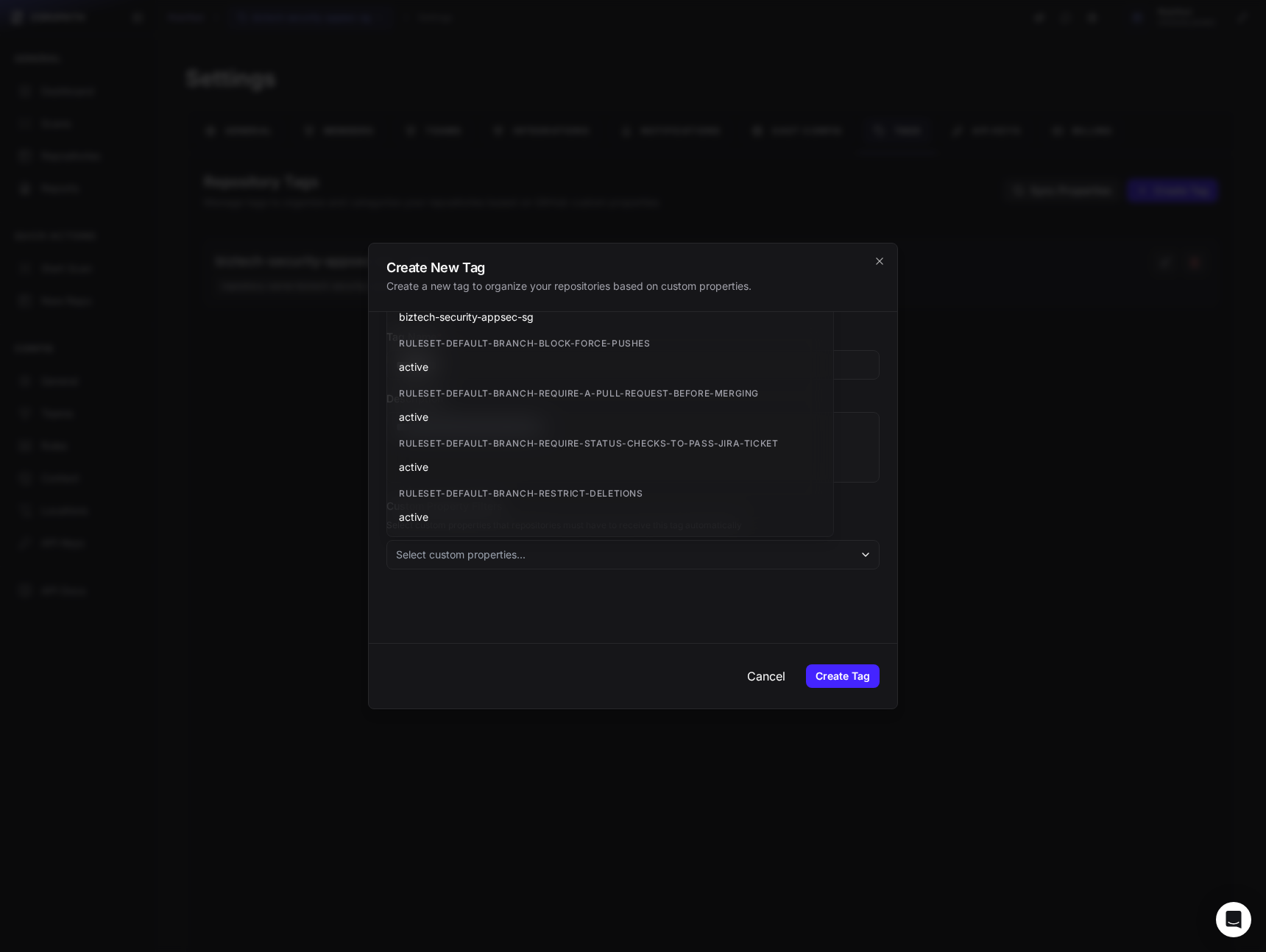
click at [776, 686] on button "Cancel" at bounding box center [766, 676] width 62 height 30
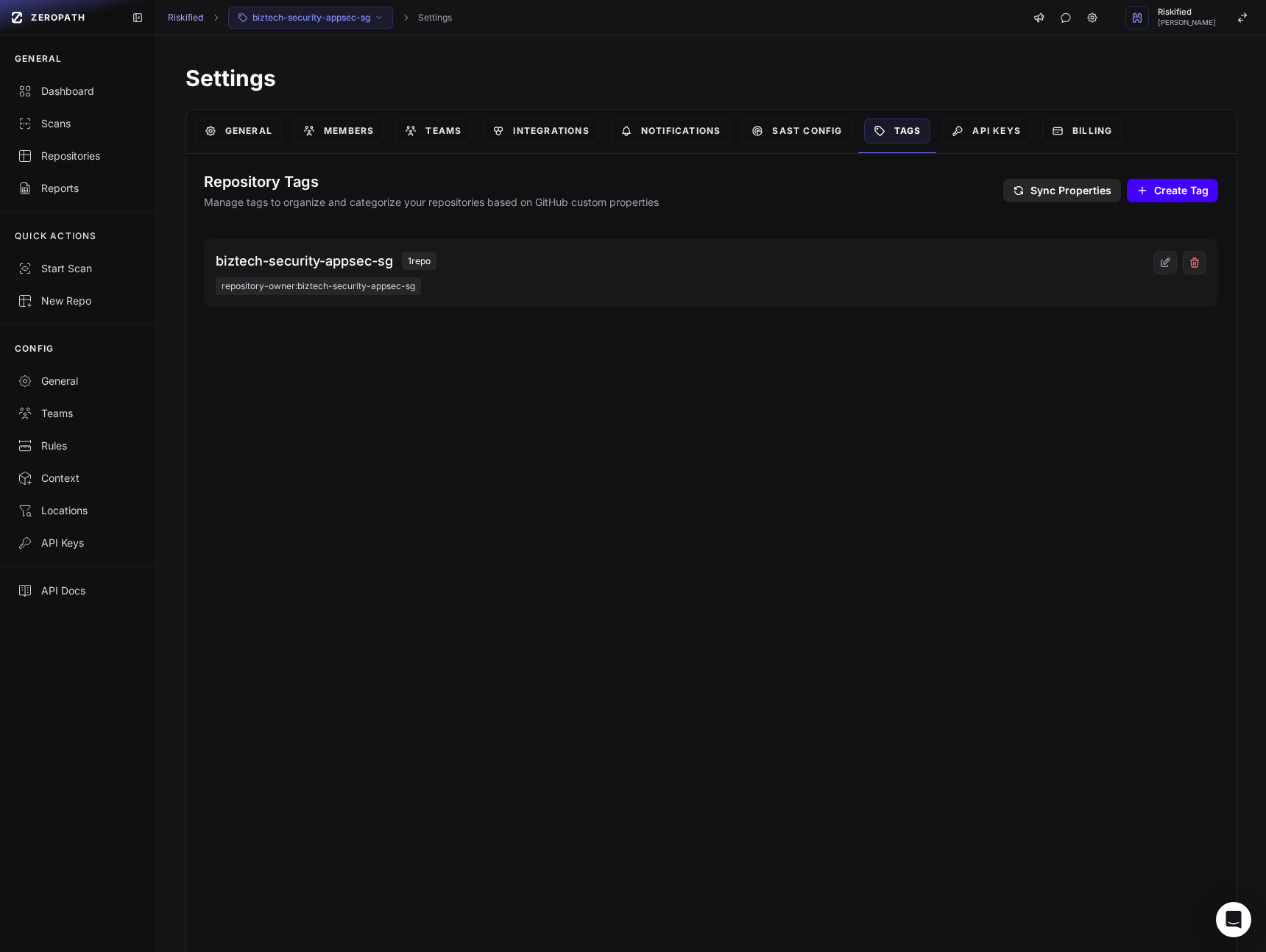
click at [1197, 198] on button "Create Tag Create" at bounding box center [1172, 190] width 91 height 23
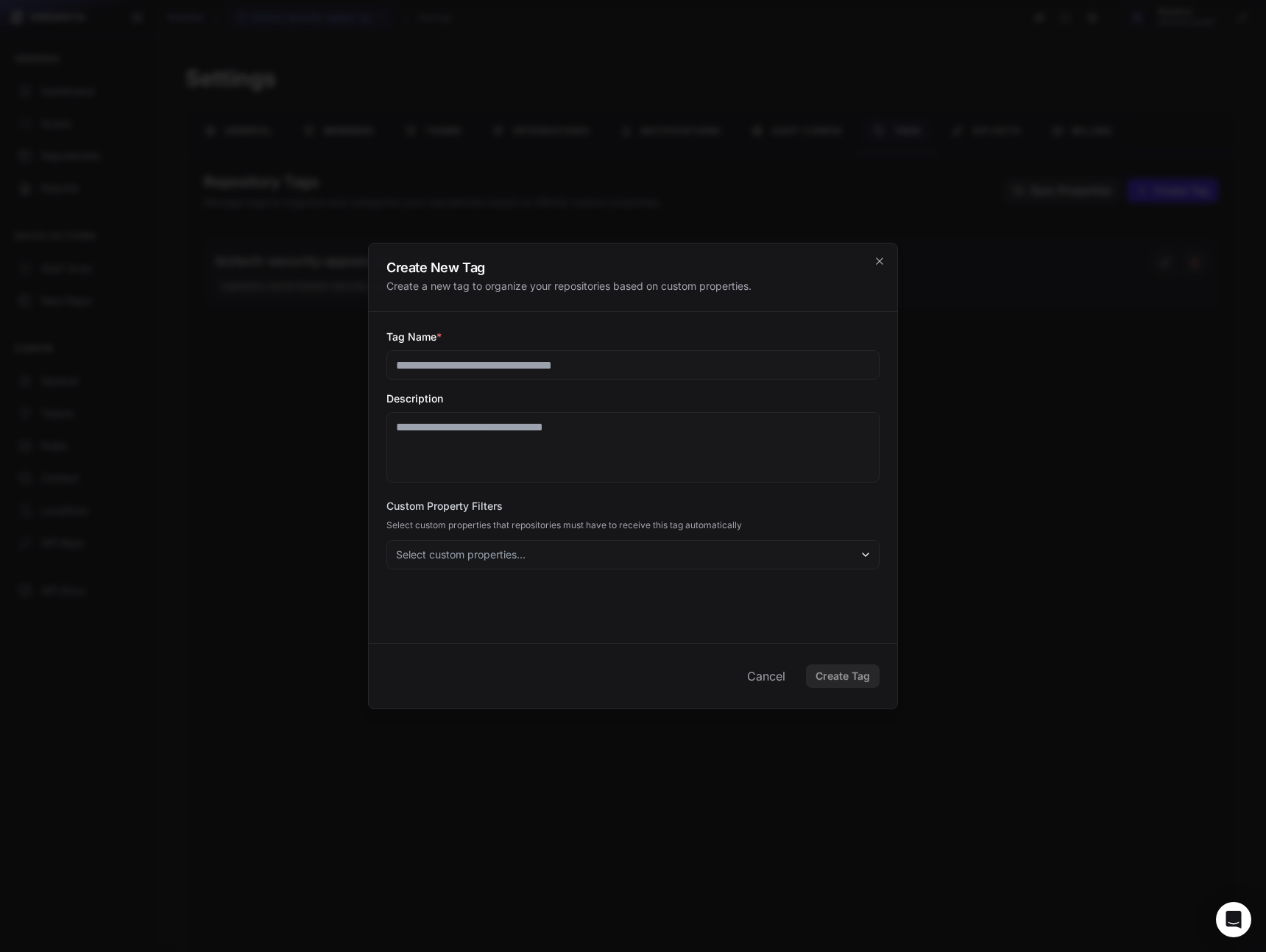
click at [539, 543] on button "Select custom properties..." at bounding box center [633, 554] width 493 height 30
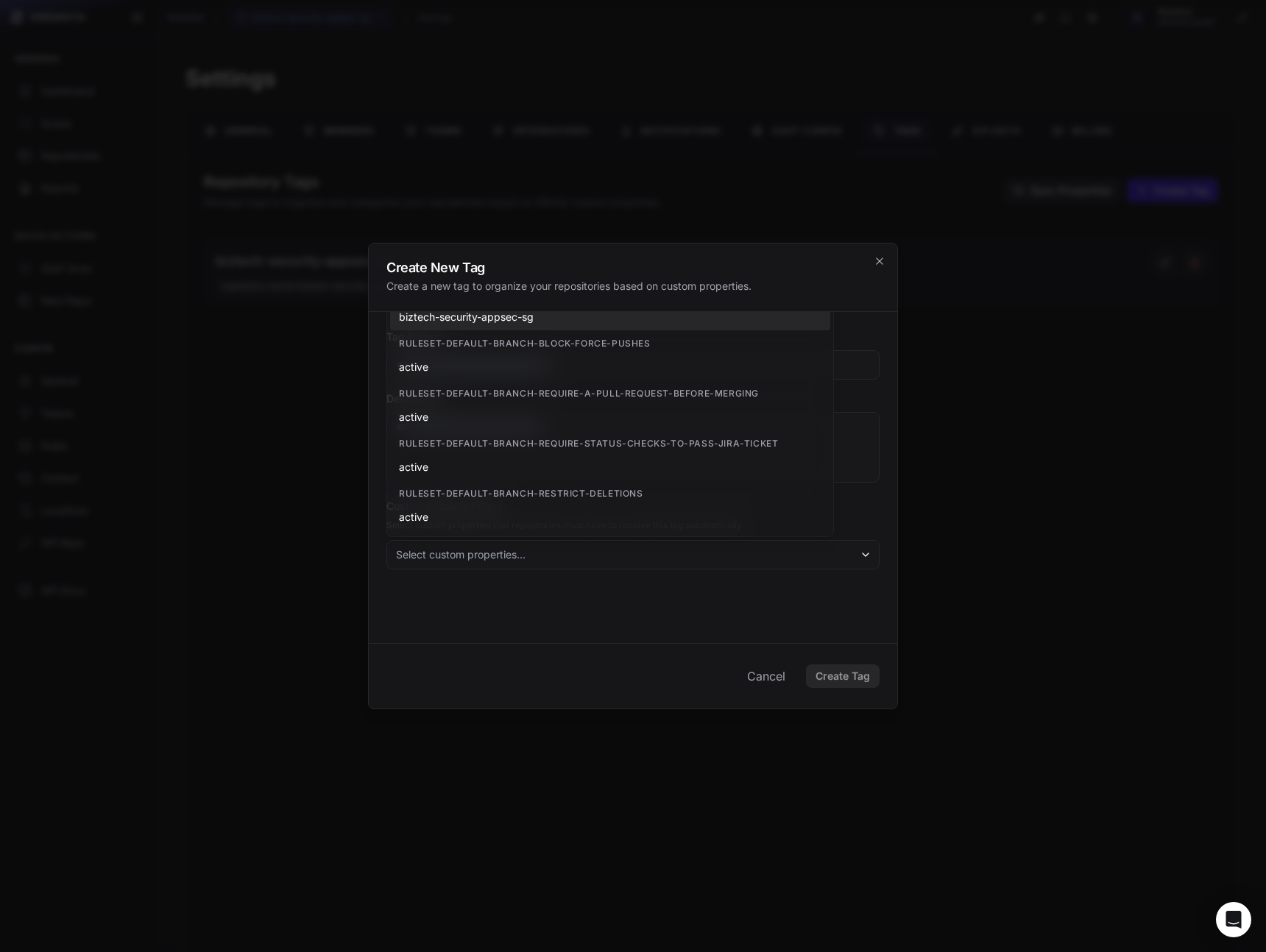
click at [489, 325] on div "biztech-security-appsec-sg" at bounding box center [609, 317] width 440 height 27
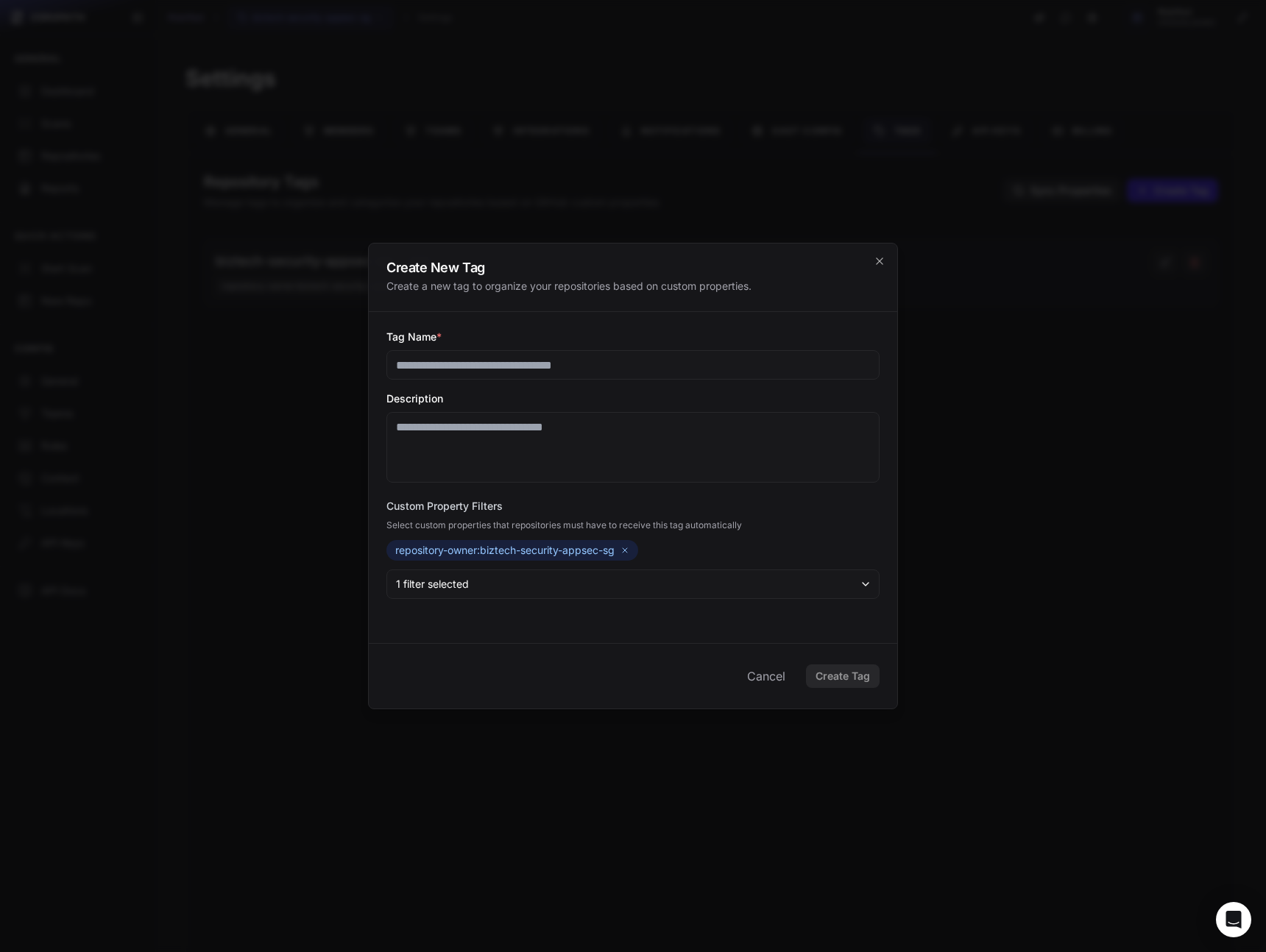
click at [504, 581] on button "1 filter selected" at bounding box center [633, 584] width 493 height 30
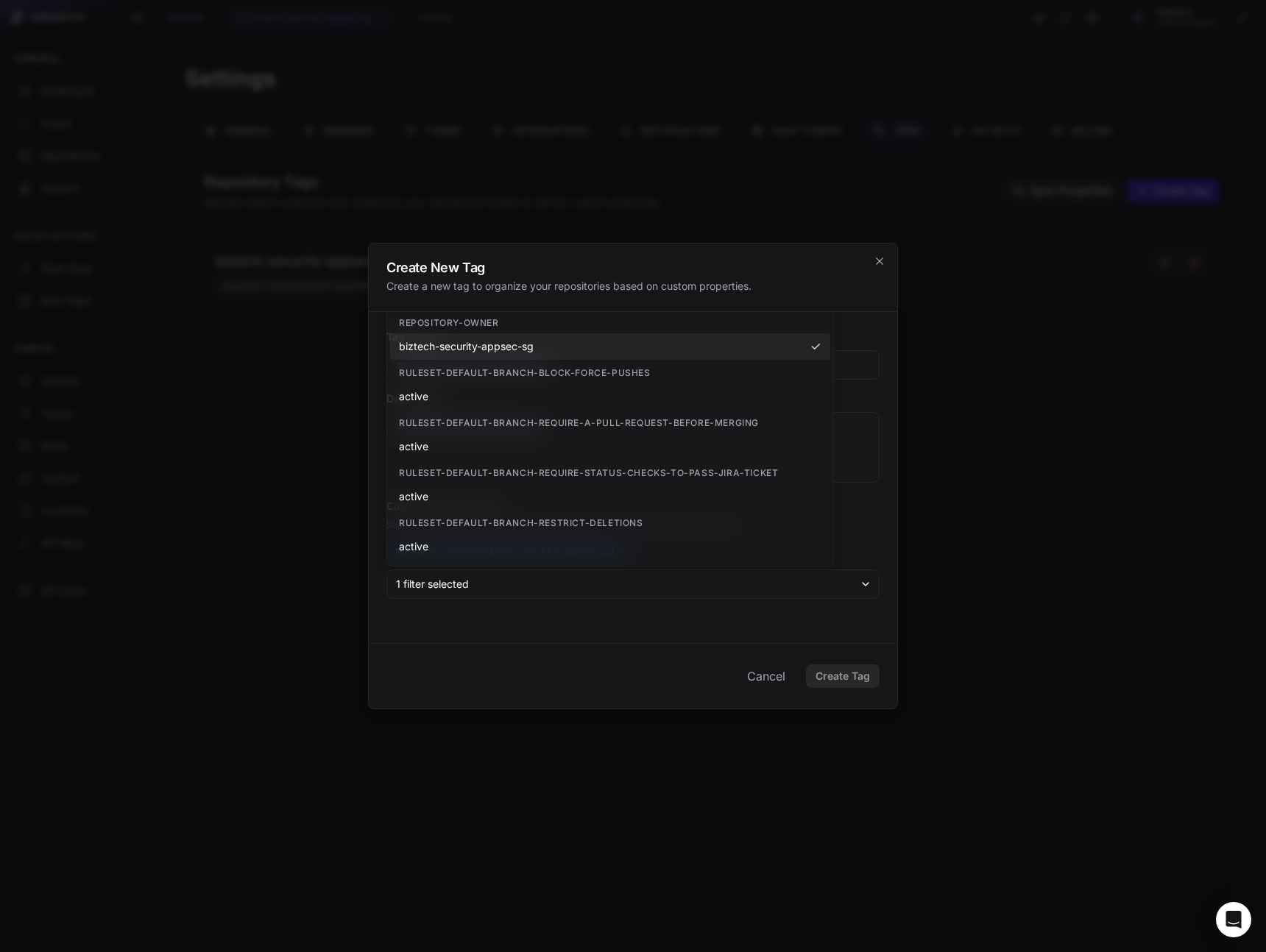
click at [489, 318] on div "repository-owner" at bounding box center [609, 323] width 440 height 20
click at [470, 653] on div "Cancel Create Tag" at bounding box center [632, 675] width 528 height 65
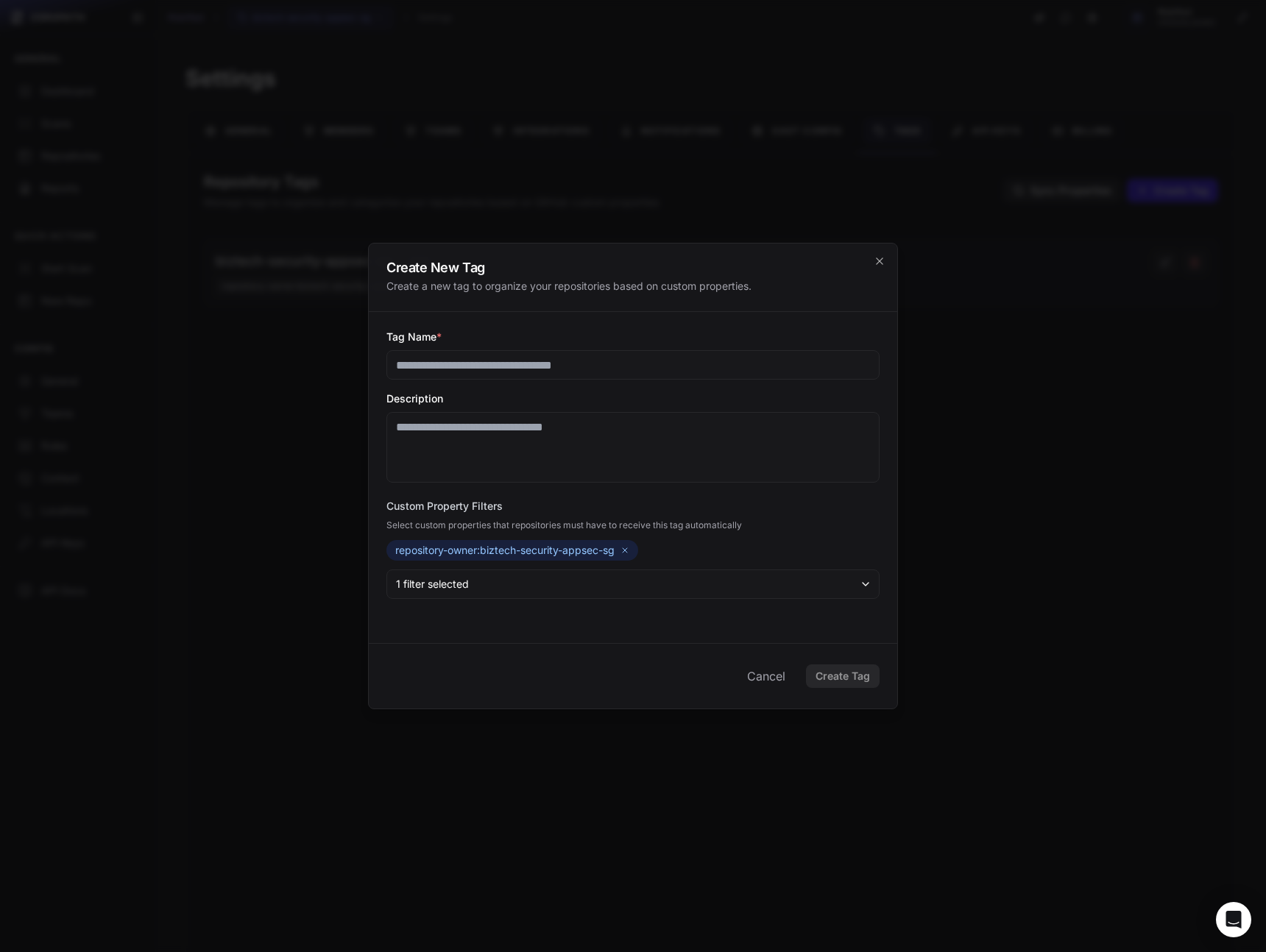
click at [528, 592] on button "1 filter selected" at bounding box center [633, 584] width 493 height 30
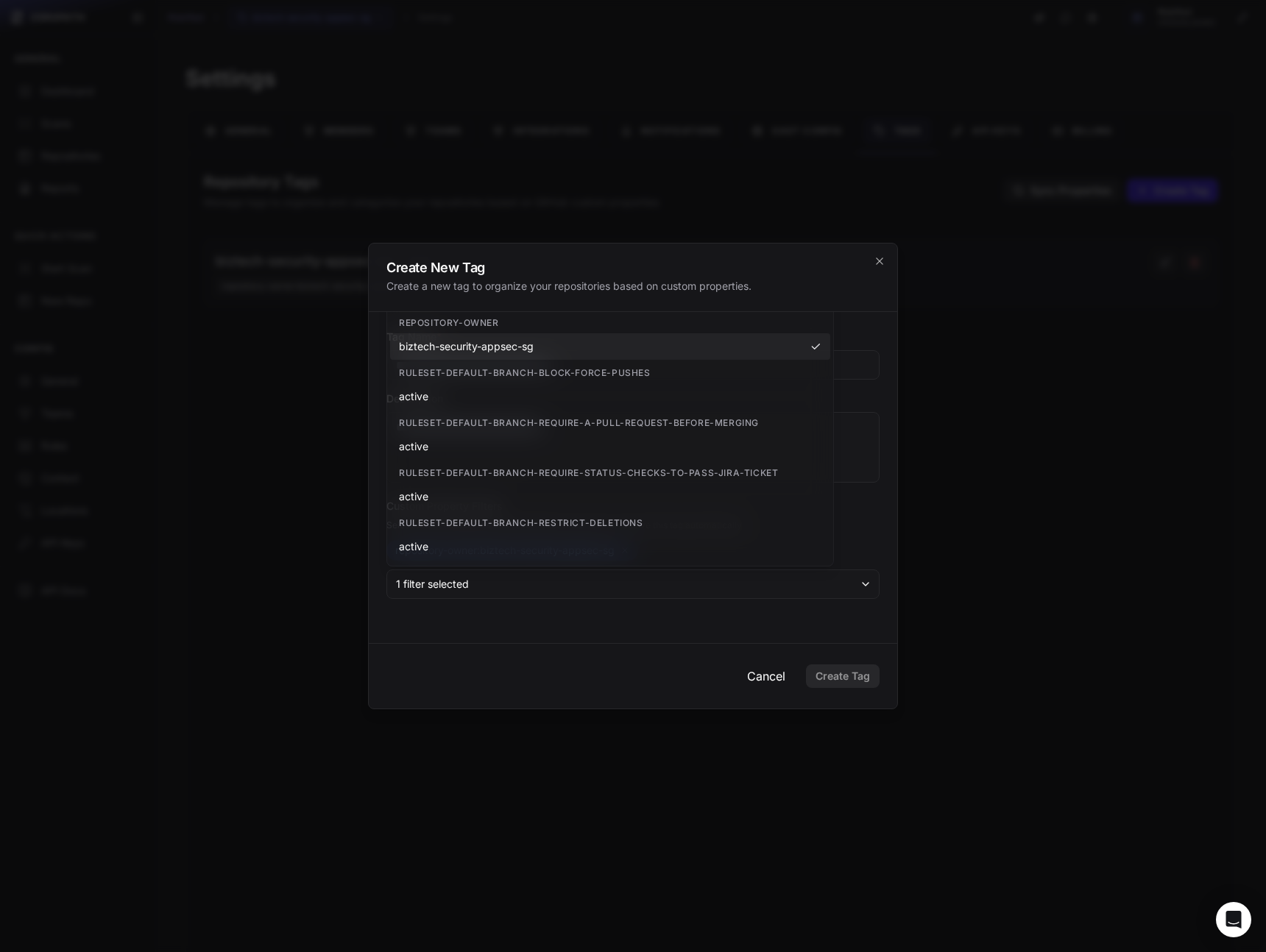
click at [776, 675] on button "Cancel" at bounding box center [766, 676] width 62 height 30
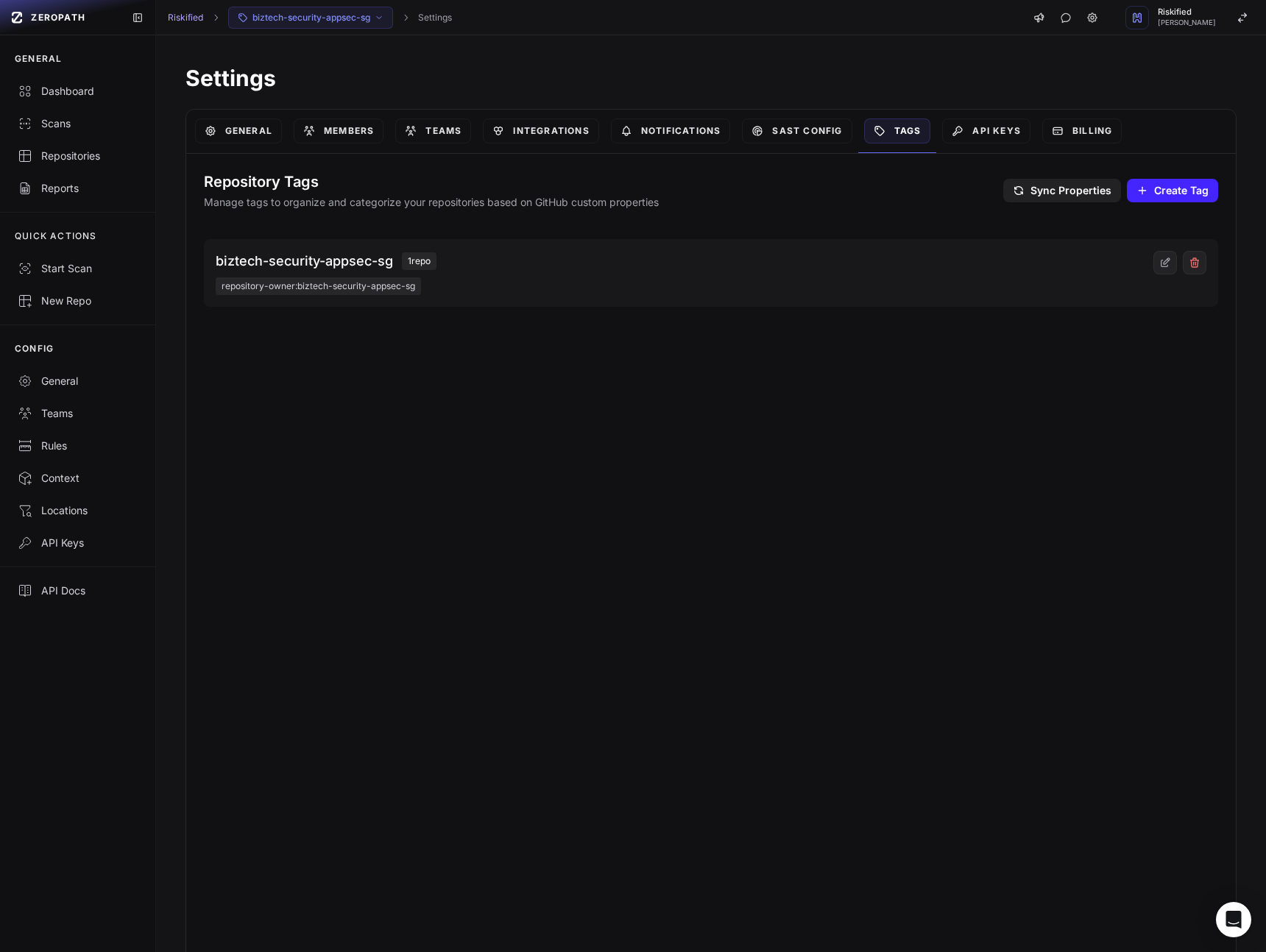
click at [1048, 189] on span "Sync Properties" at bounding box center [1070, 190] width 81 height 14
click at [1167, 192] on span "Create Tag" at bounding box center [1181, 190] width 55 height 14
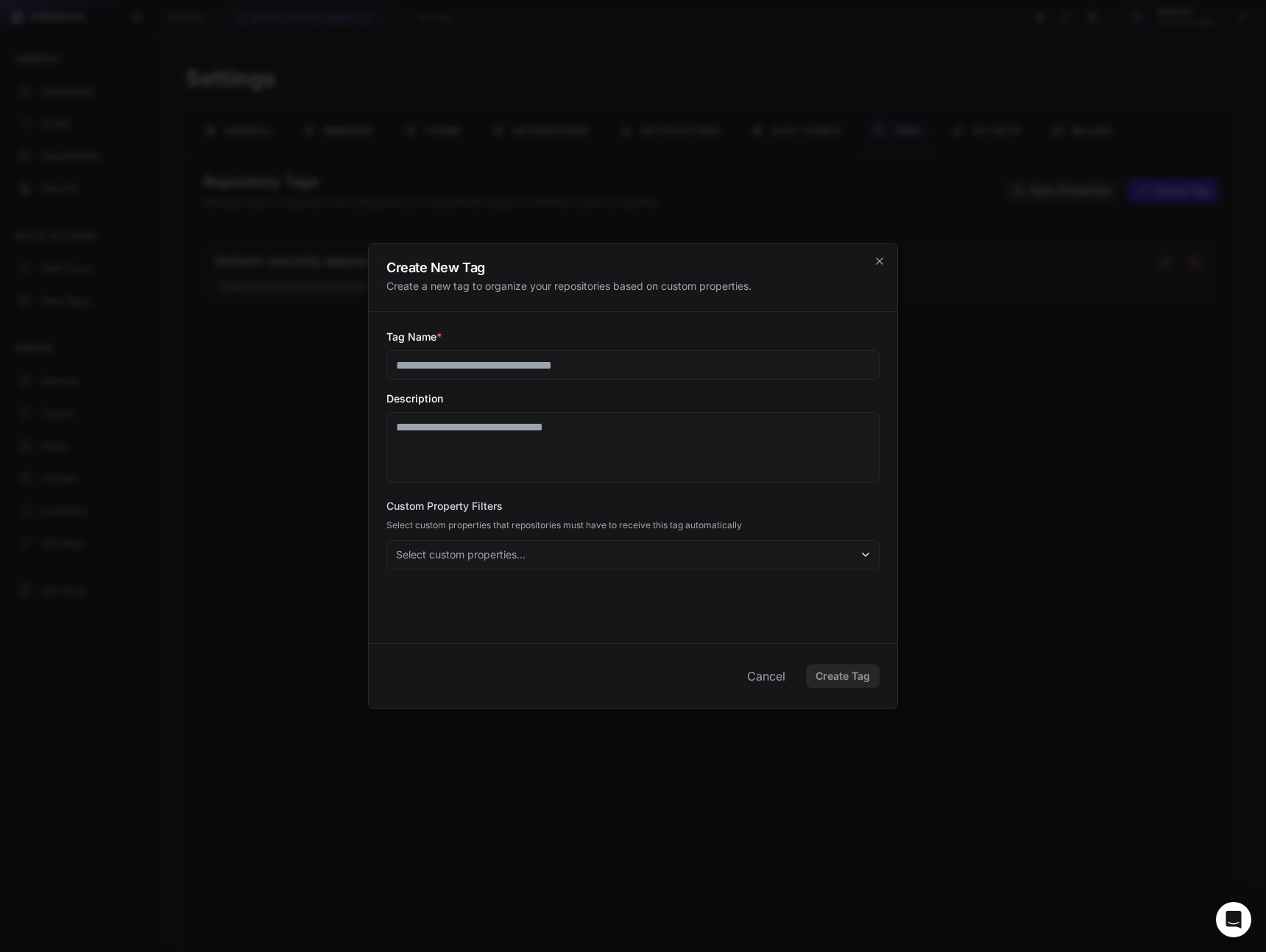
click at [578, 539] on div "Custom Property Filters Select custom properties that repositories must have to…" at bounding box center [633, 534] width 493 height 70
click at [573, 545] on button "Select custom properties..." at bounding box center [633, 554] width 493 height 30
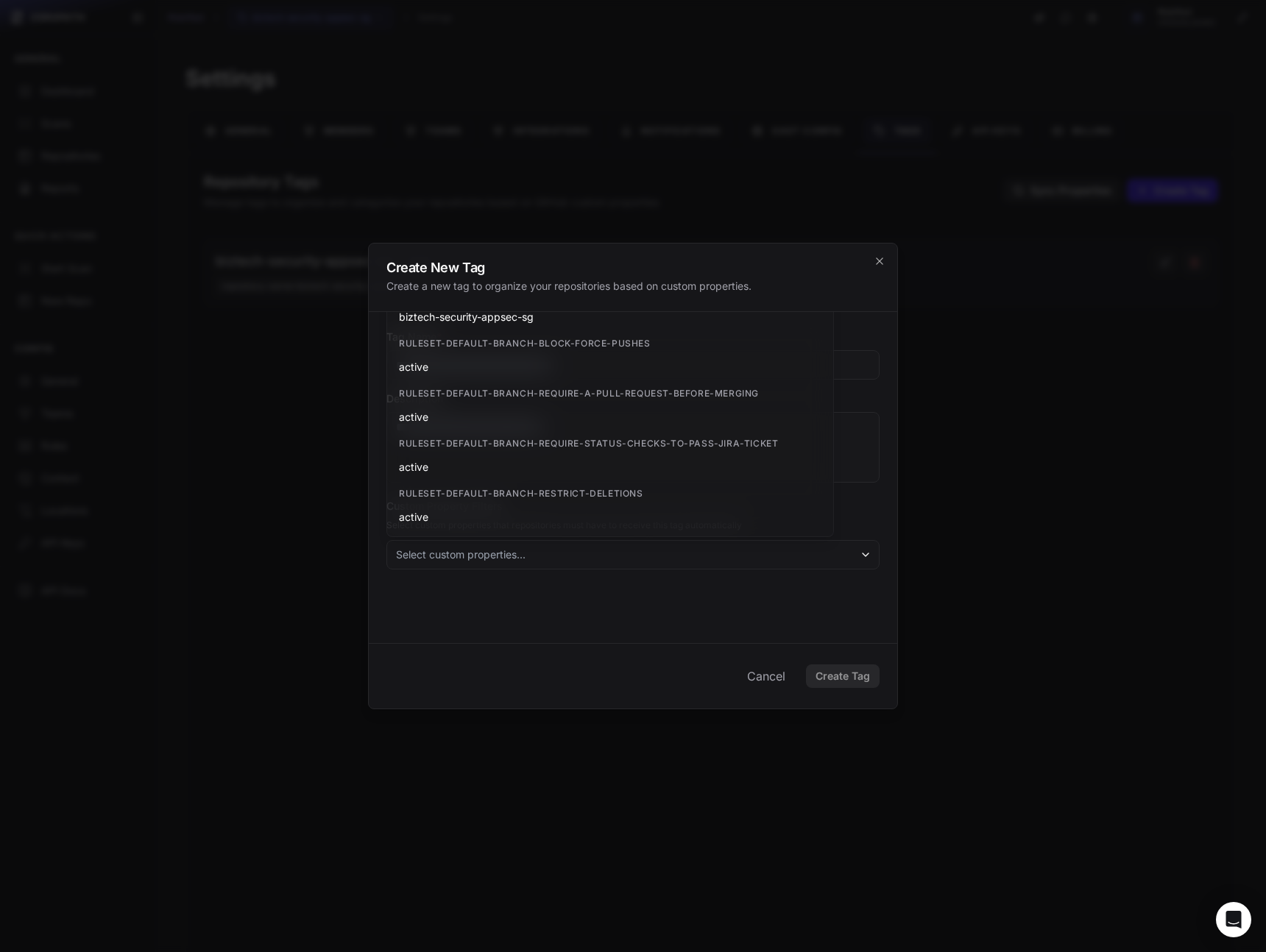
click at [613, 712] on div at bounding box center [633, 476] width 1266 height 952
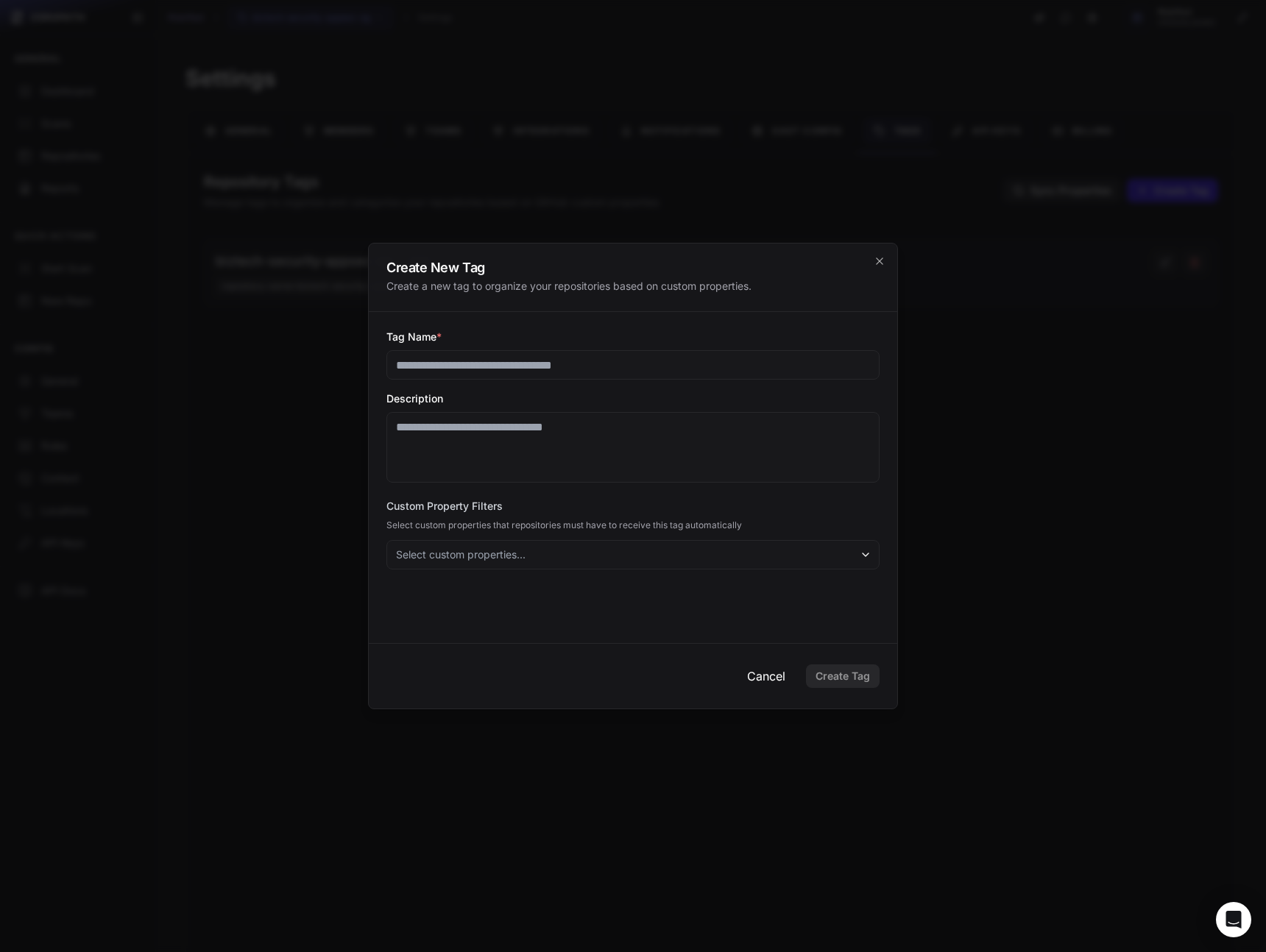
click at [774, 673] on button "Cancel" at bounding box center [766, 676] width 62 height 30
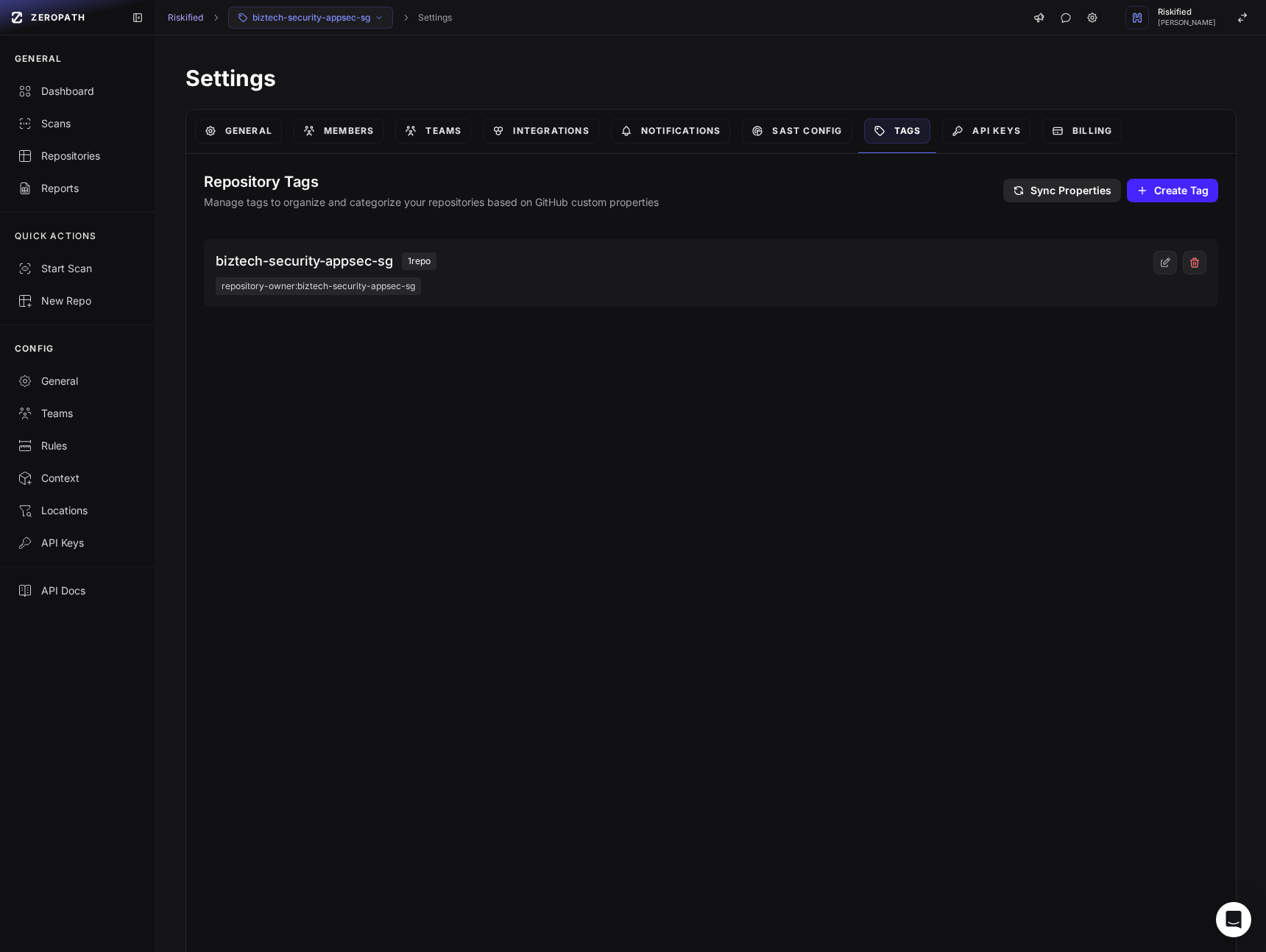
click at [371, 18] on button "biztech-security-appsec-sg" at bounding box center [310, 17] width 165 height 22
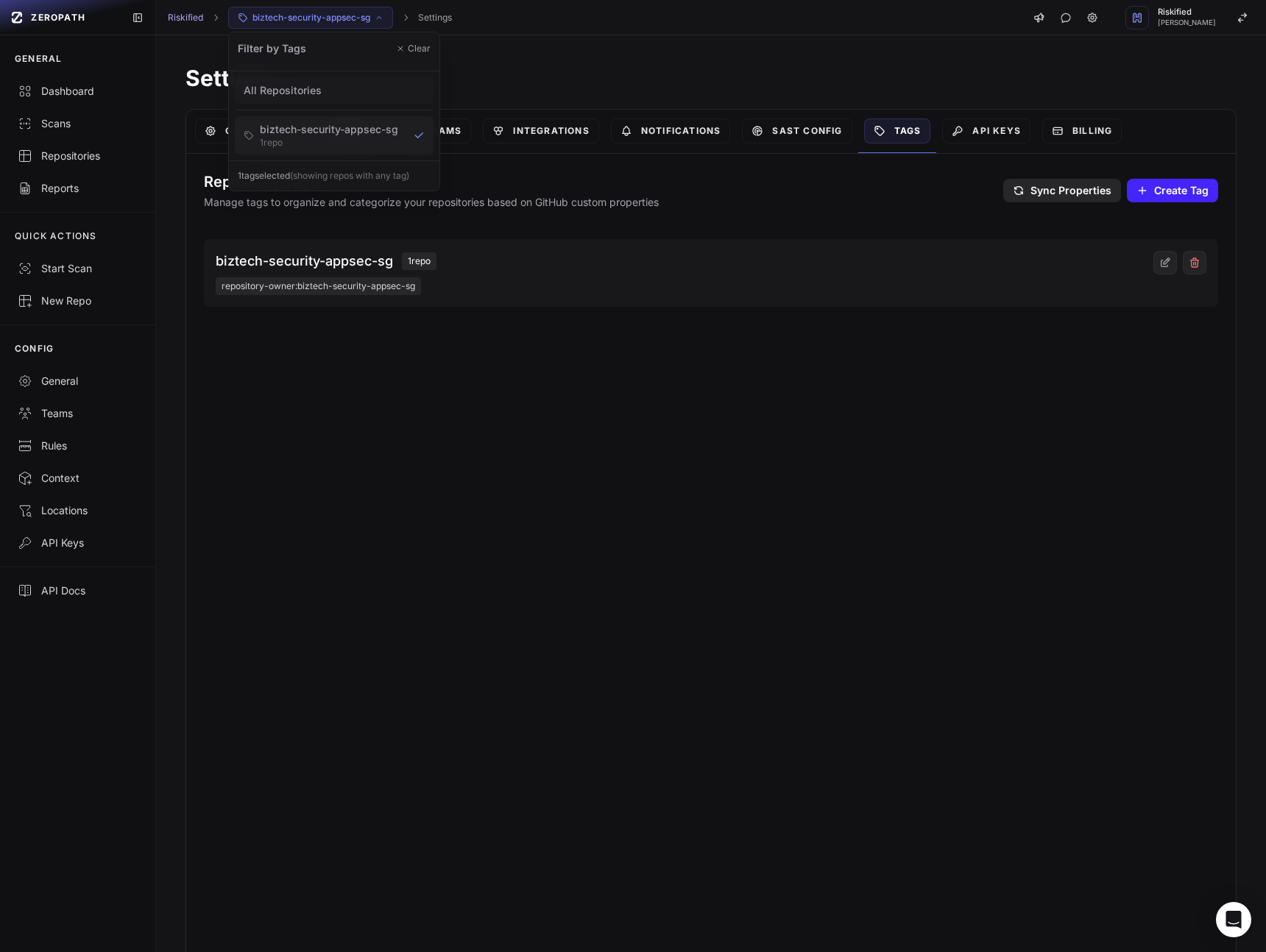
click at [293, 93] on span "All Repositories" at bounding box center [282, 90] width 78 height 14
click at [496, 425] on div "biztech-security-appsec-sg 1 repo repository-owner:biztech-security-appsec-sg" at bounding box center [711, 592] width 1014 height 706
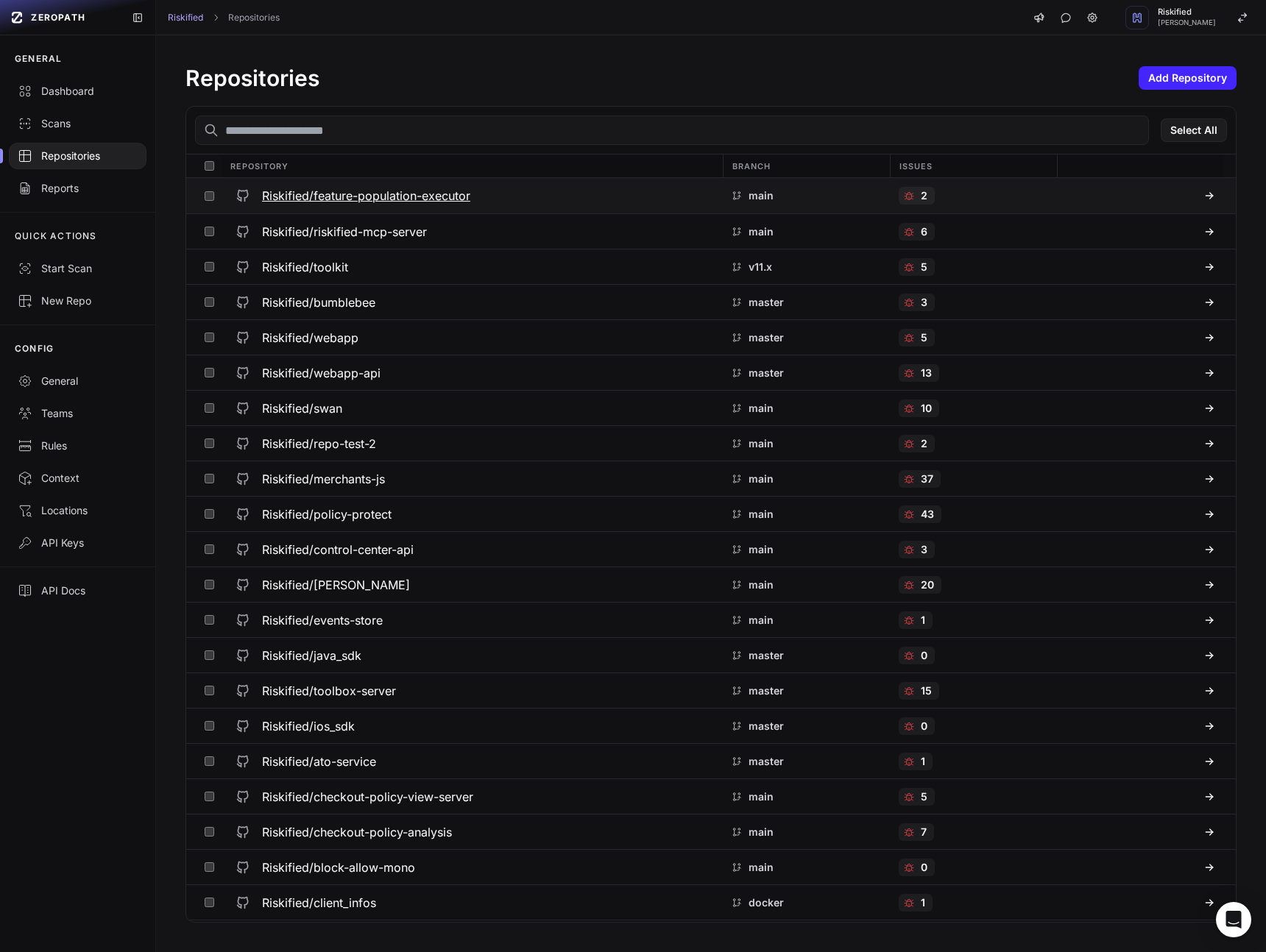
scroll to position [492, 0]
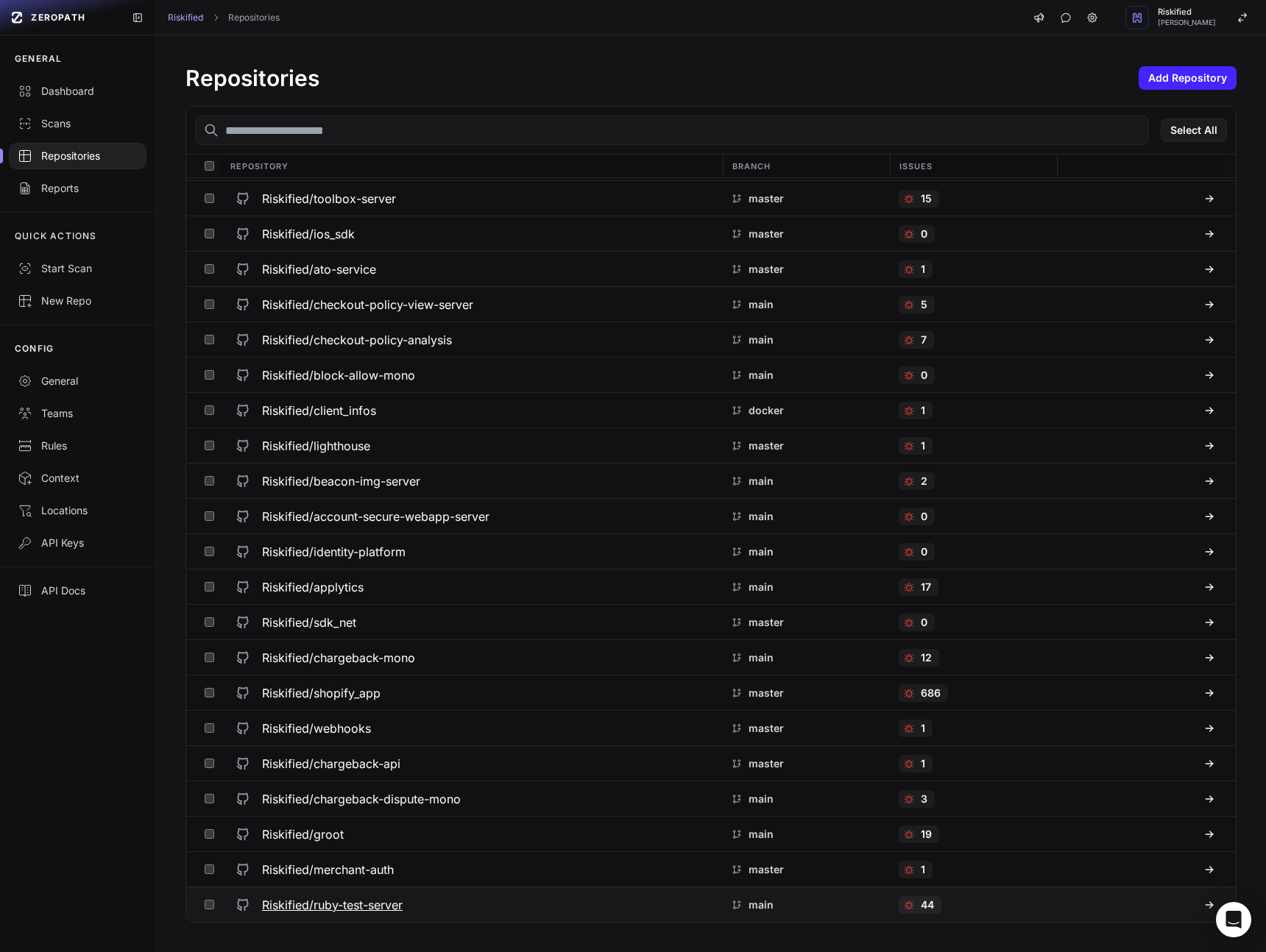
click at [372, 906] on h3 "Riskified/ruby-test-server" at bounding box center [332, 904] width 140 height 17
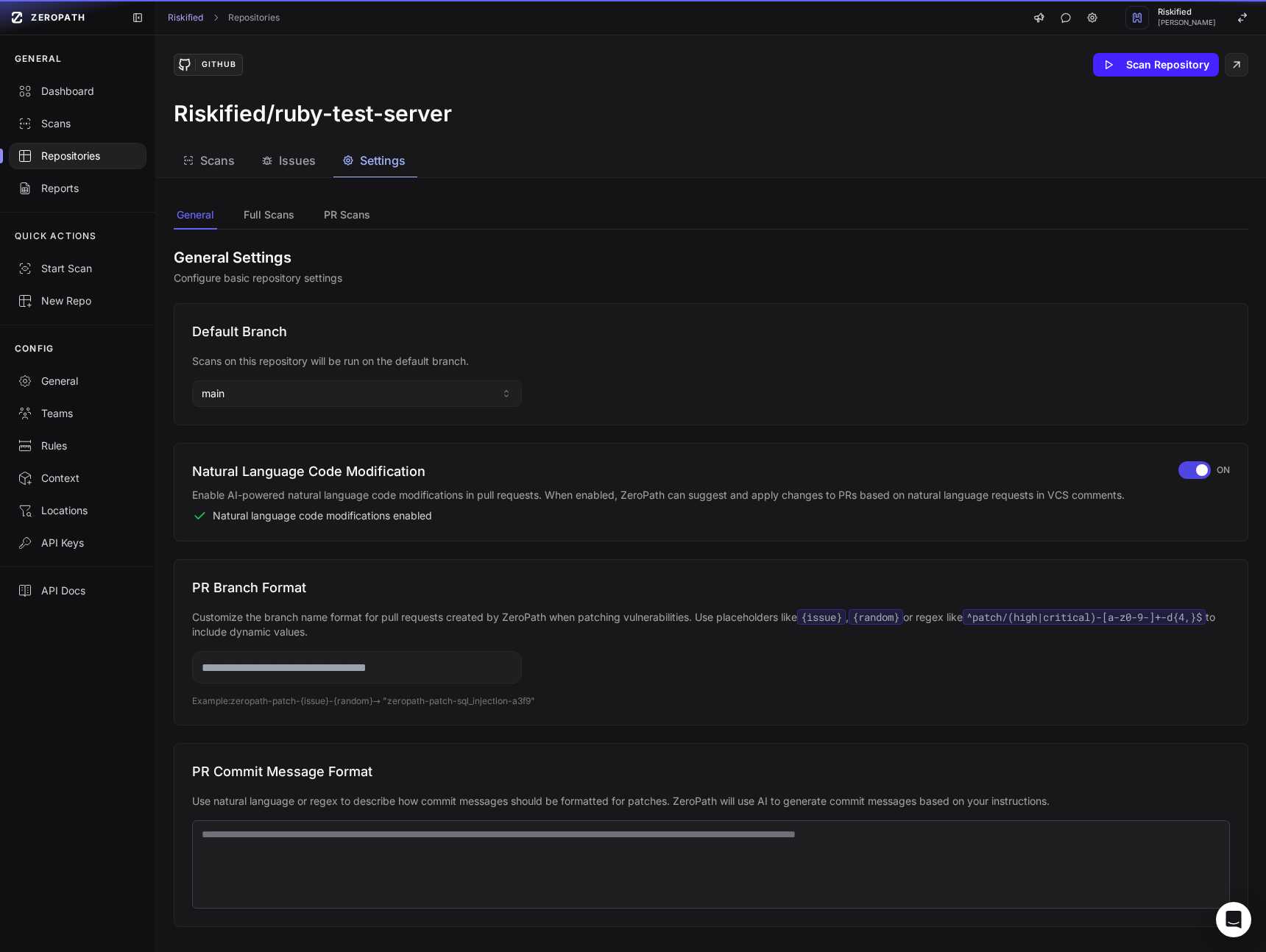
click at [378, 154] on span "Settings" at bounding box center [383, 160] width 45 height 17
click at [321, 216] on button "Full Scans" at bounding box center [346, 215] width 52 height 28
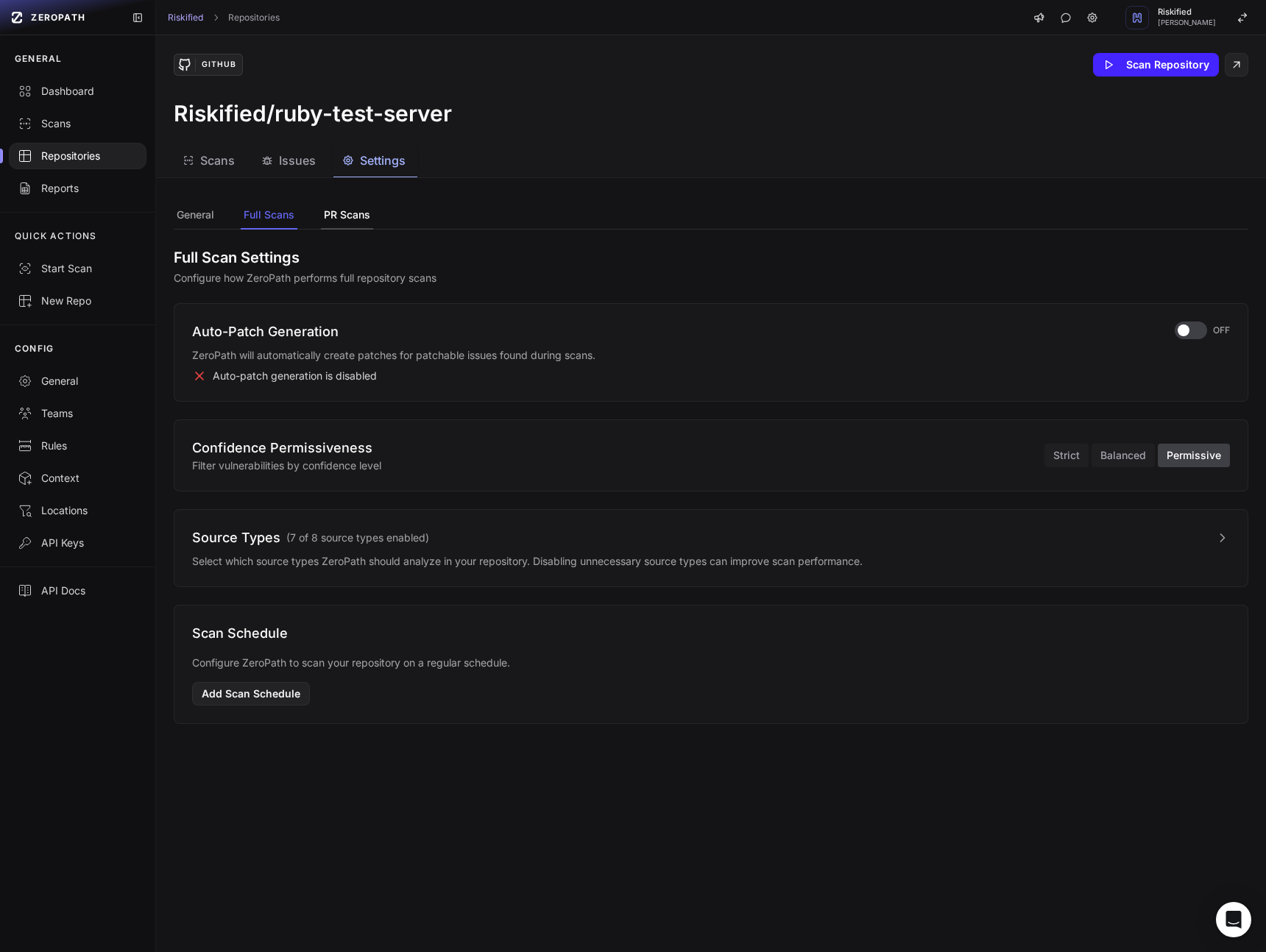
click at [354, 220] on button "PR Scans" at bounding box center [346, 215] width 52 height 28
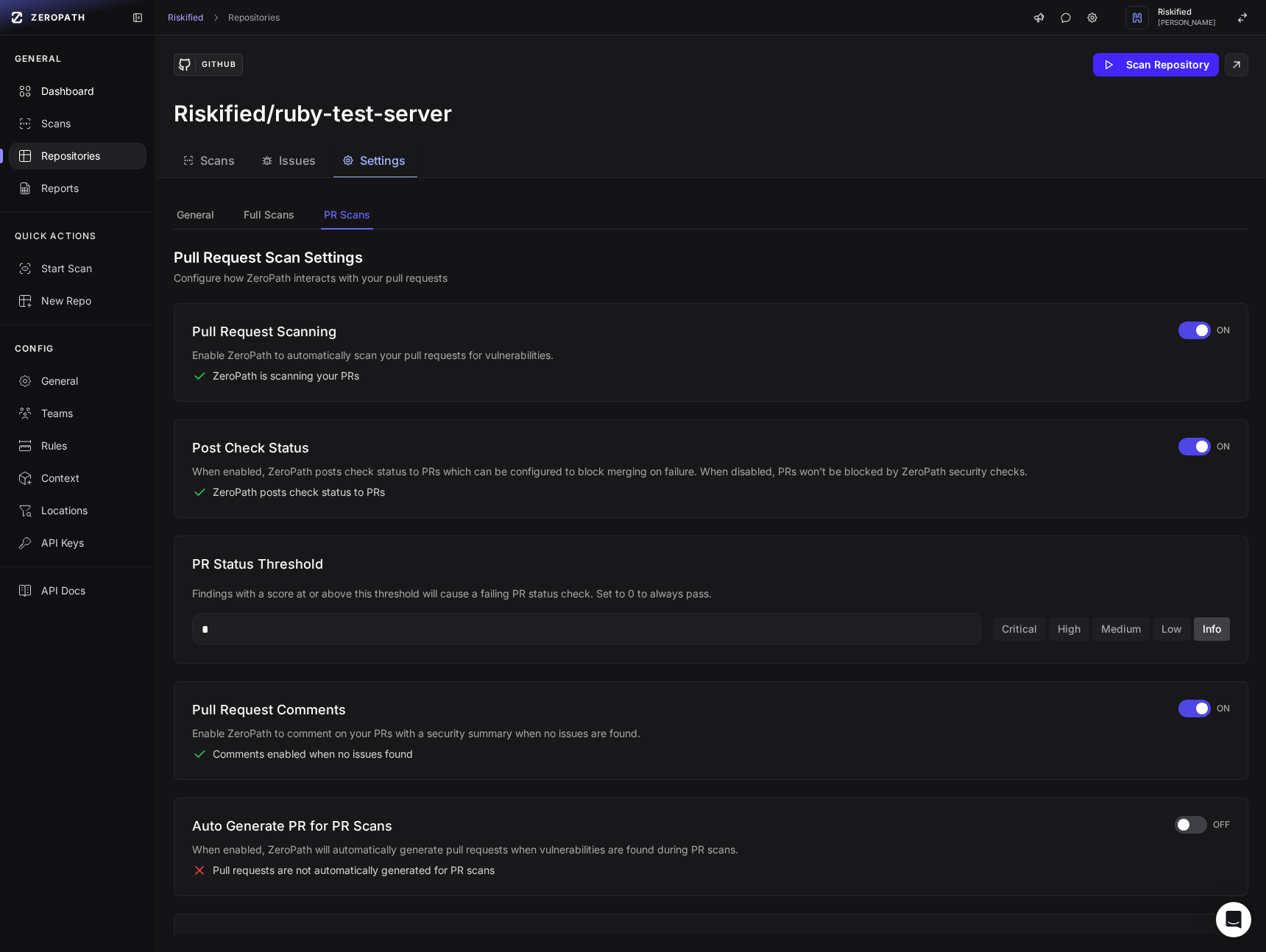
click at [76, 92] on div "Dashboard" at bounding box center [77, 91] width 120 height 14
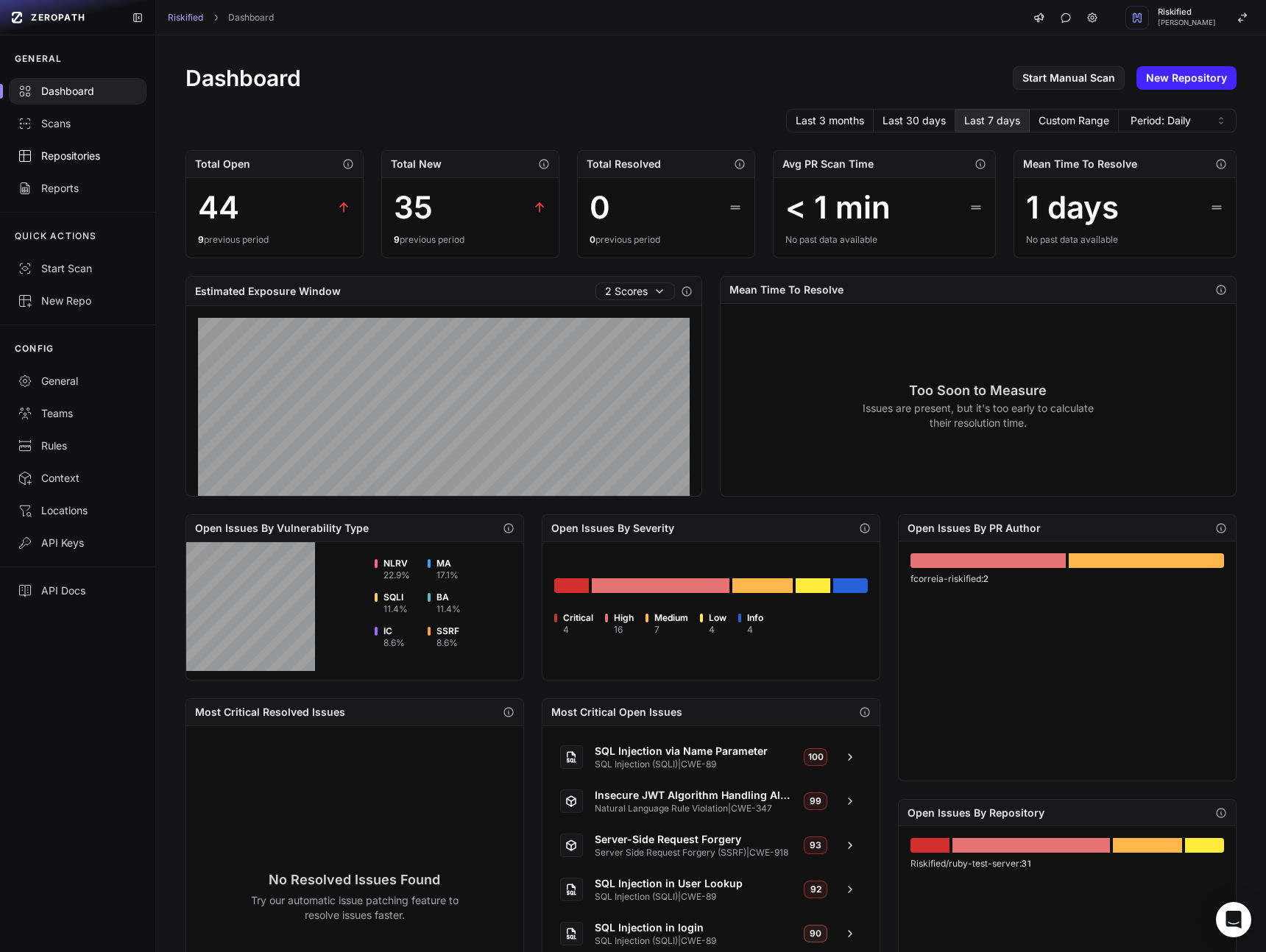
click at [69, 156] on div "Repositories" at bounding box center [77, 155] width 120 height 14
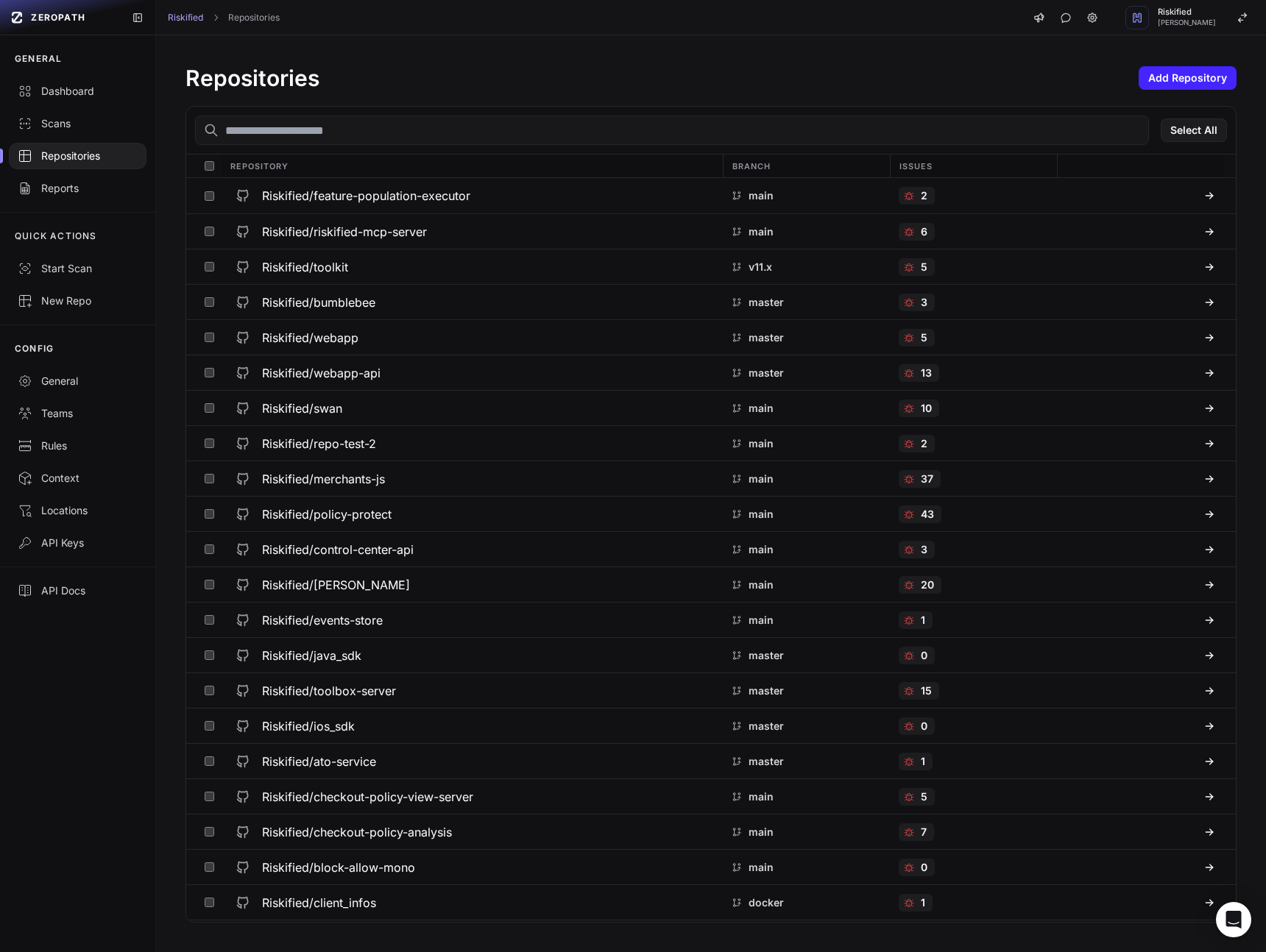
click at [490, 136] on input "text" at bounding box center [672, 130] width 954 height 30
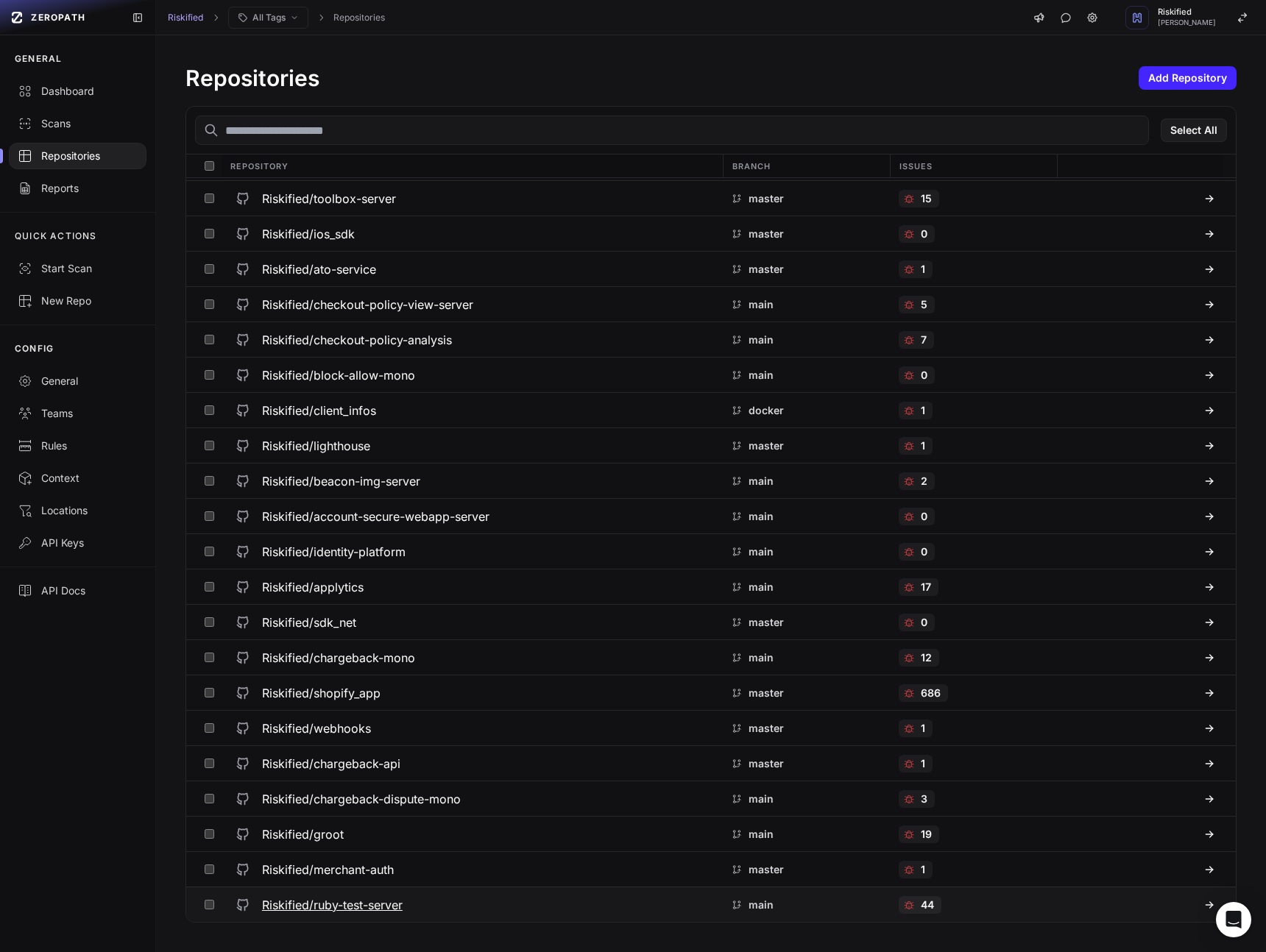
click at [375, 907] on h3 "Riskified/ruby-test-server" at bounding box center [332, 904] width 140 height 17
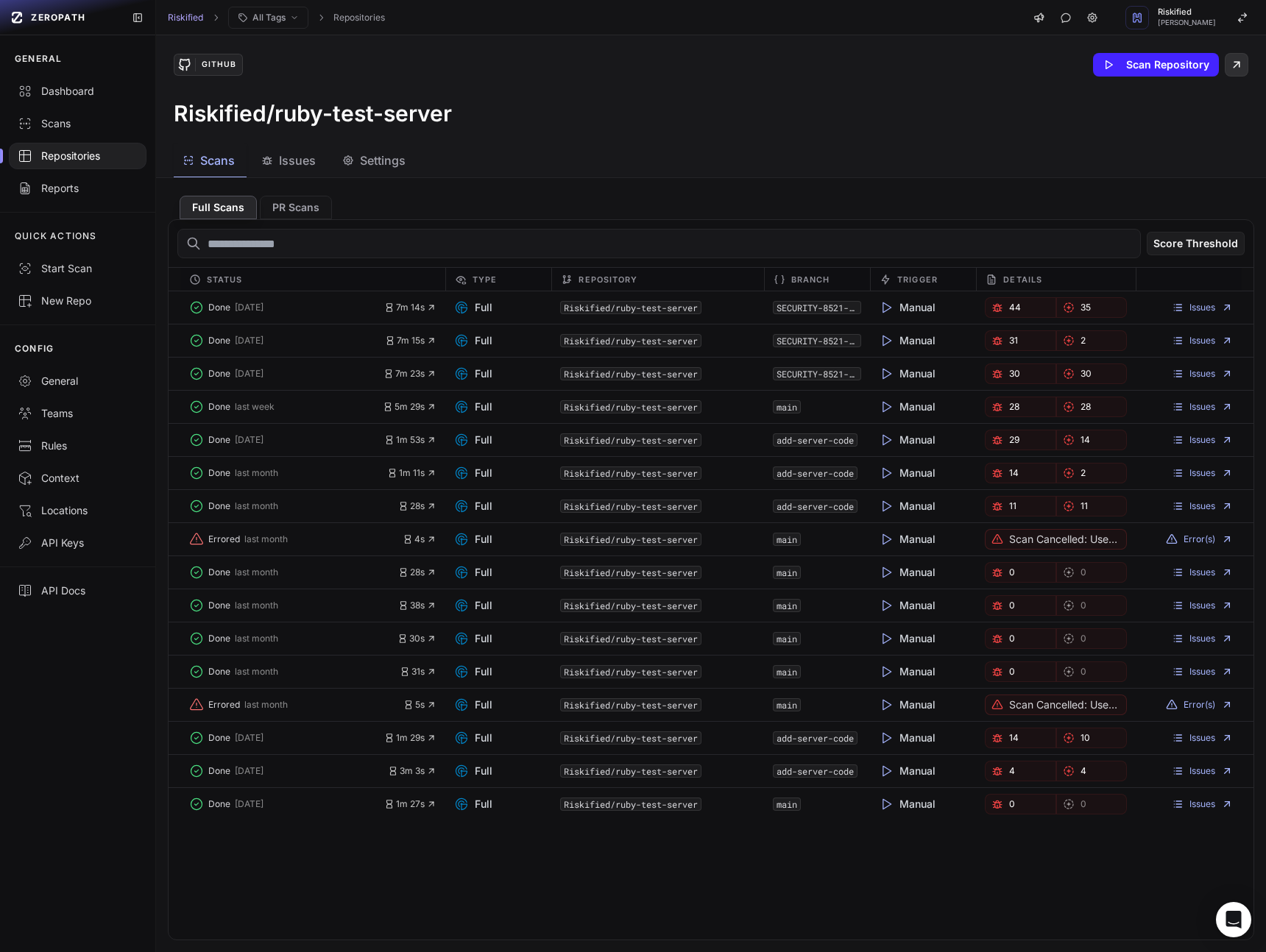
click at [1241, 61] on icon at bounding box center [1236, 64] width 13 height 17
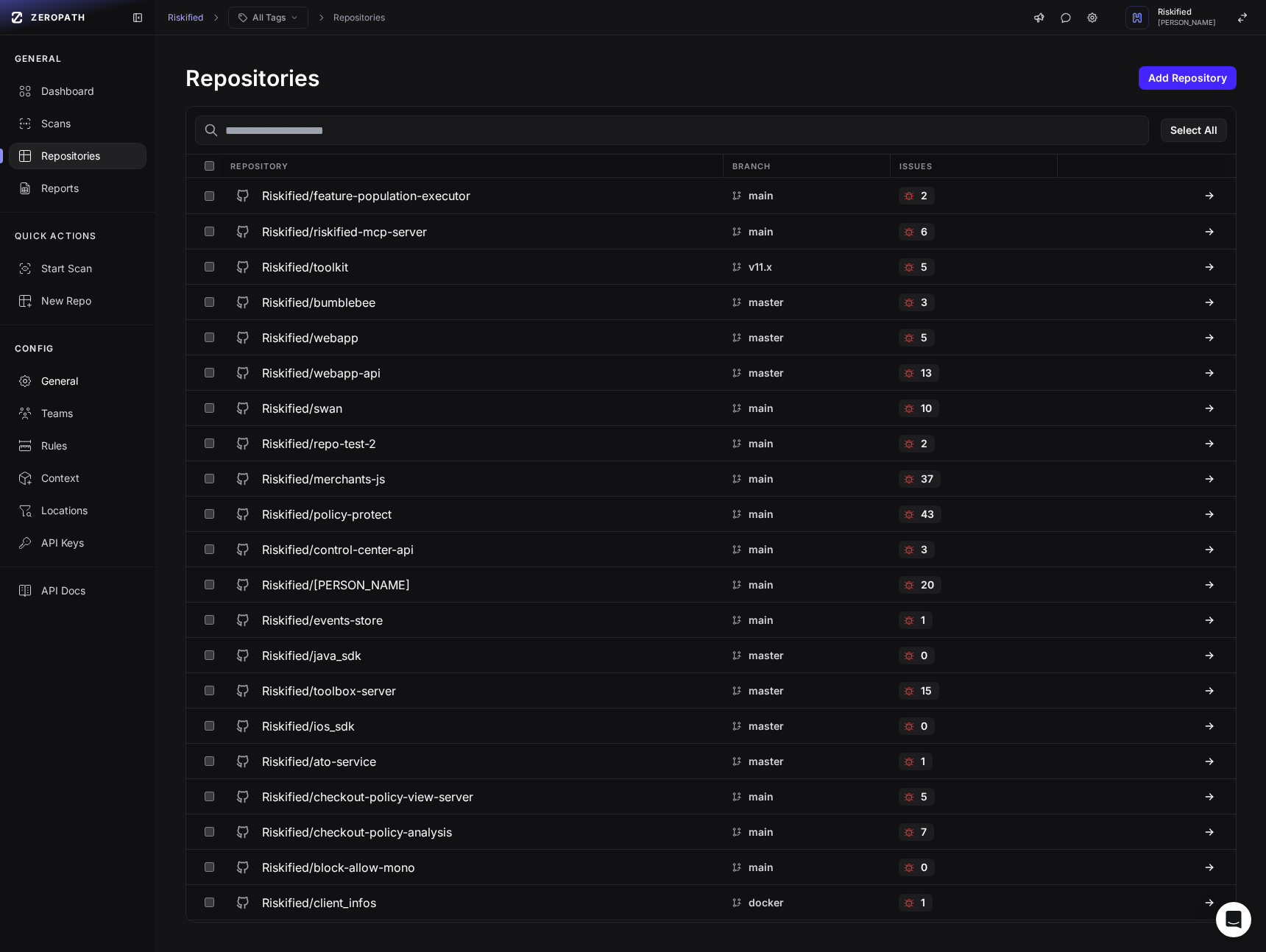
click at [74, 379] on div "General" at bounding box center [77, 380] width 120 height 14
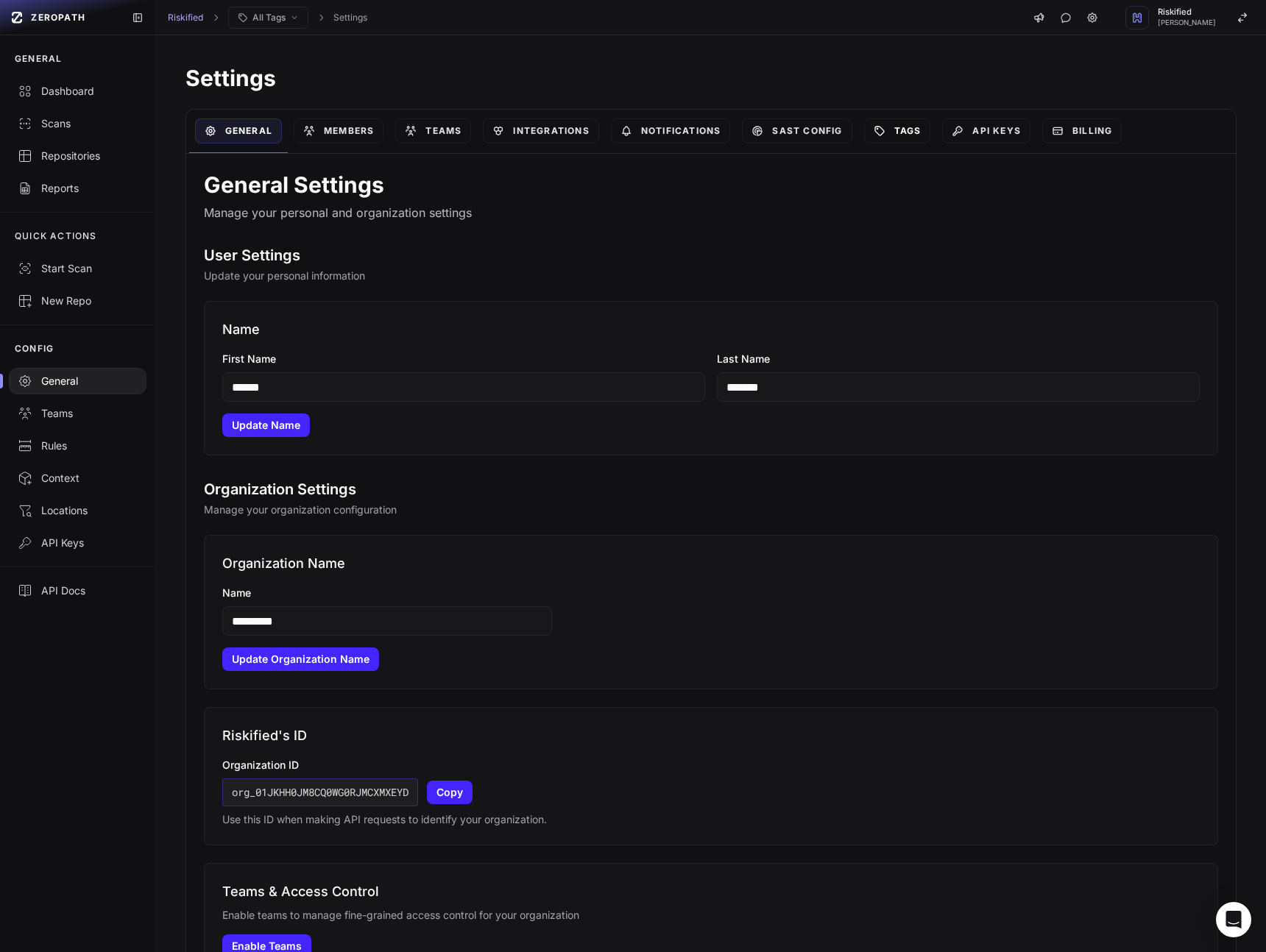
click at [907, 139] on link "Tags" at bounding box center [898, 130] width 67 height 25
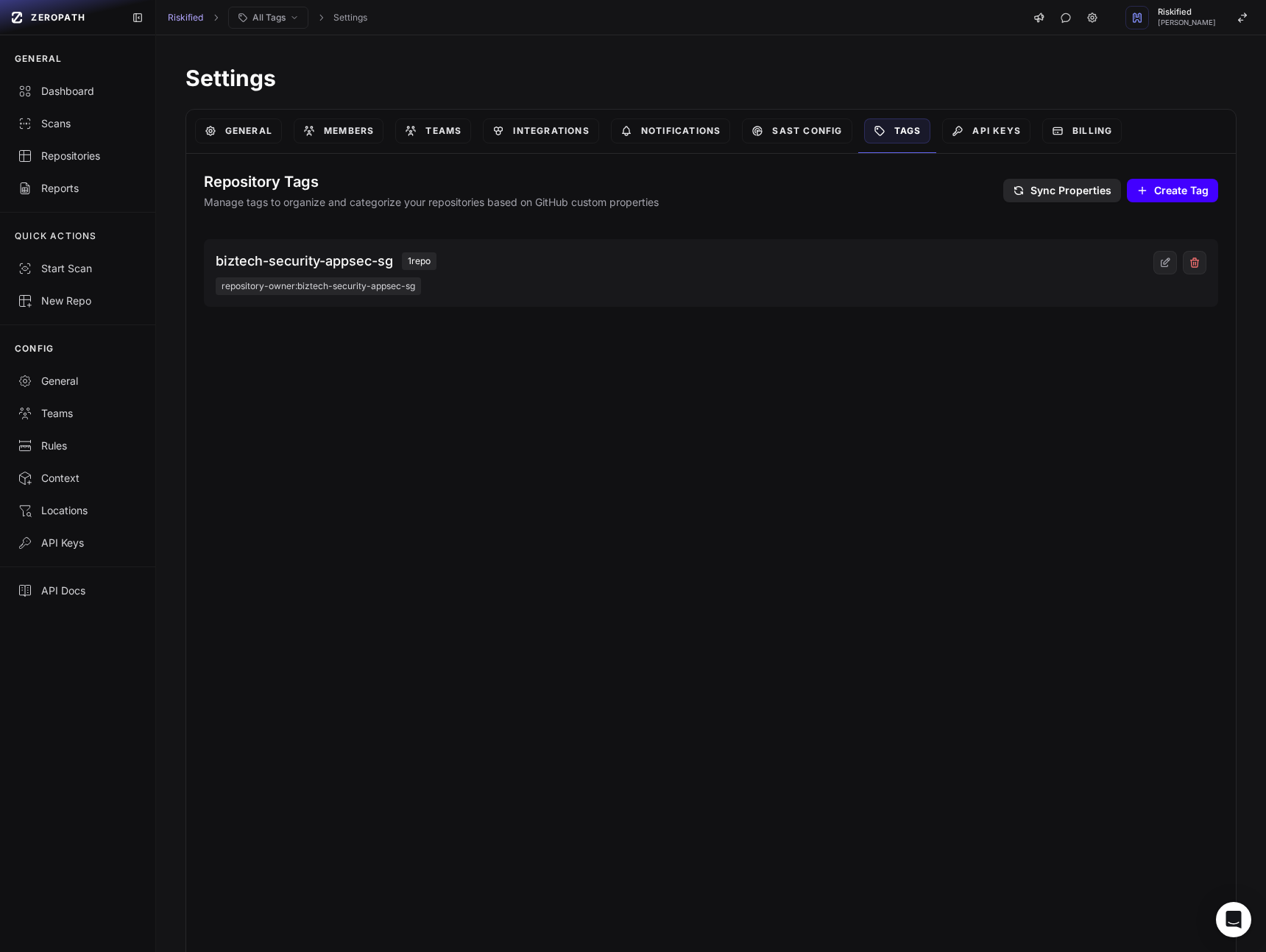
click at [1191, 193] on span "Create Tag" at bounding box center [1181, 190] width 55 height 14
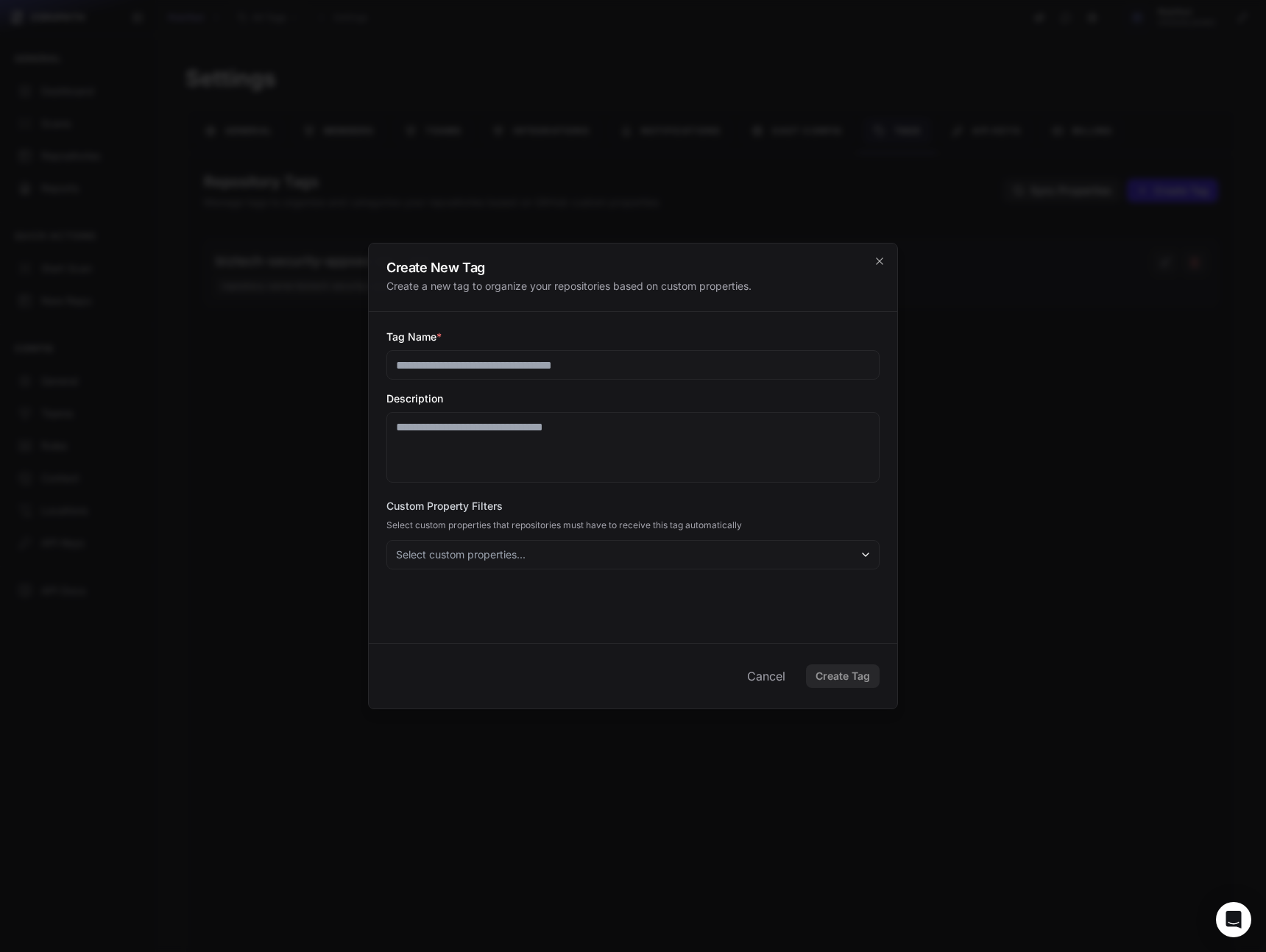
click at [716, 560] on button "Select custom properties..." at bounding box center [633, 554] width 493 height 30
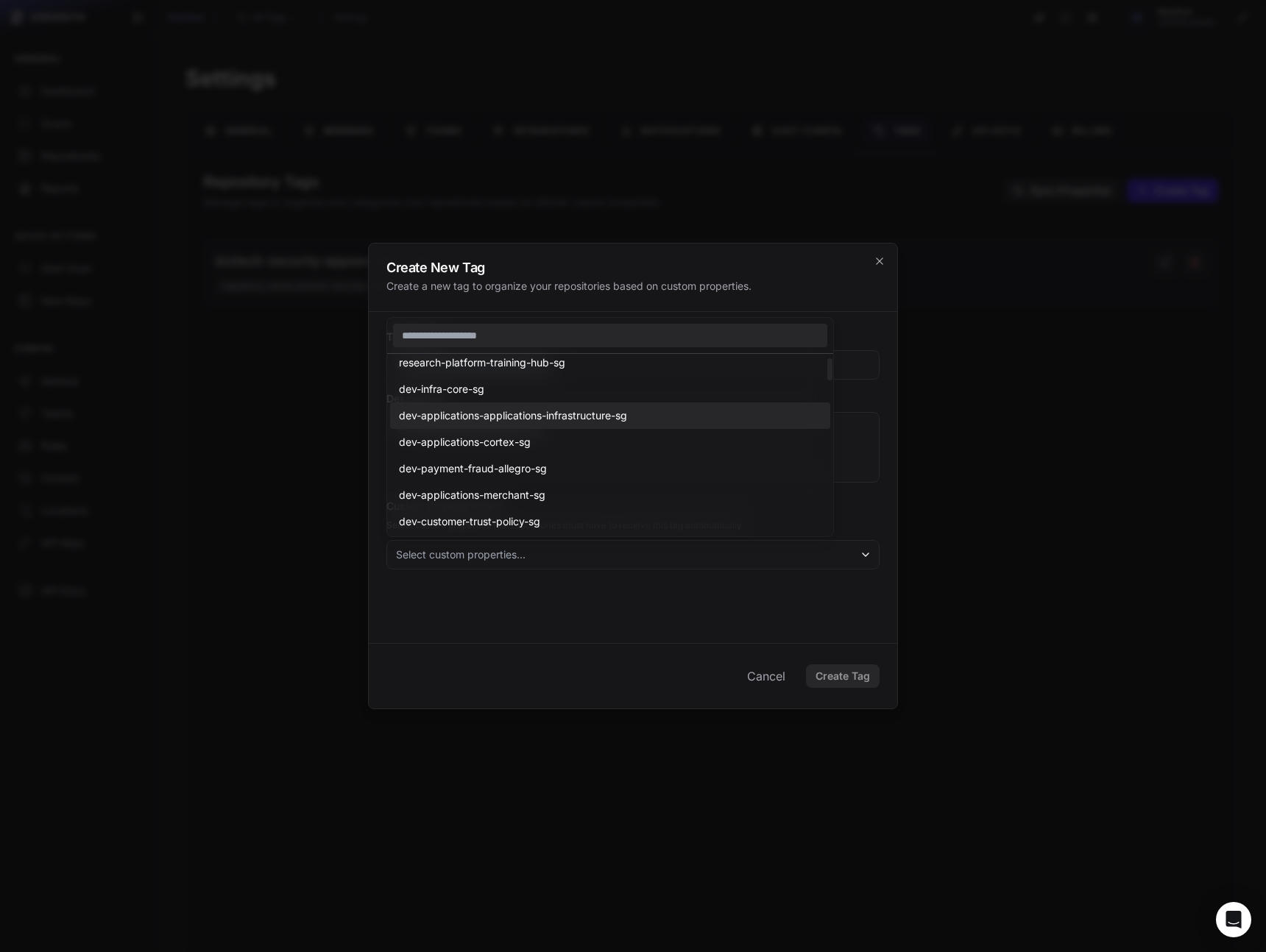
scroll to position [37, 0]
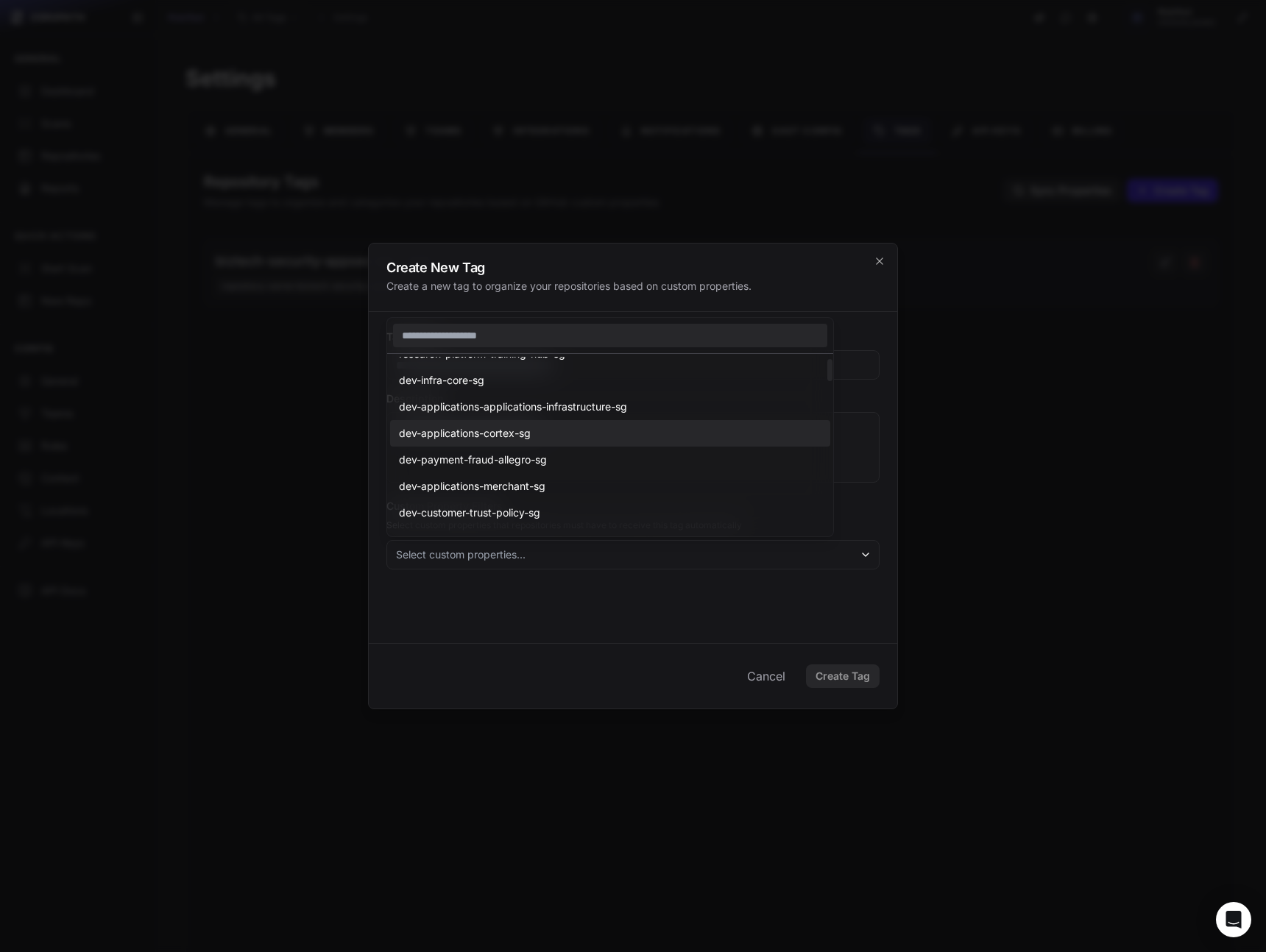
click at [462, 432] on span "dev-applications-cortex-sg" at bounding box center [465, 433] width 132 height 14
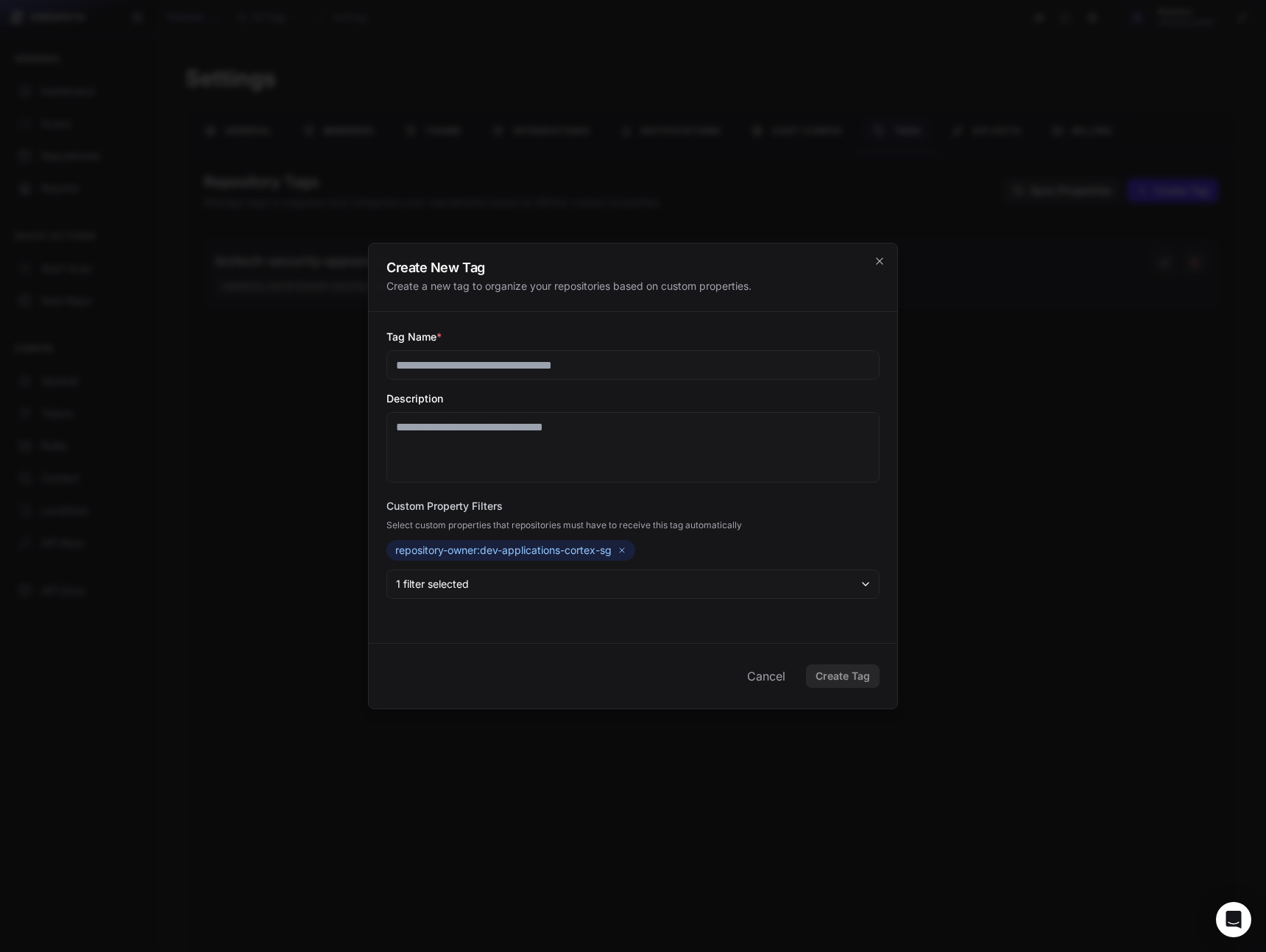
click at [502, 361] on input "Tag Name *" at bounding box center [633, 365] width 493 height 30
type input "**********"
click at [851, 684] on button "Create Tag" at bounding box center [842, 676] width 74 height 23
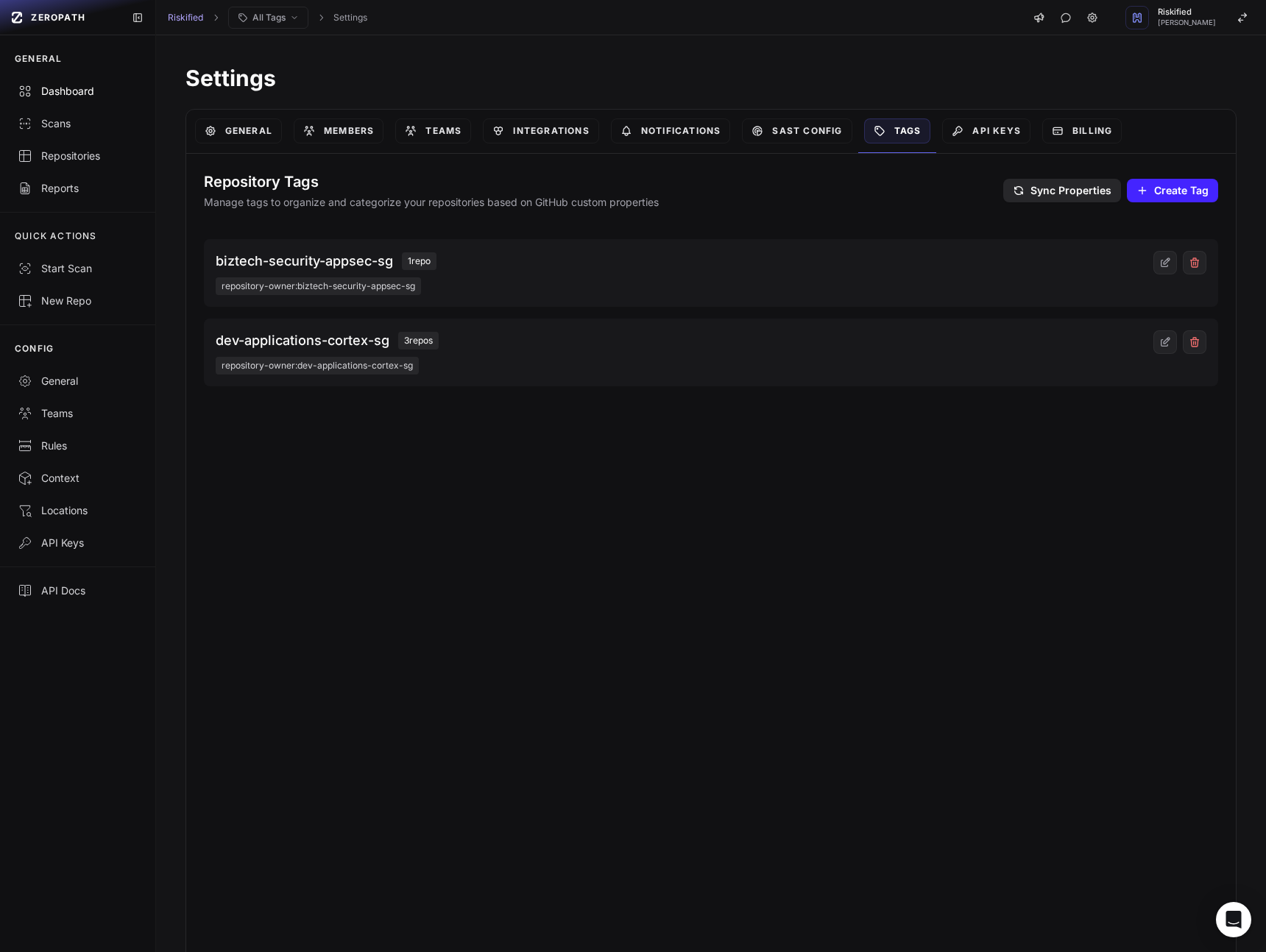
click at [42, 91] on div "Dashboard" at bounding box center [77, 91] width 120 height 14
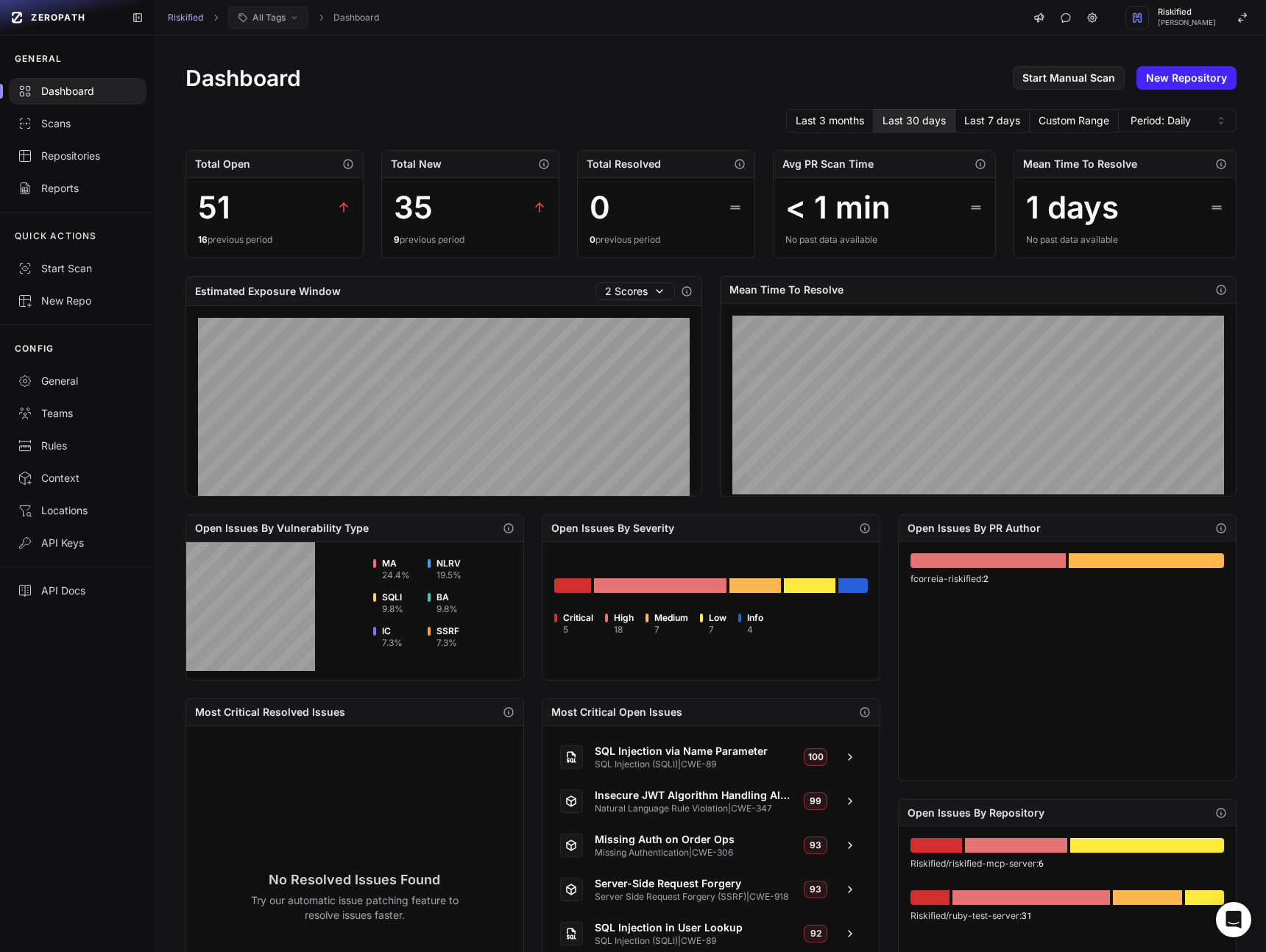
click at [277, 20] on span "All Tags" at bounding box center [269, 18] width 33 height 12
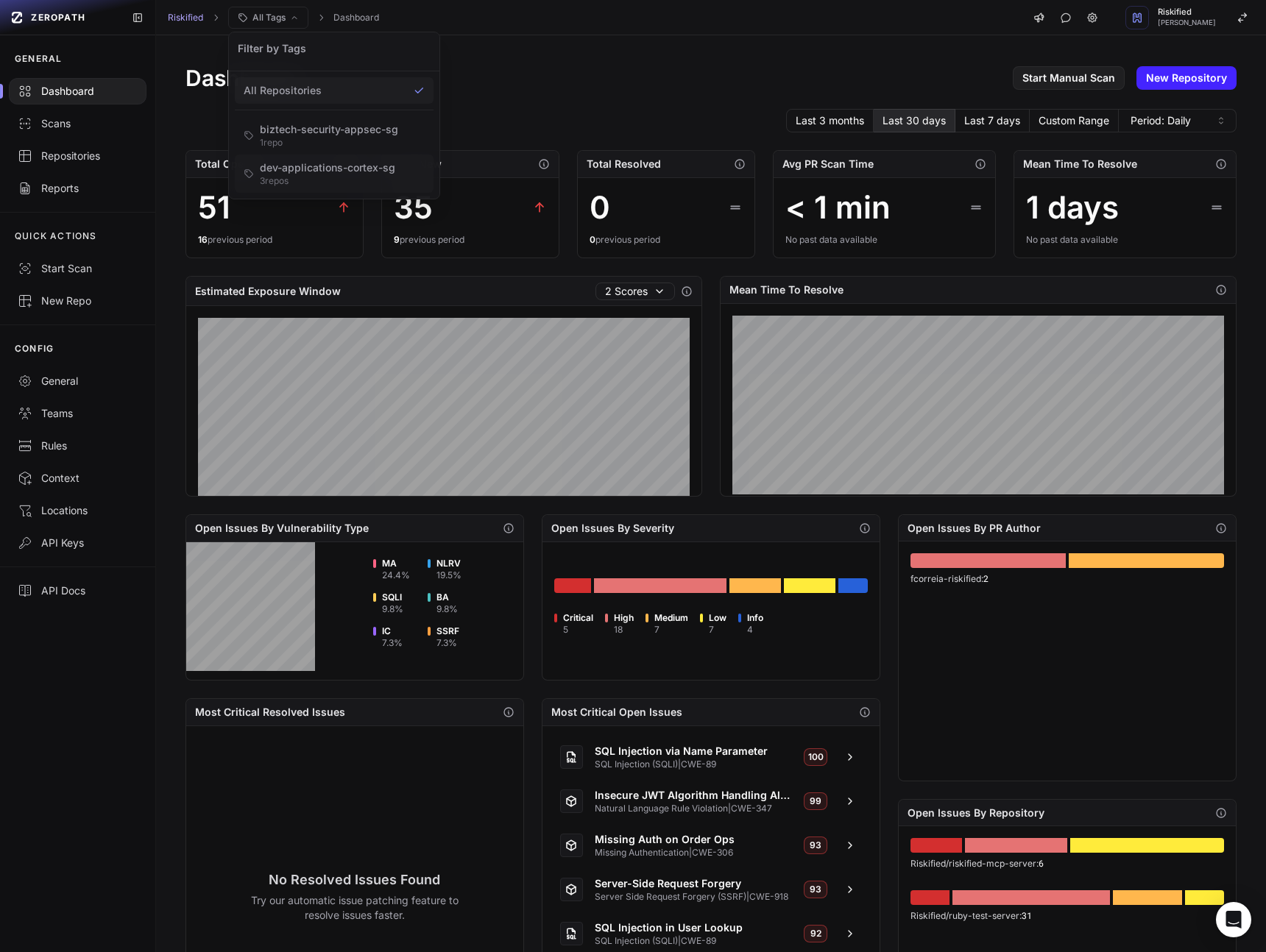
click at [308, 182] on div "3 repo s" at bounding box center [327, 181] width 136 height 12
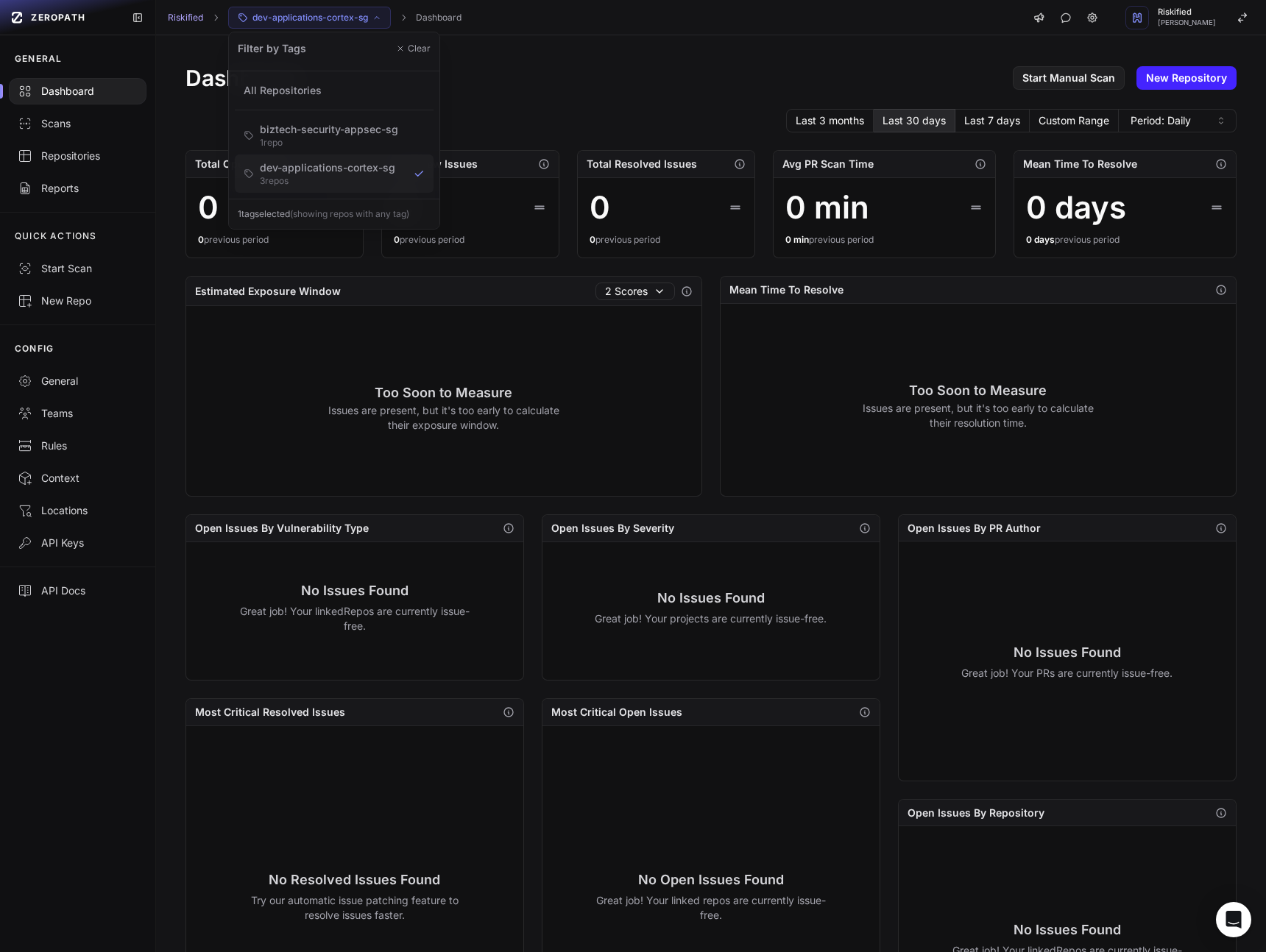
click at [521, 74] on div "Dashboard Start Manual Scan New Repository" at bounding box center [711, 77] width 1051 height 27
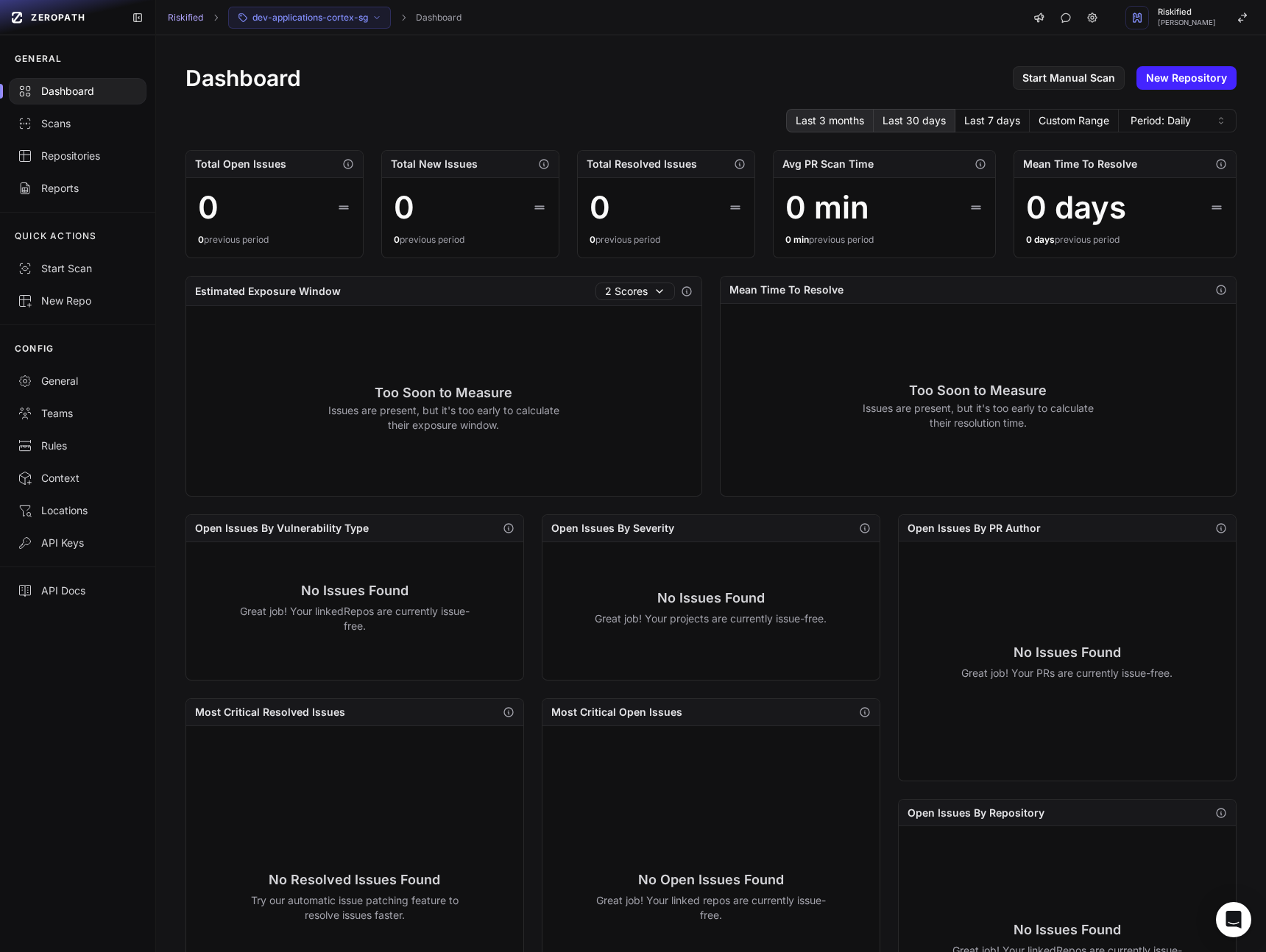
click at [849, 122] on button "Last 3 months" at bounding box center [830, 121] width 88 height 23
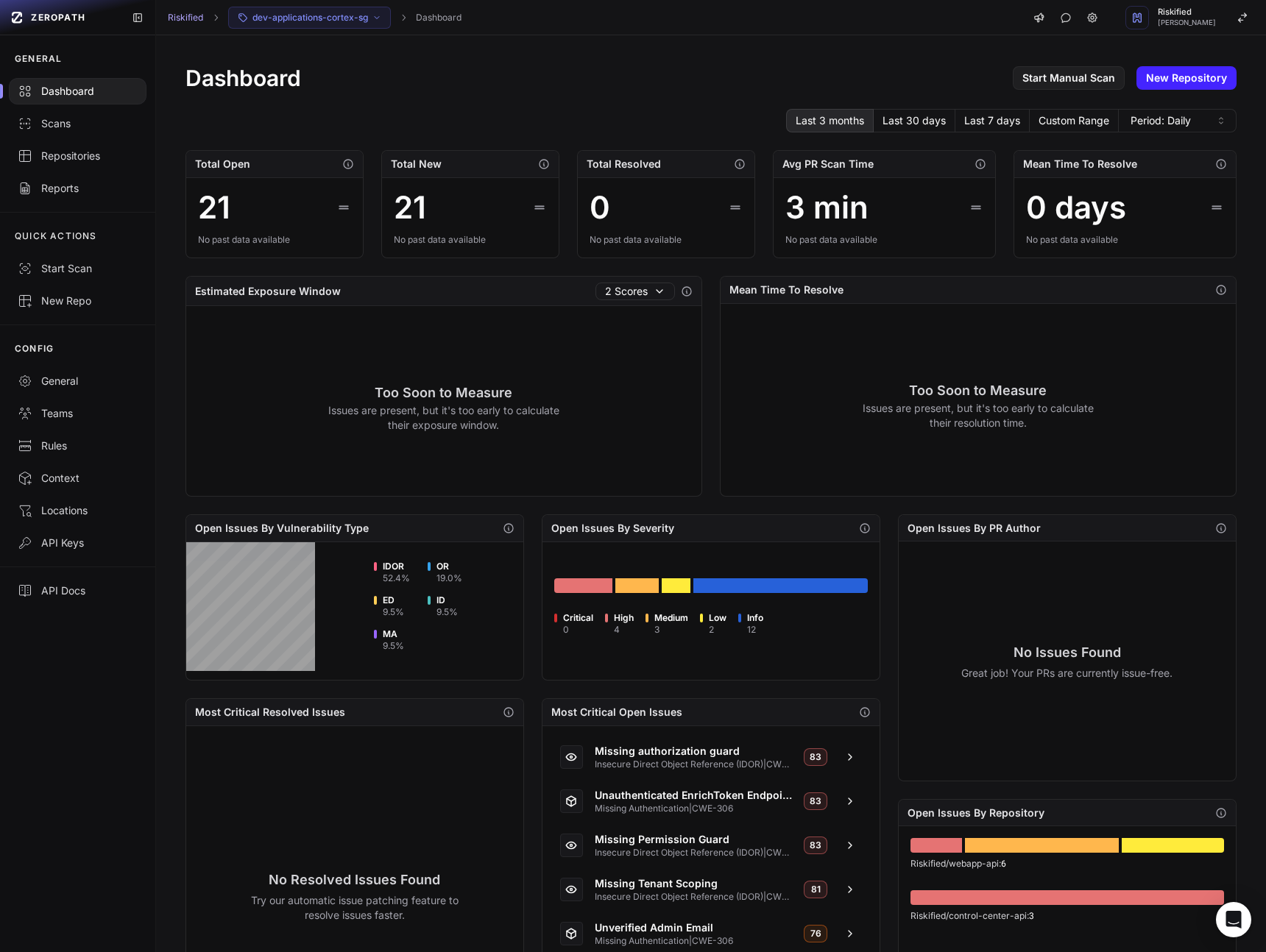
click at [909, 133] on div "Dashboard Start Manual Scan New Repository Last 3 months Last 30 days Last 7 da…" at bounding box center [711, 565] width 1110 height 1060
click at [913, 130] on button "Last 30 days" at bounding box center [914, 121] width 82 height 23
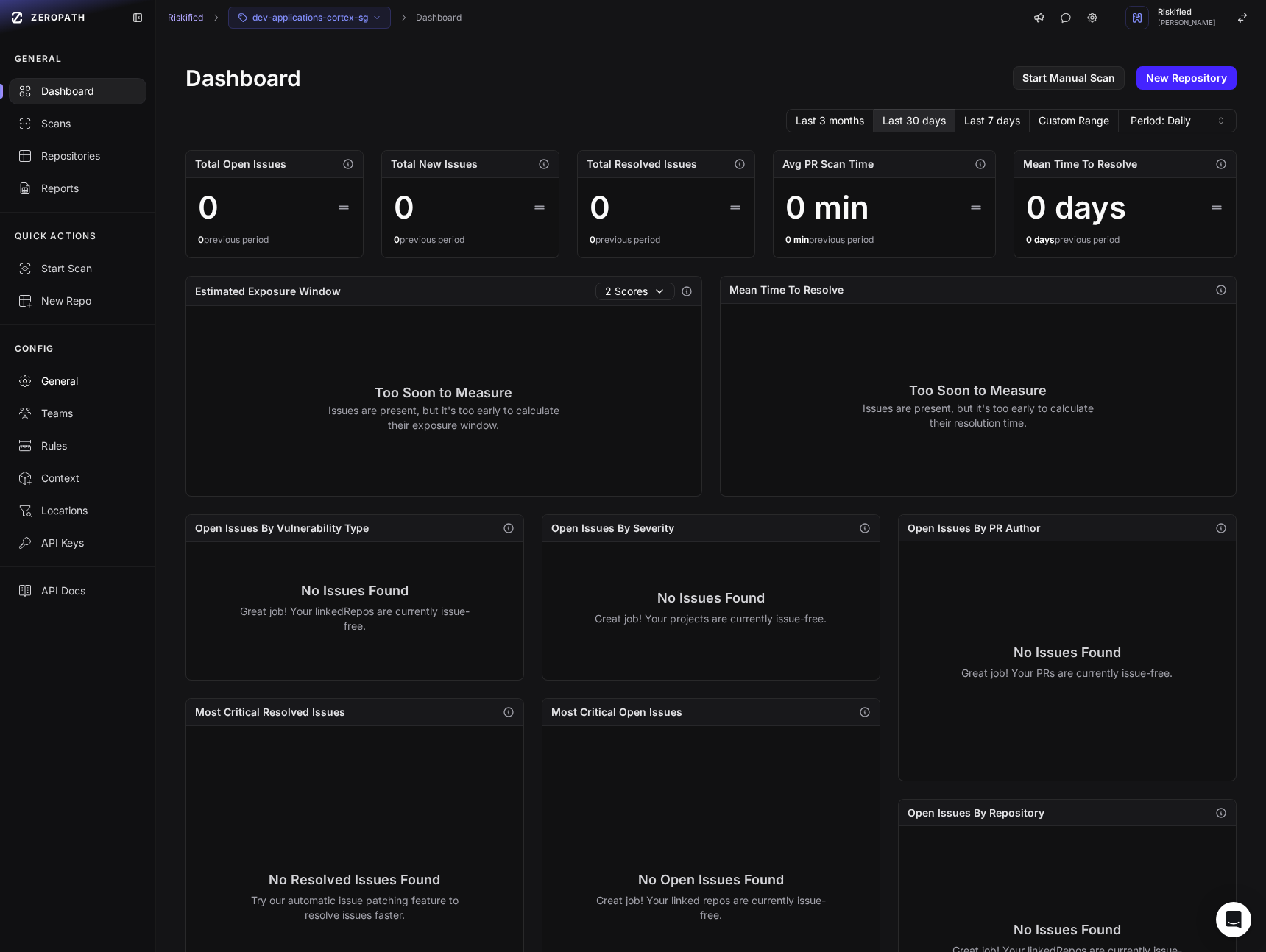
click at [71, 376] on div "General" at bounding box center [77, 380] width 120 height 14
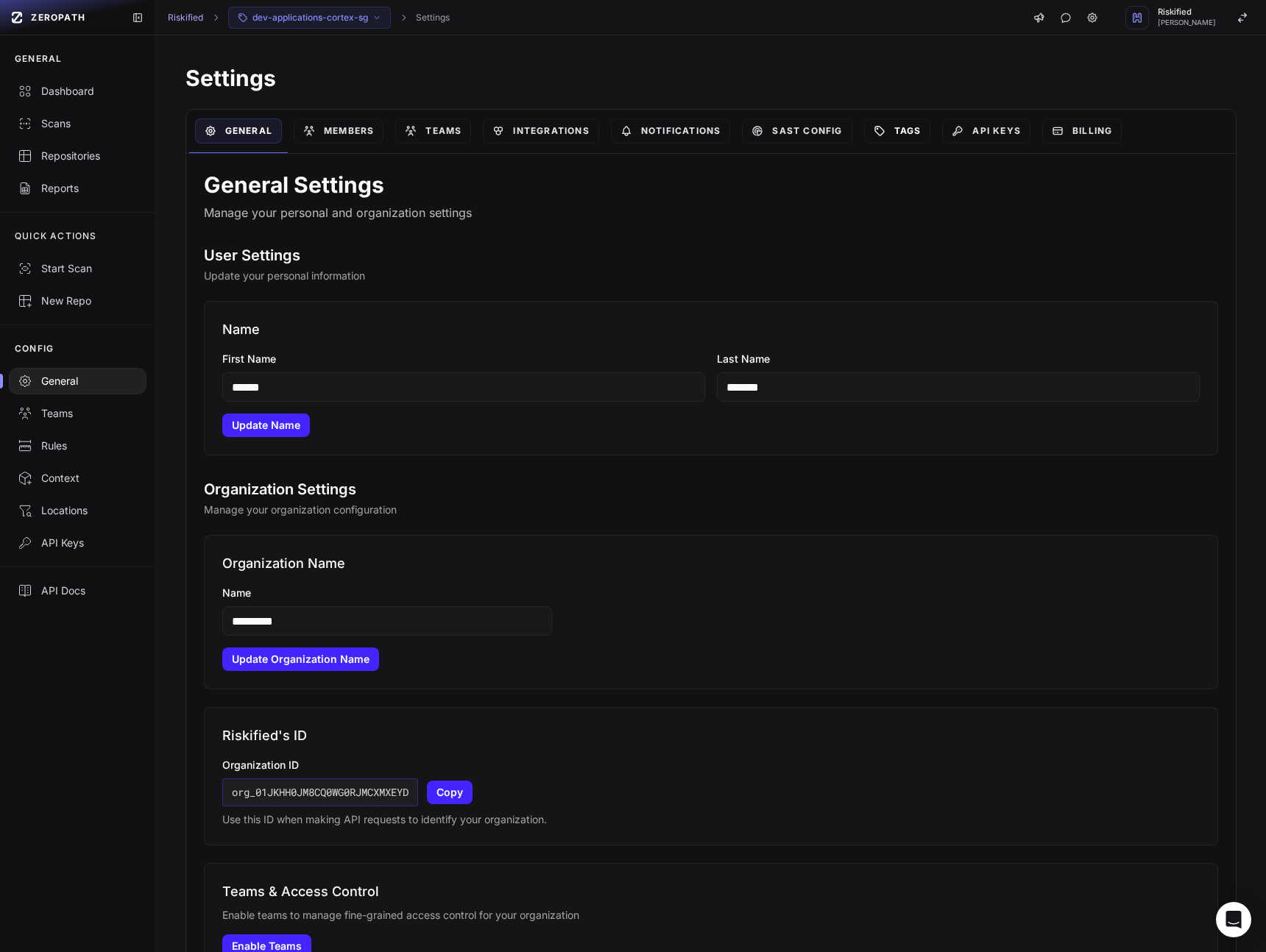
click at [904, 120] on link "Tags" at bounding box center [898, 130] width 67 height 25
